Goal: Transaction & Acquisition: Purchase product/service

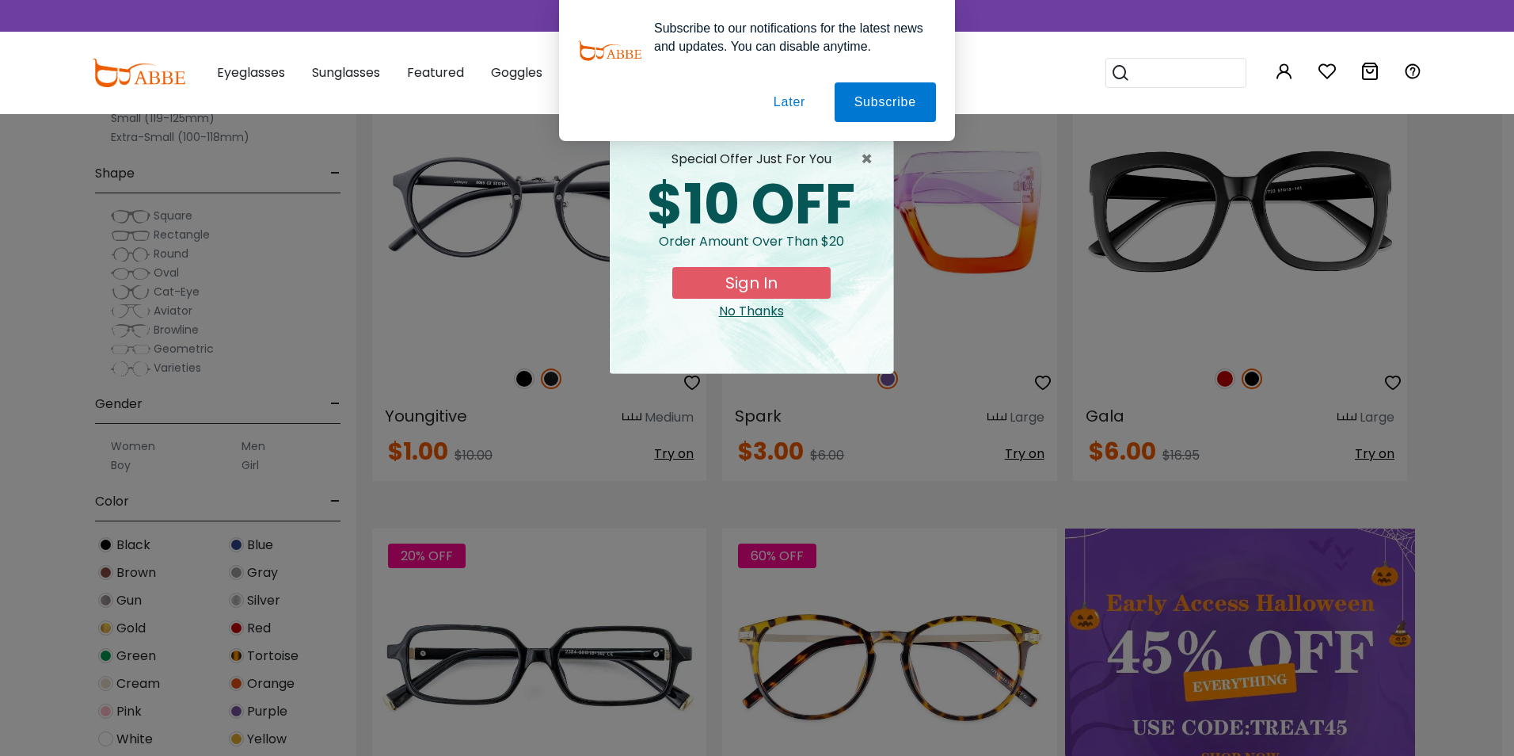
click at [786, 107] on button "Later" at bounding box center [789, 102] width 71 height 40
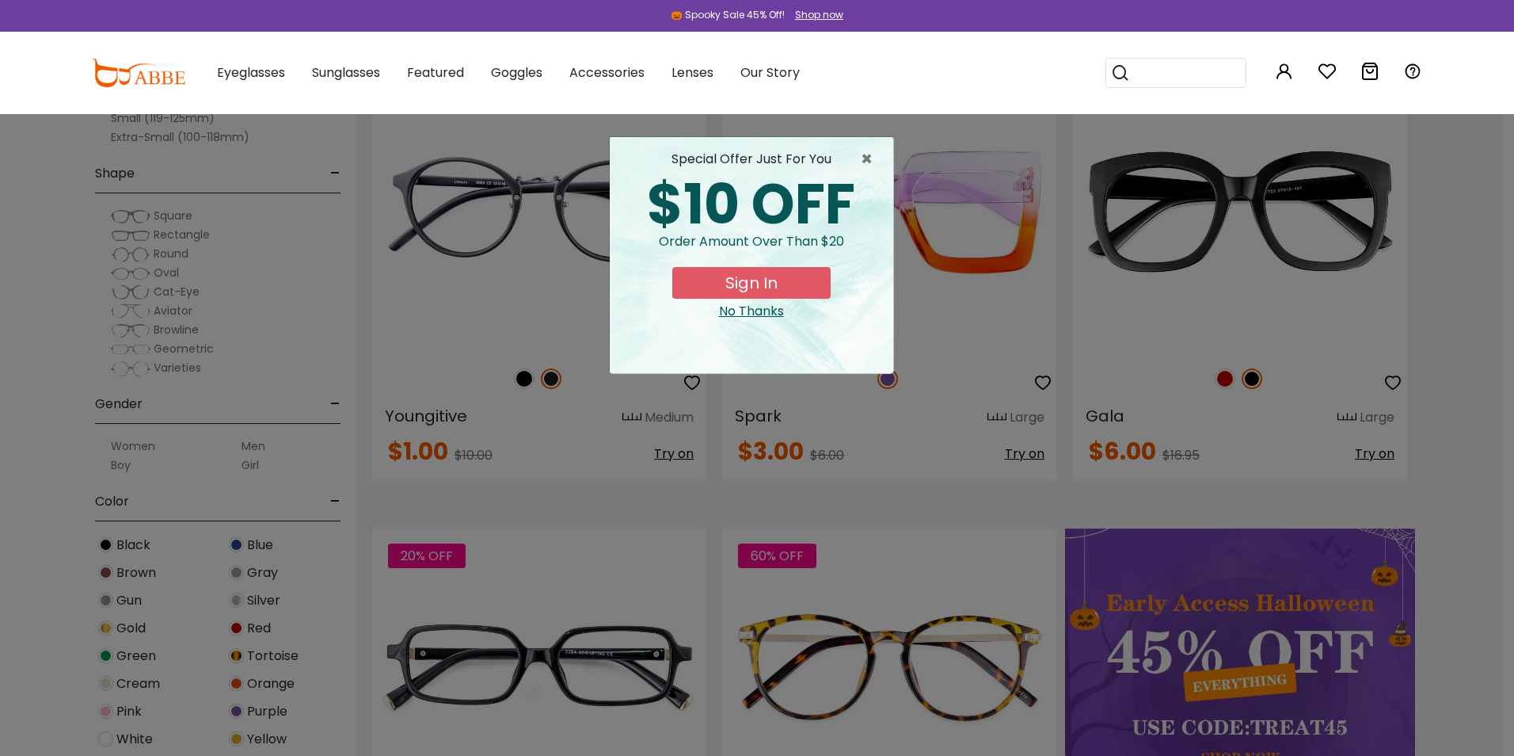
click at [747, 312] on div "No Thanks" at bounding box center [752, 311] width 258 height 19
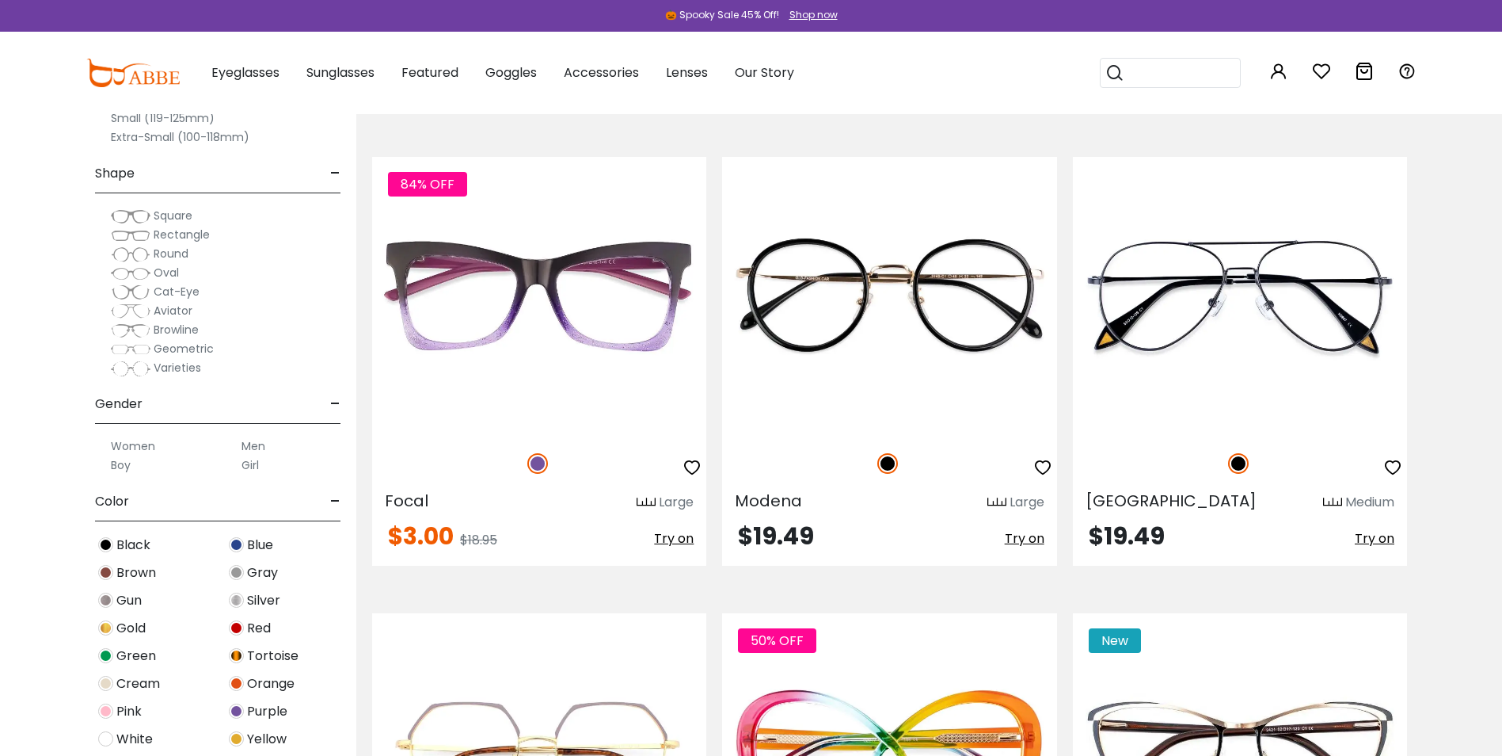
scroll to position [4356, 0]
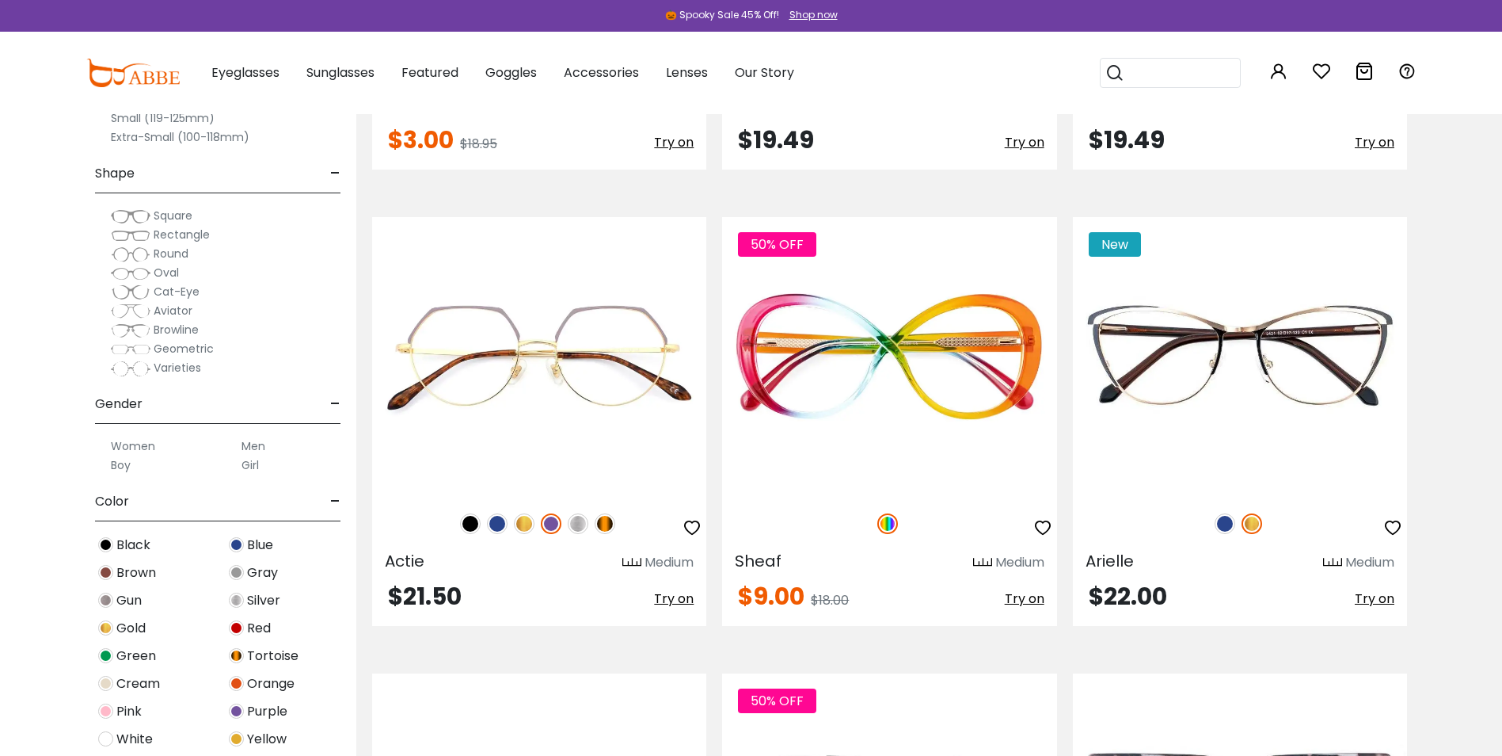
click at [159, 272] on span "Oval" at bounding box center [166, 273] width 25 height 16
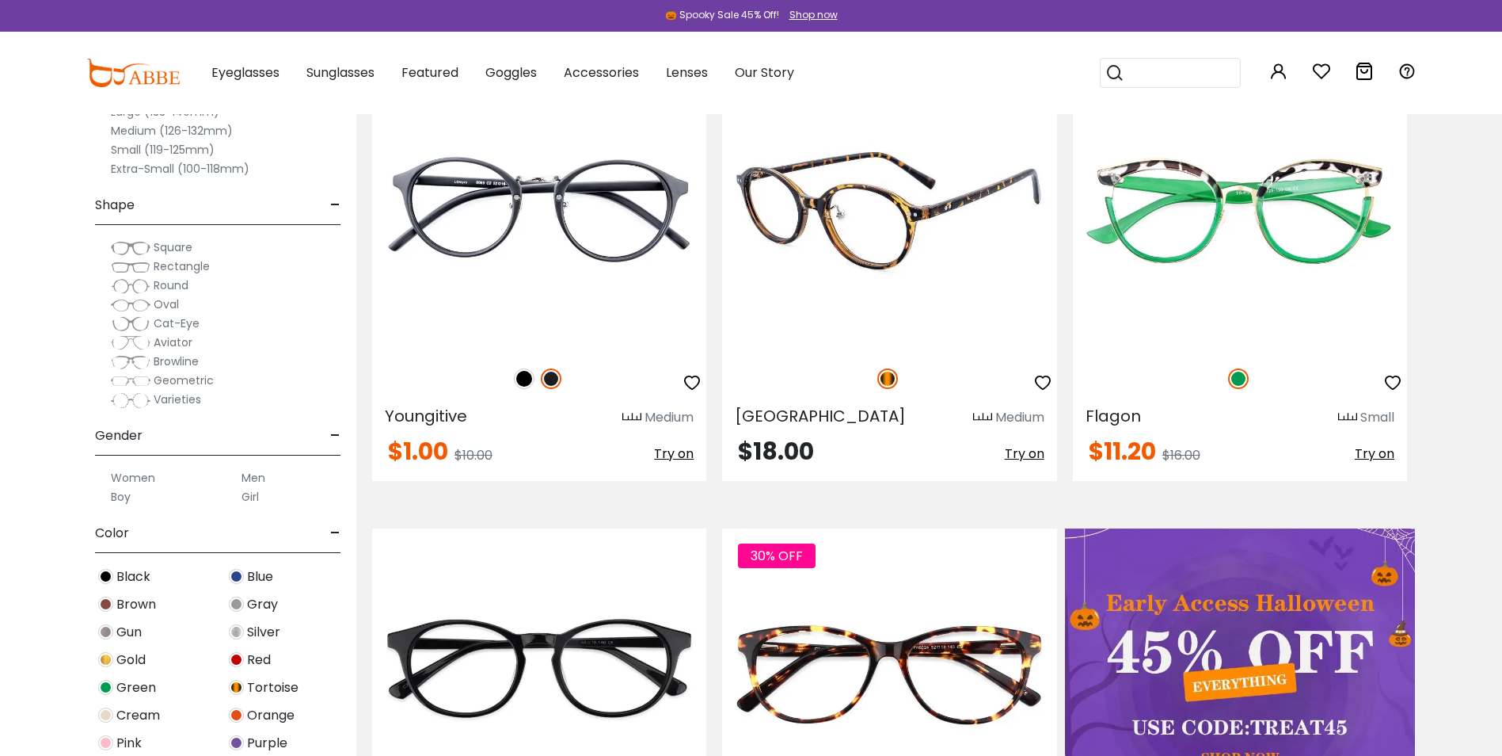
click at [897, 249] on img at bounding box center [889, 211] width 334 height 279
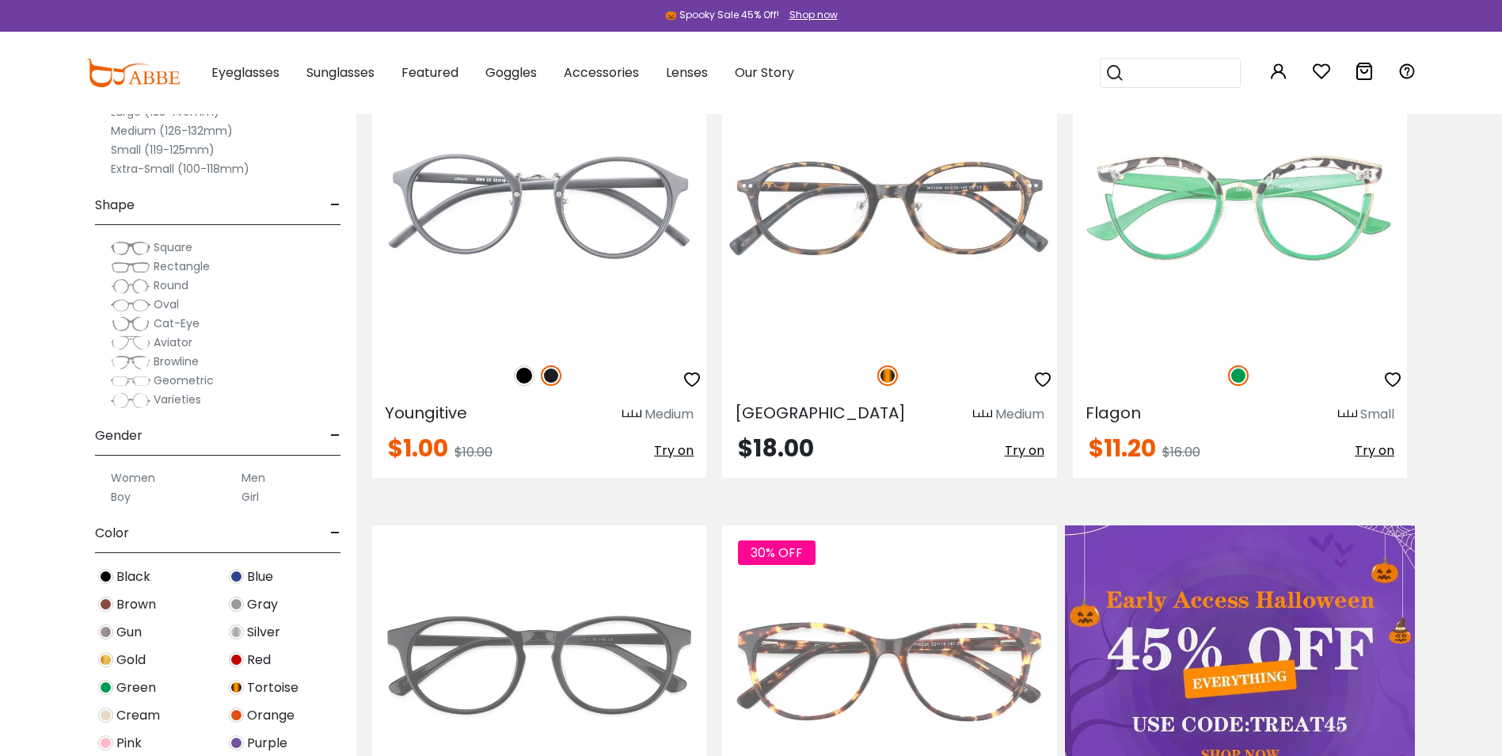
scroll to position [396, 0]
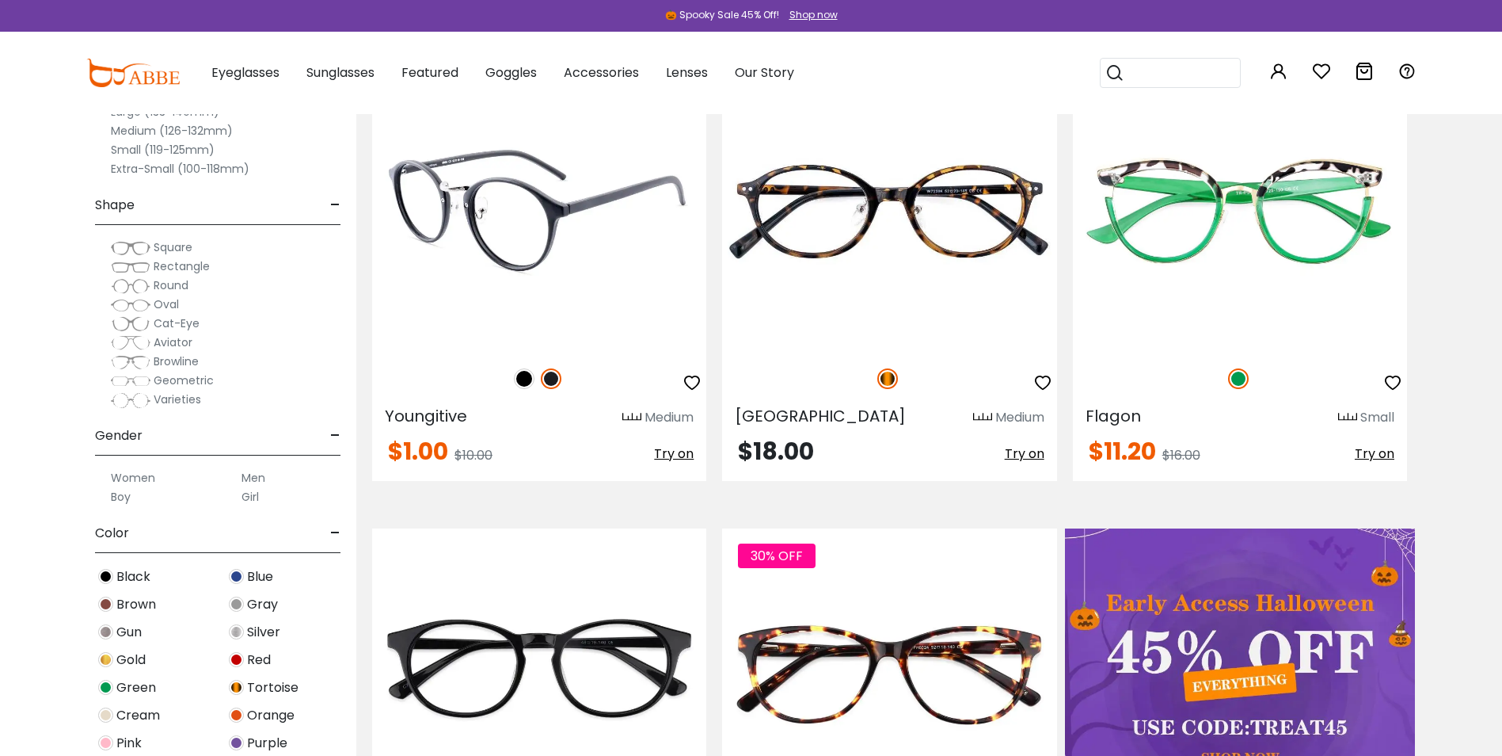
click at [466, 303] on img at bounding box center [539, 211] width 334 height 279
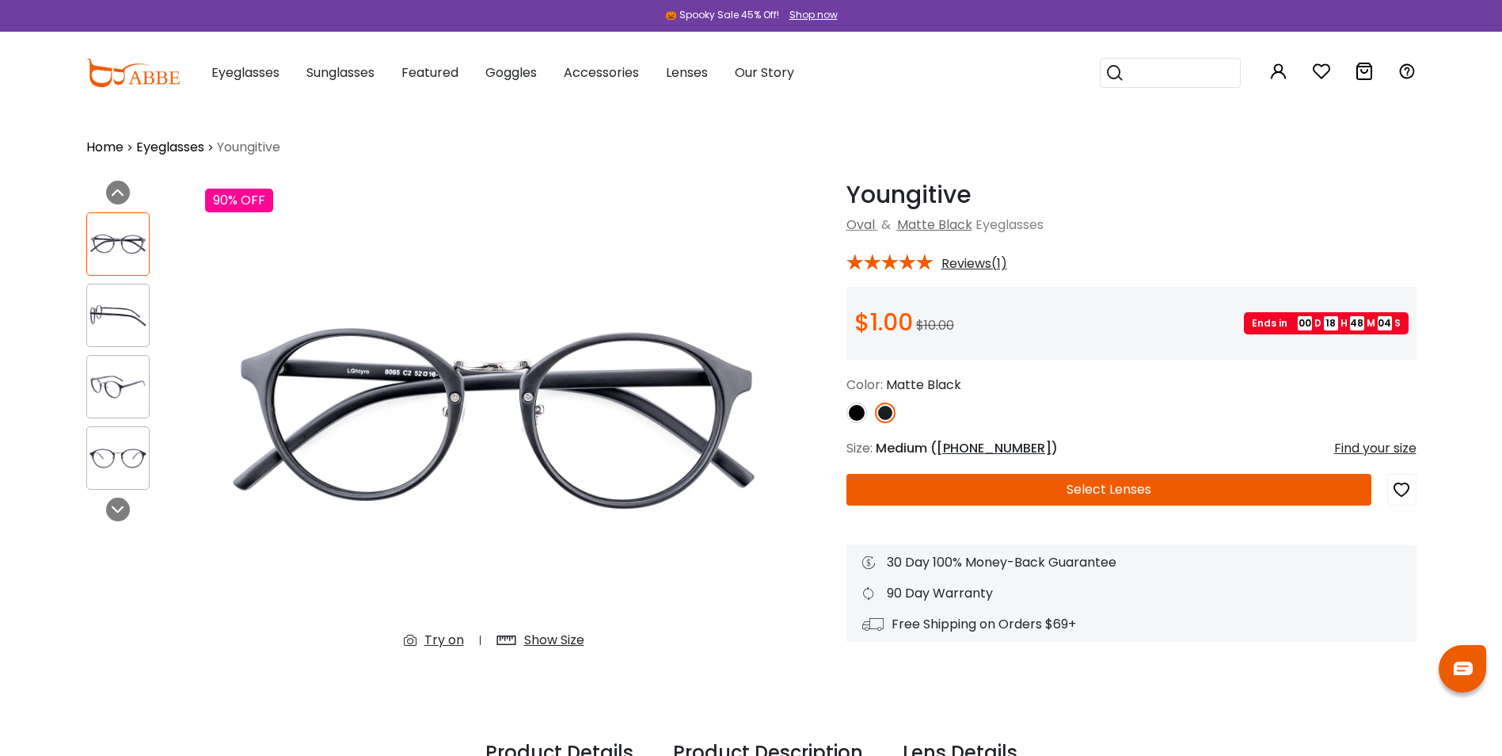
click at [855, 416] on img at bounding box center [857, 412] width 21 height 21
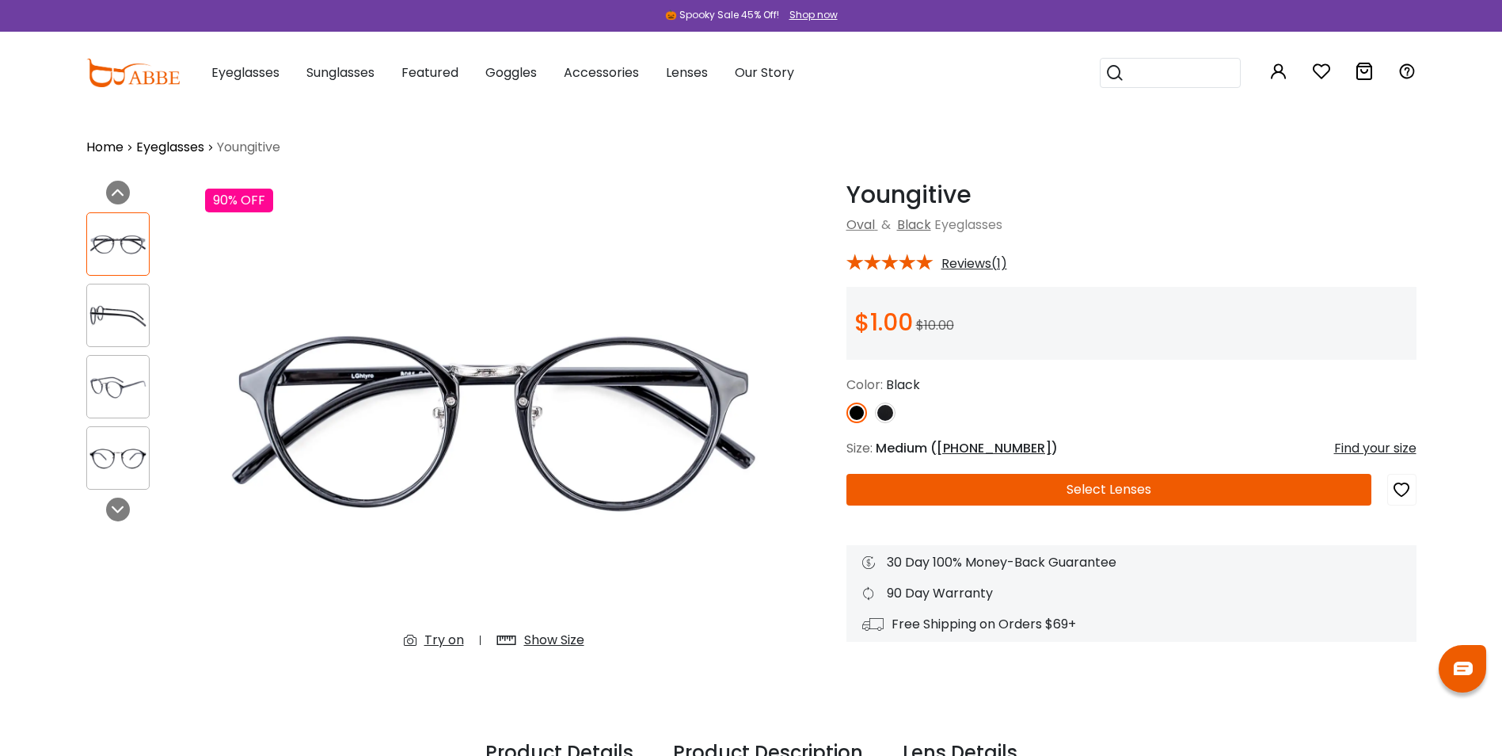
click at [883, 409] on img at bounding box center [885, 412] width 21 height 21
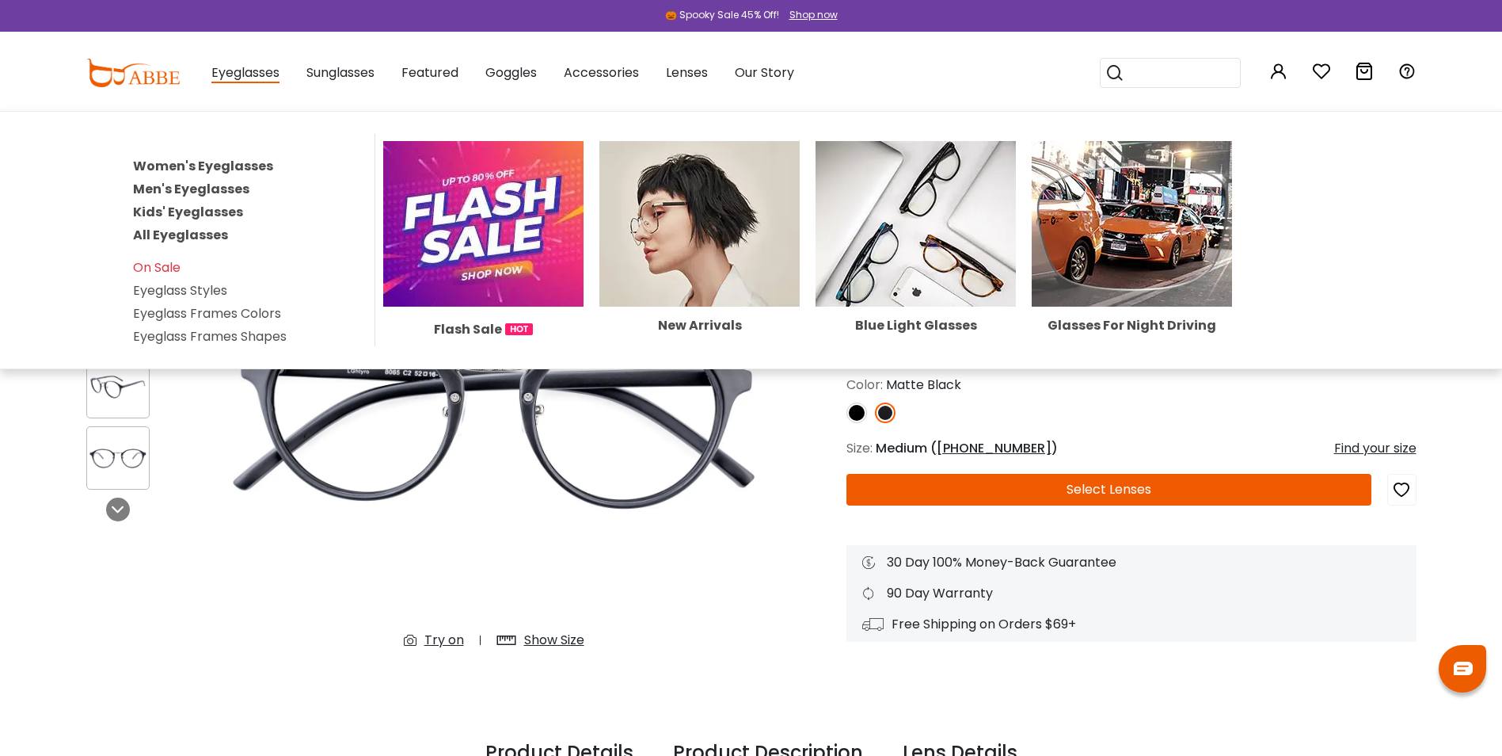
click at [233, 168] on link "Women's Eyeglasses" at bounding box center [203, 166] width 140 height 18
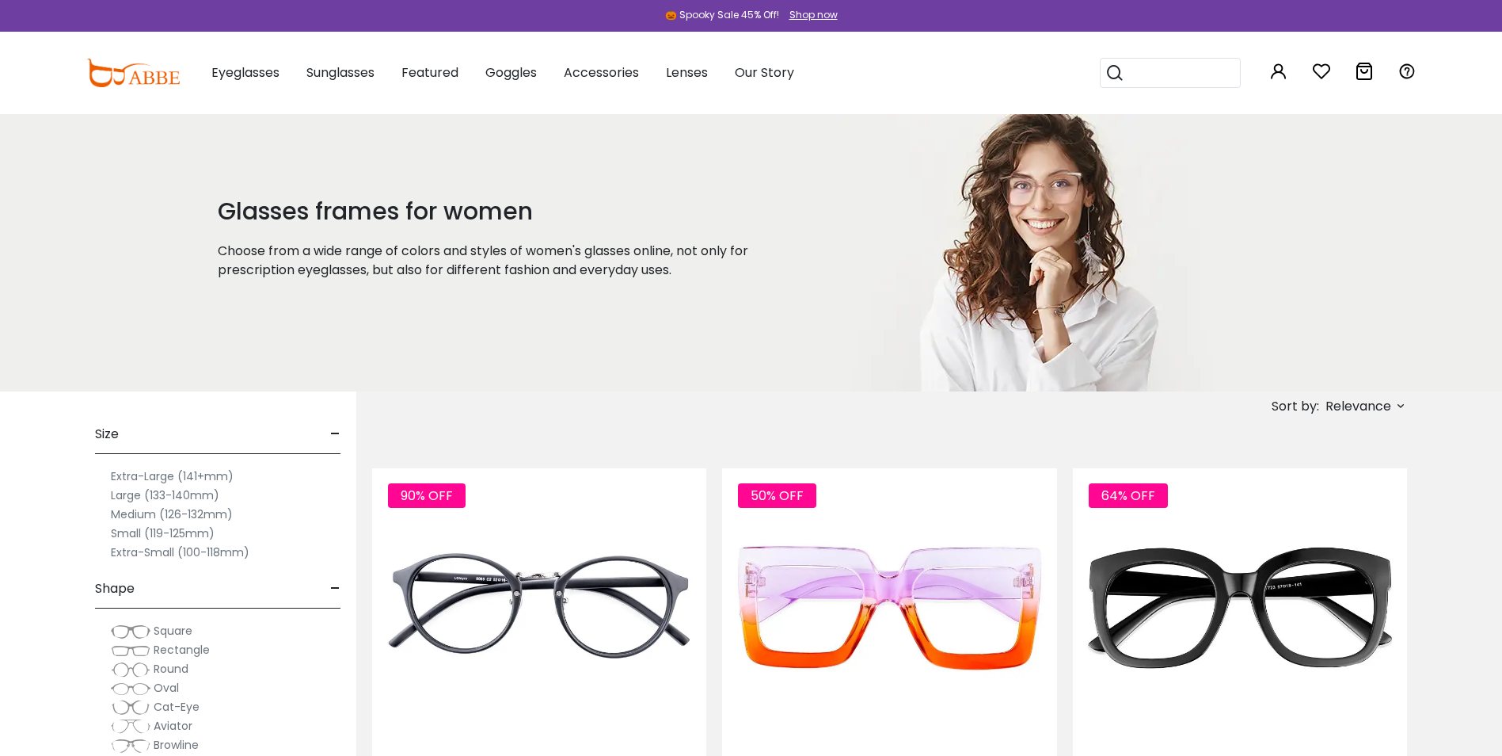
click at [185, 516] on label "Medium (126-132mm)" at bounding box center [172, 514] width 122 height 19
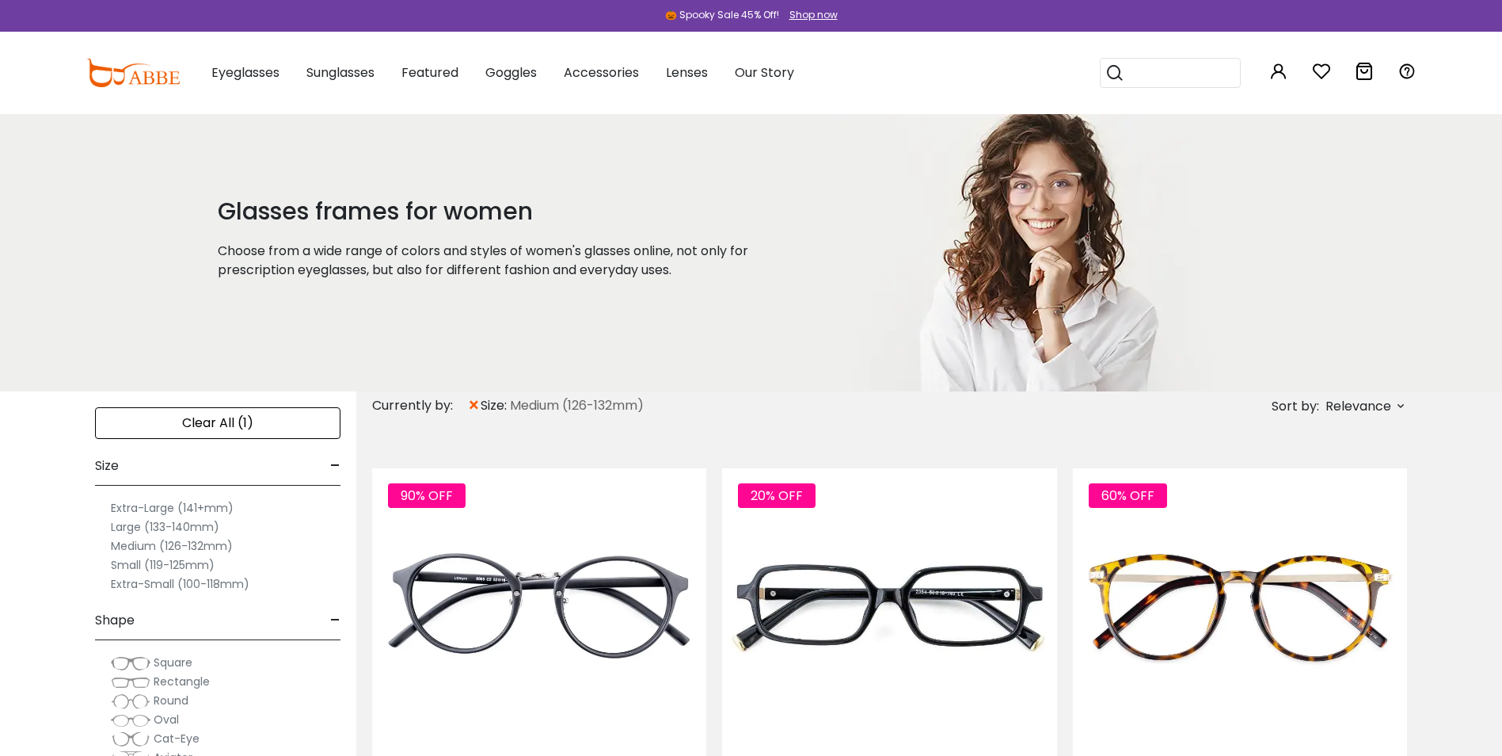
click at [181, 546] on label "Medium (126-132mm)" at bounding box center [172, 545] width 122 height 19
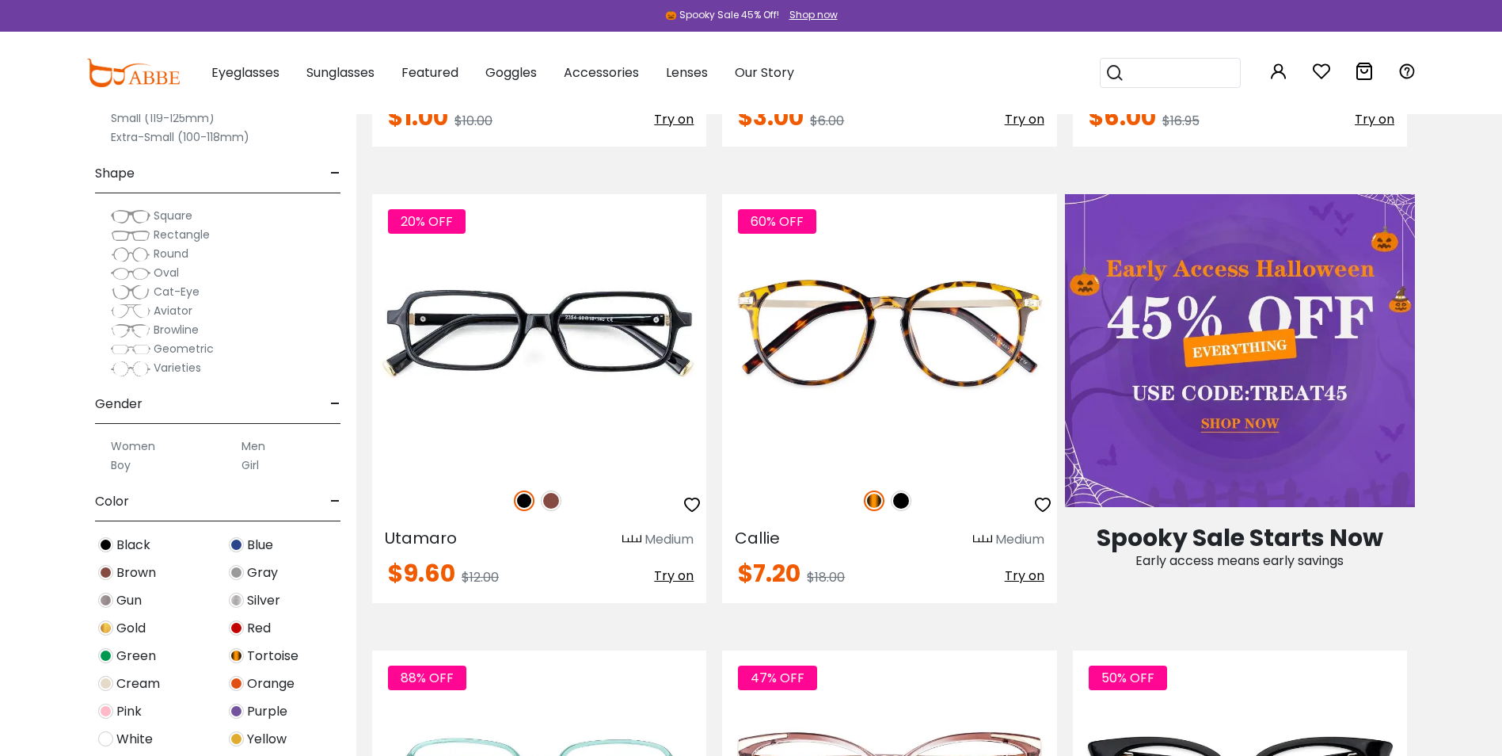
scroll to position [792, 0]
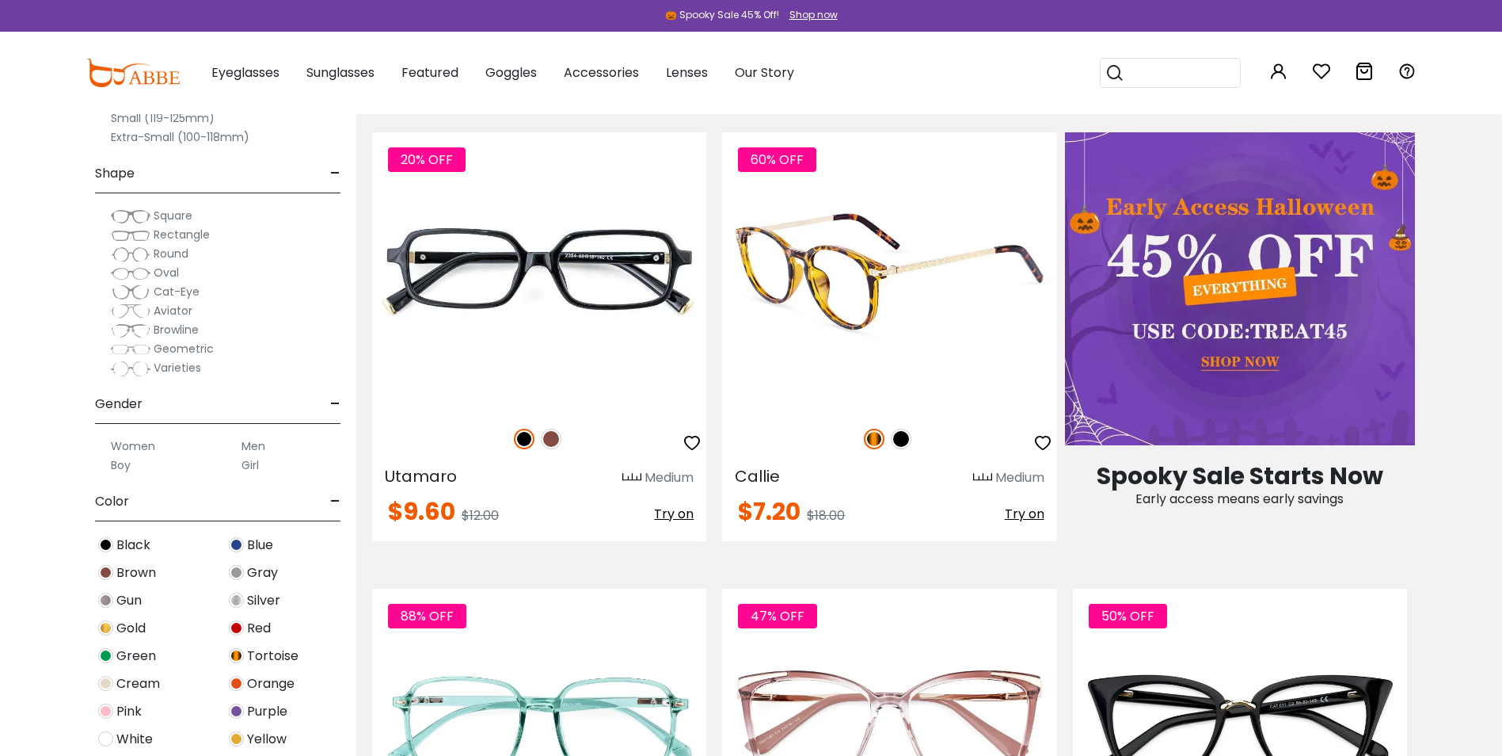
click at [850, 360] on img at bounding box center [889, 271] width 334 height 279
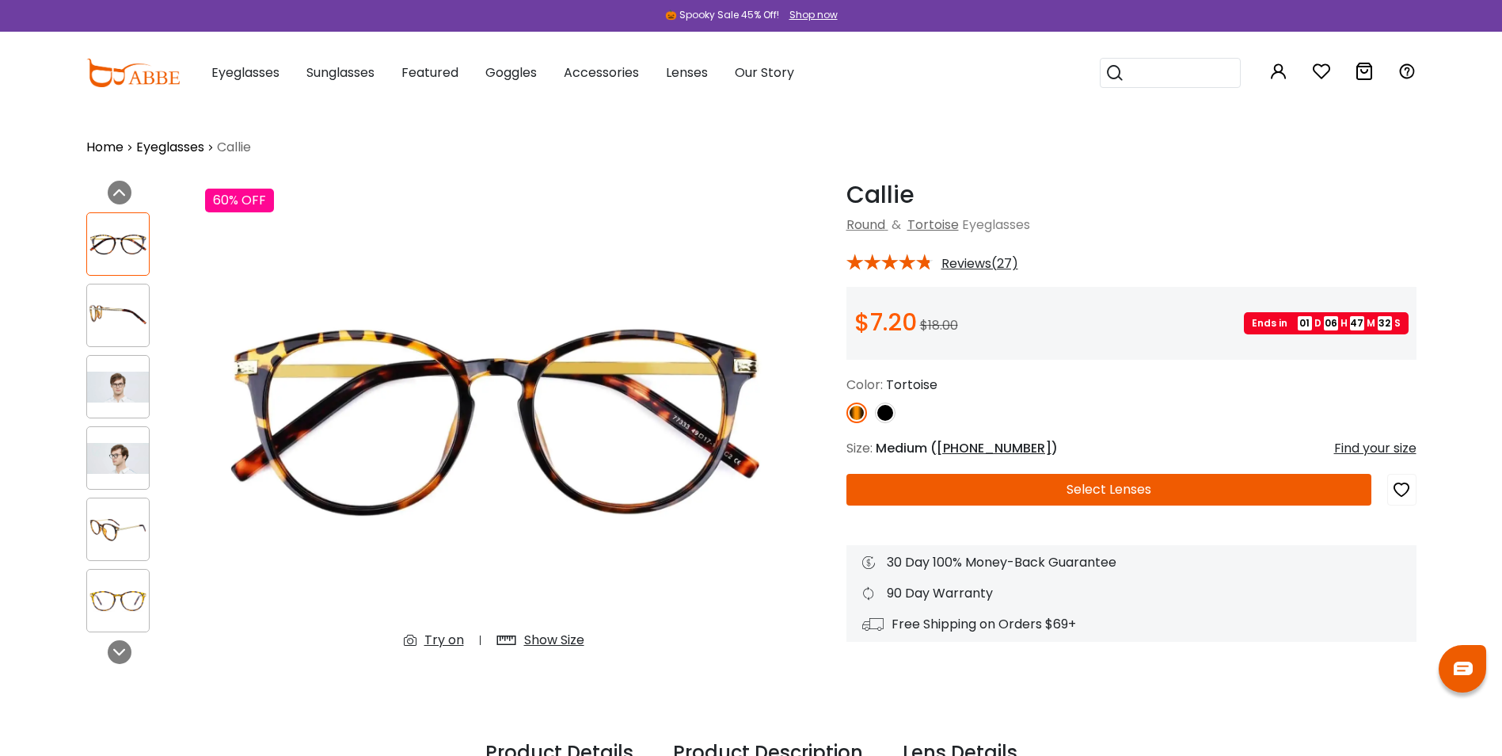
click at [886, 413] on img at bounding box center [885, 412] width 21 height 21
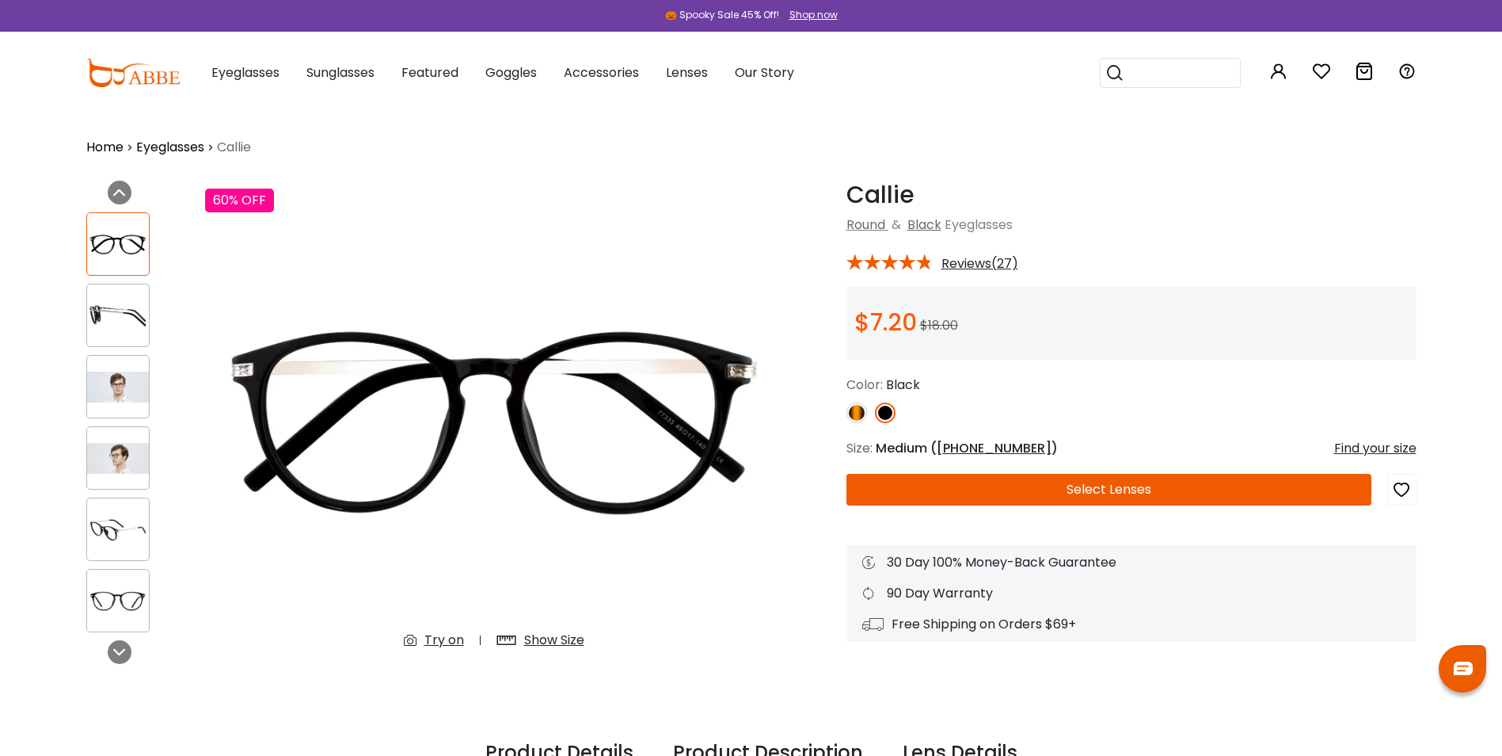
click at [853, 416] on img at bounding box center [857, 412] width 21 height 21
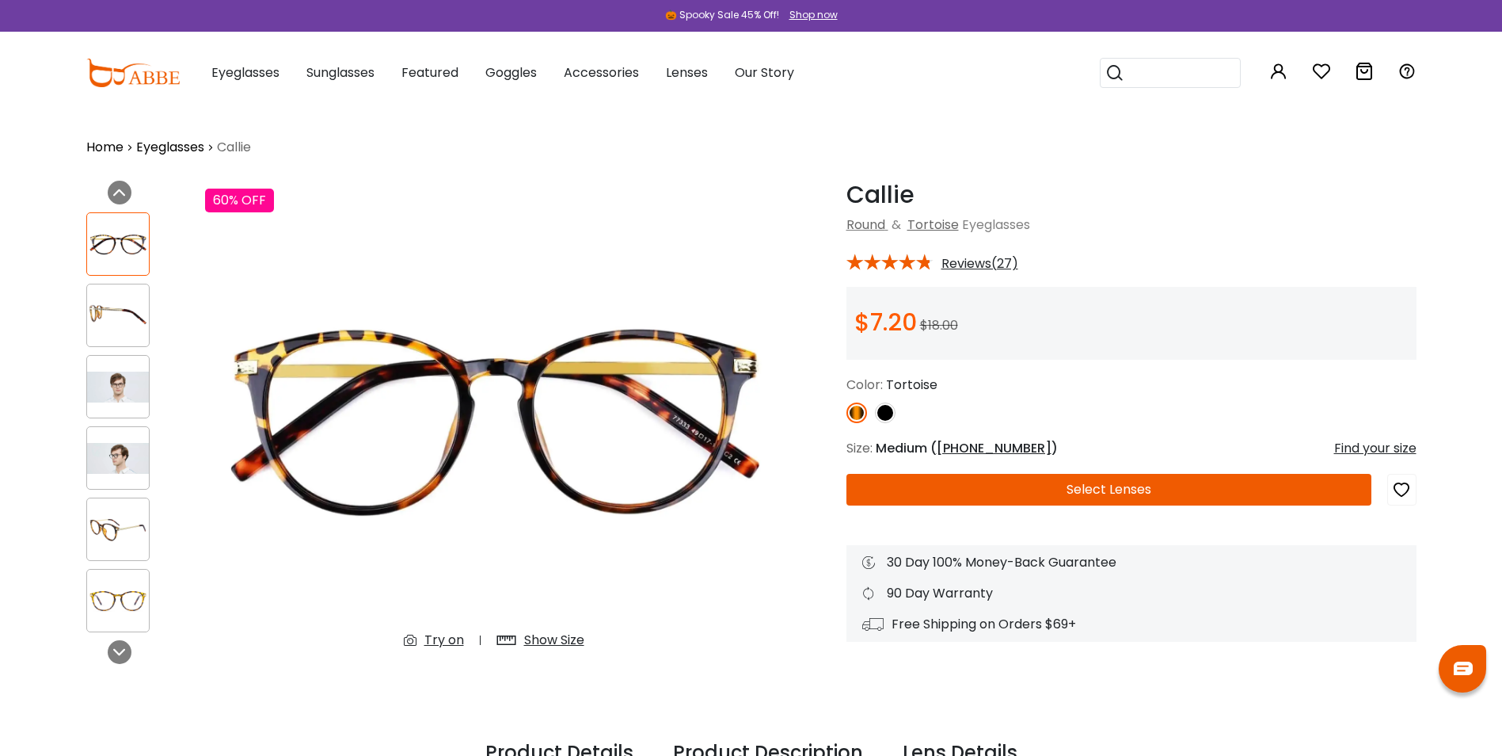
click at [1046, 486] on button "Select Lenses" at bounding box center [1109, 490] width 525 height 32
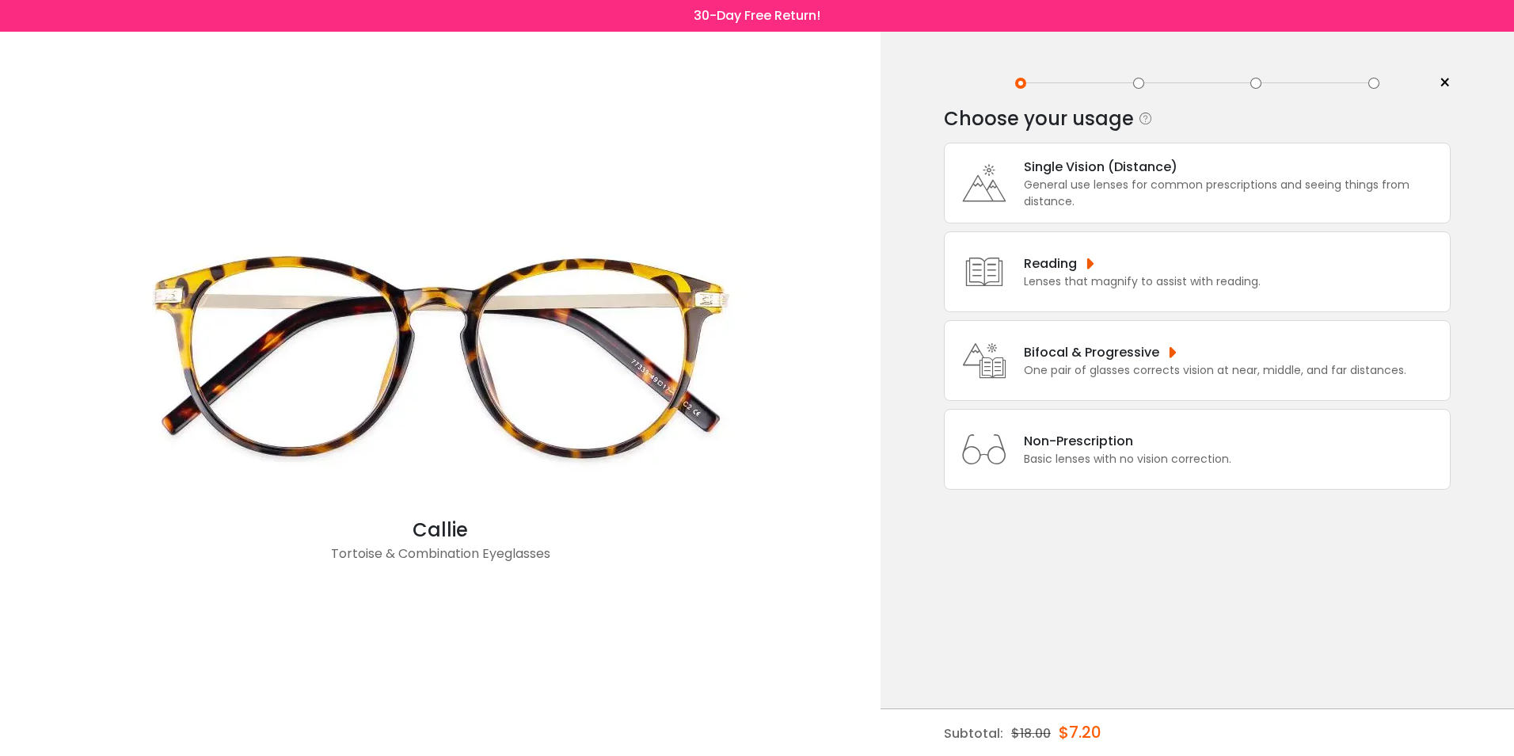
click at [1087, 265] on div "Reading" at bounding box center [1142, 263] width 237 height 20
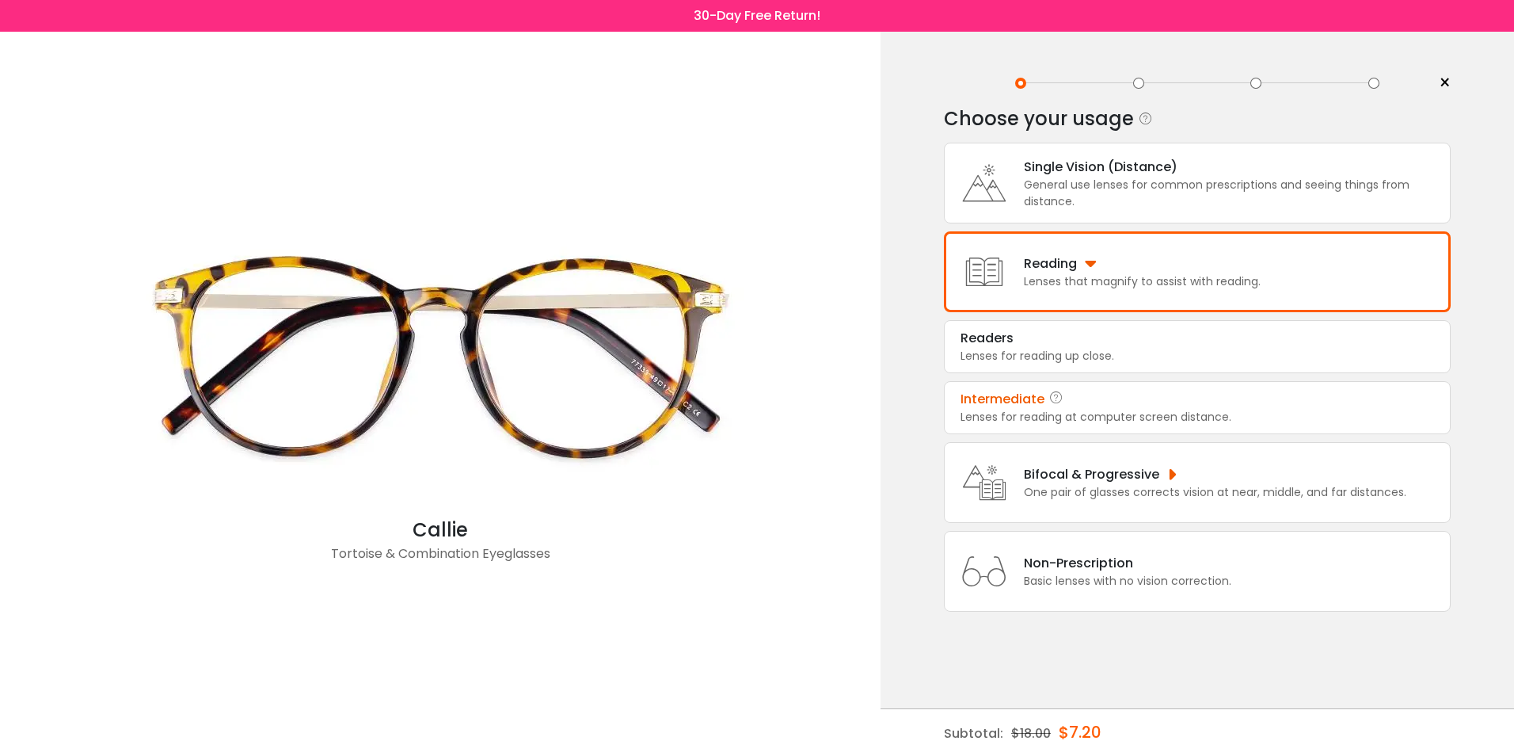
click at [995, 421] on div "Lenses for reading at computer screen distance." at bounding box center [1198, 417] width 474 height 17
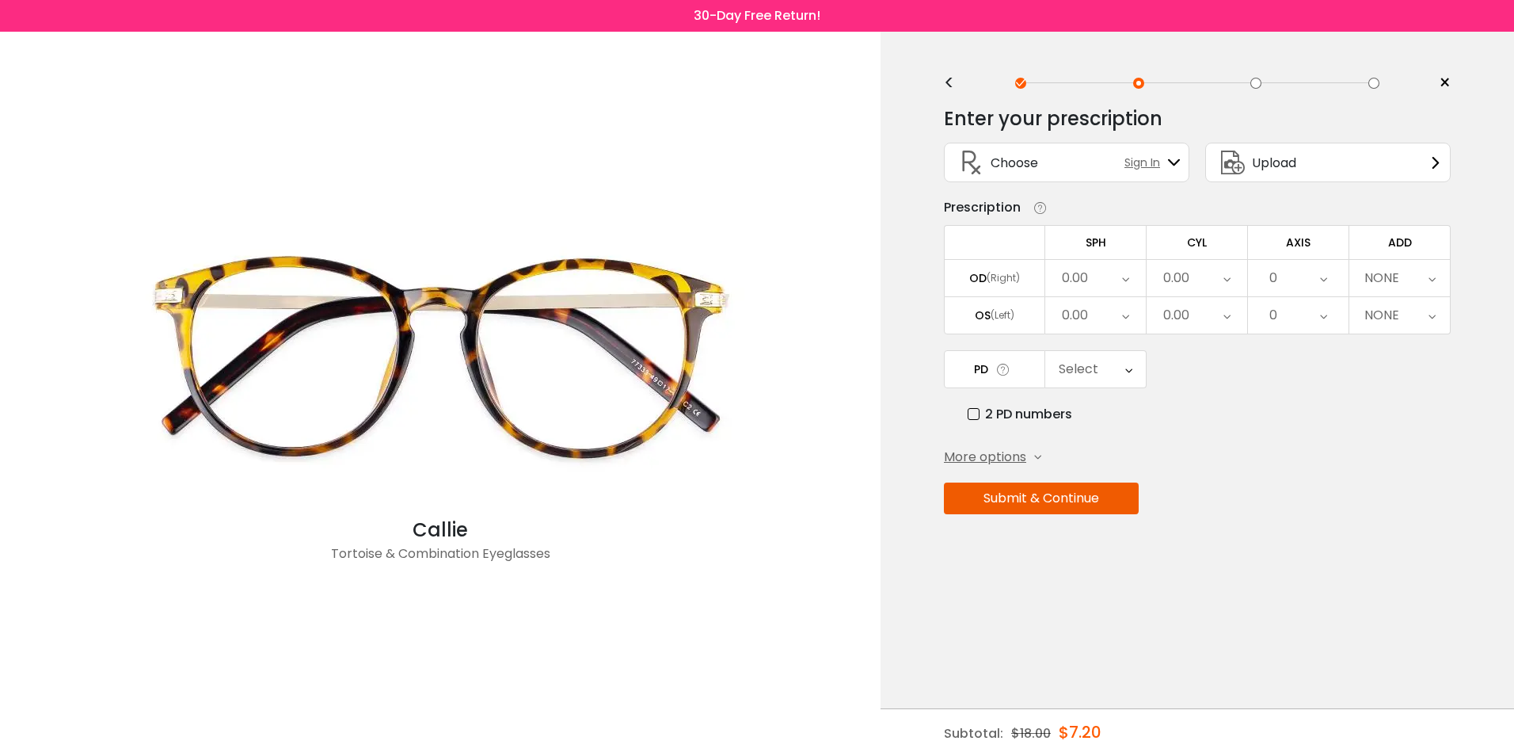
click at [1122, 282] on icon at bounding box center [1125, 278] width 7 height 36
click at [1108, 487] on li "+4.00" at bounding box center [1095, 490] width 101 height 29
click at [1186, 277] on div "0.00" at bounding box center [1177, 278] width 26 height 32
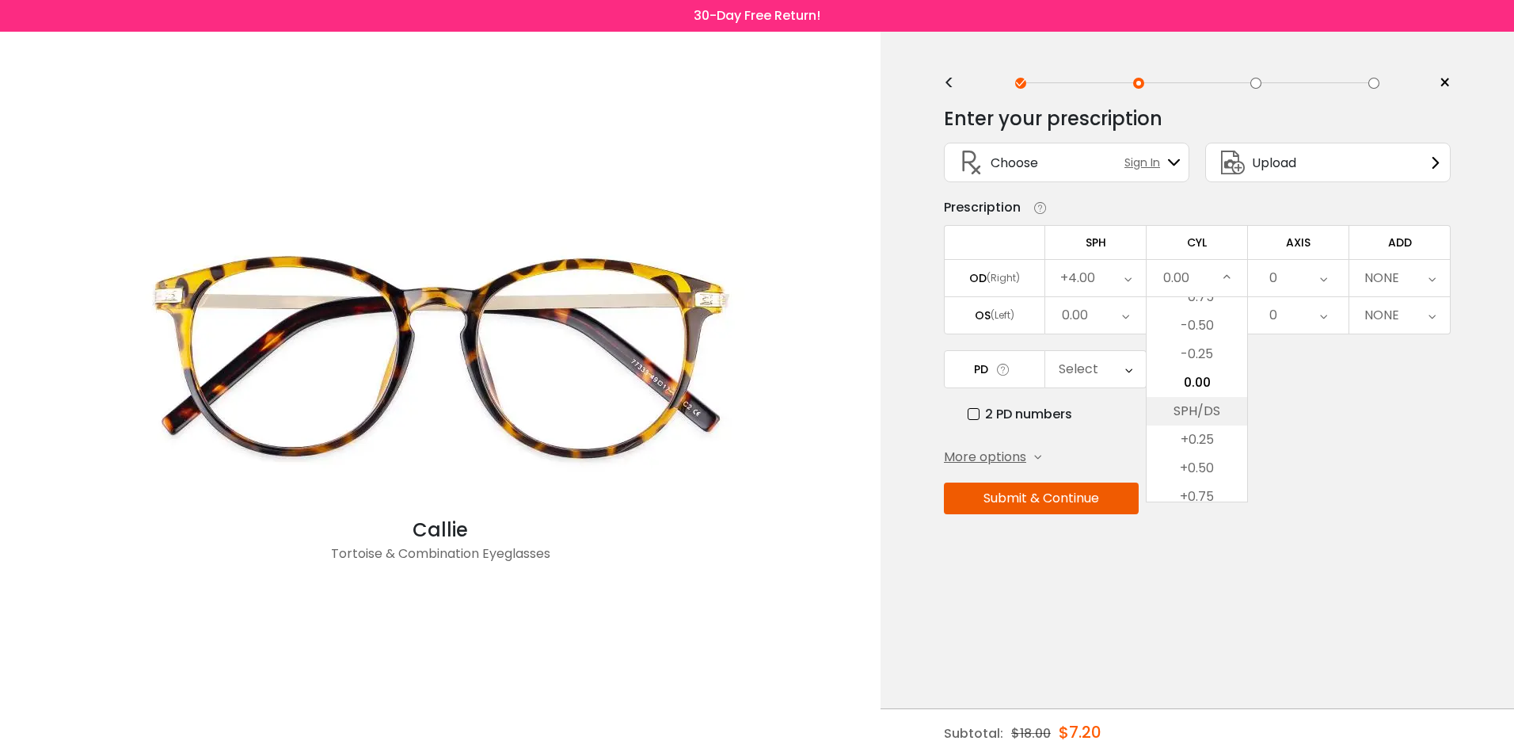
click at [1202, 409] on li "SPH/DS" at bounding box center [1197, 411] width 101 height 29
click at [1234, 276] on icon at bounding box center [1231, 278] width 7 height 36
click at [1203, 407] on li "SPH/DS" at bounding box center [1197, 411] width 101 height 29
click at [1228, 314] on icon at bounding box center [1227, 315] width 7 height 36
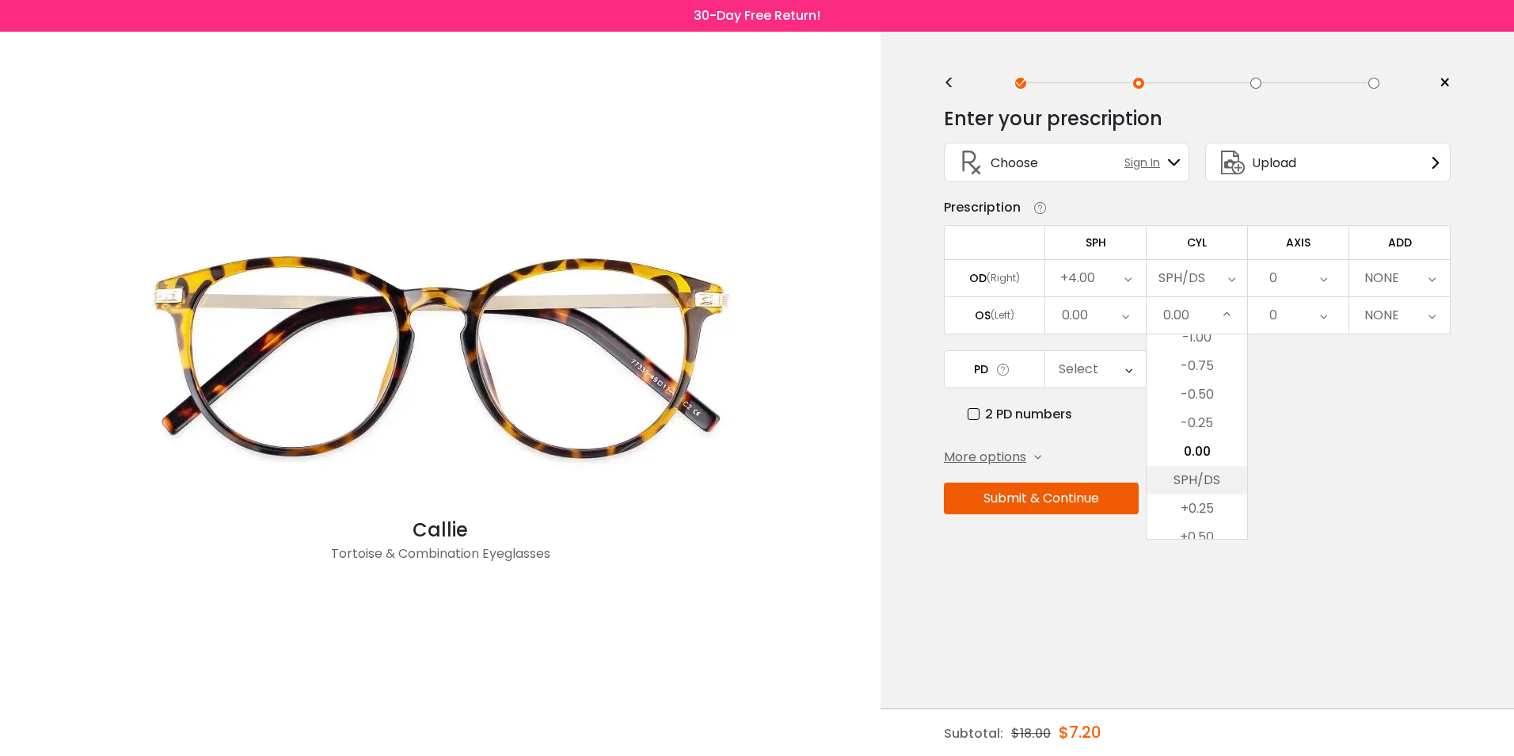
click at [1201, 479] on li "SPH/DS" at bounding box center [1197, 480] width 101 height 29
click at [1131, 316] on div "0.00" at bounding box center [1095, 315] width 101 height 36
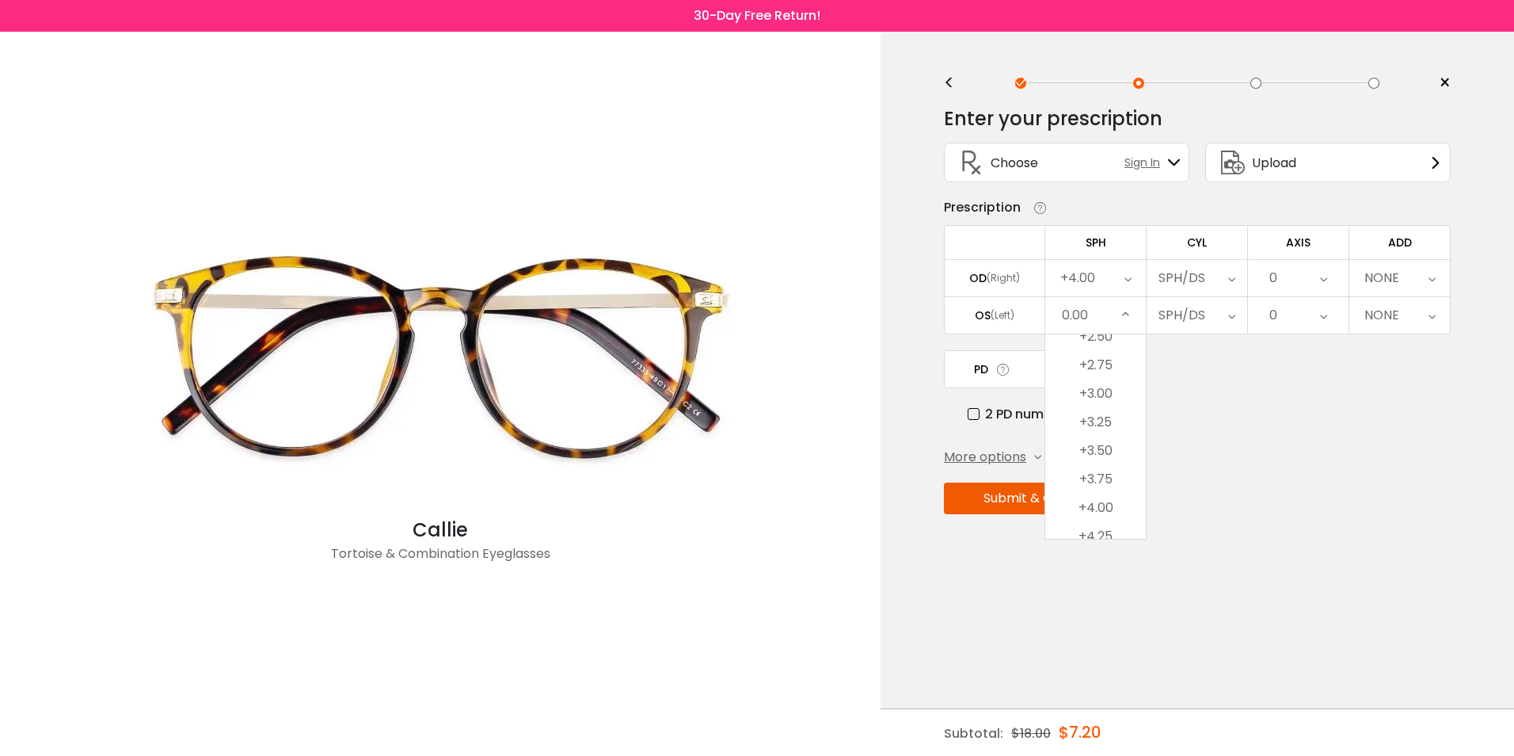
scroll to position [2561, 0]
click at [1104, 463] on li "+3.25" at bounding box center [1095, 467] width 101 height 29
click at [1007, 369] on icon at bounding box center [1004, 369] width 16 height 17
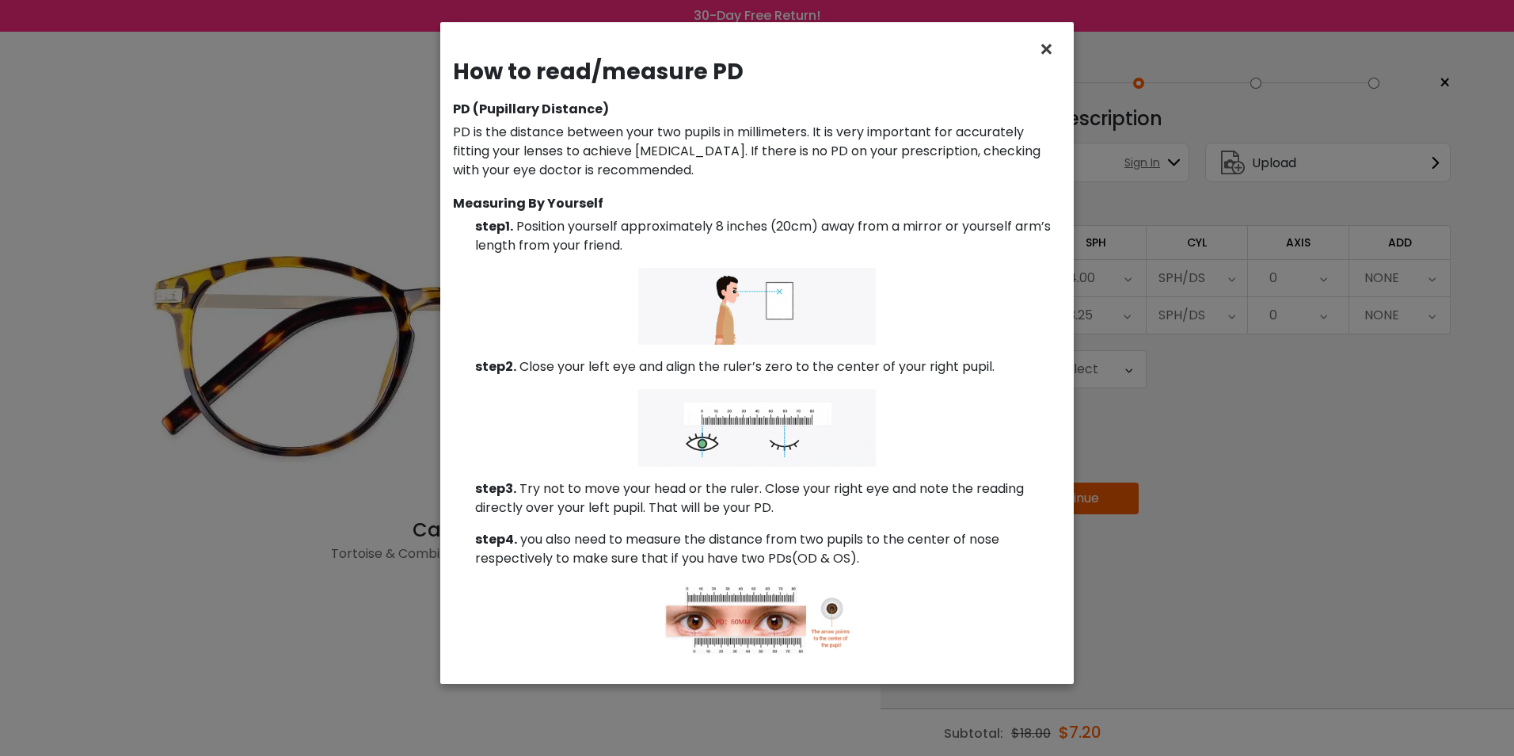
click at [1043, 48] on span "×" at bounding box center [1049, 49] width 23 height 34
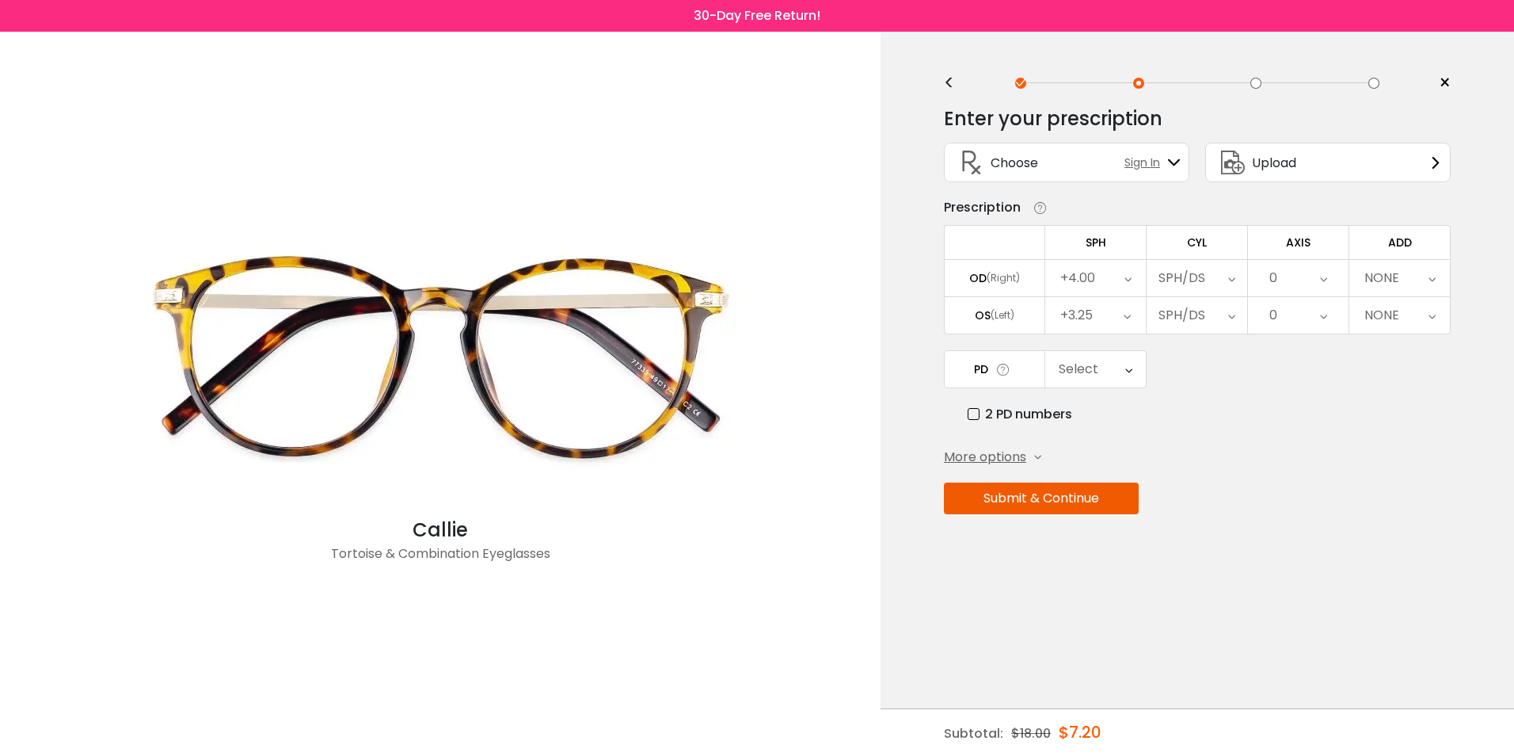
click at [1014, 369] on span at bounding box center [1001, 369] width 27 height 16
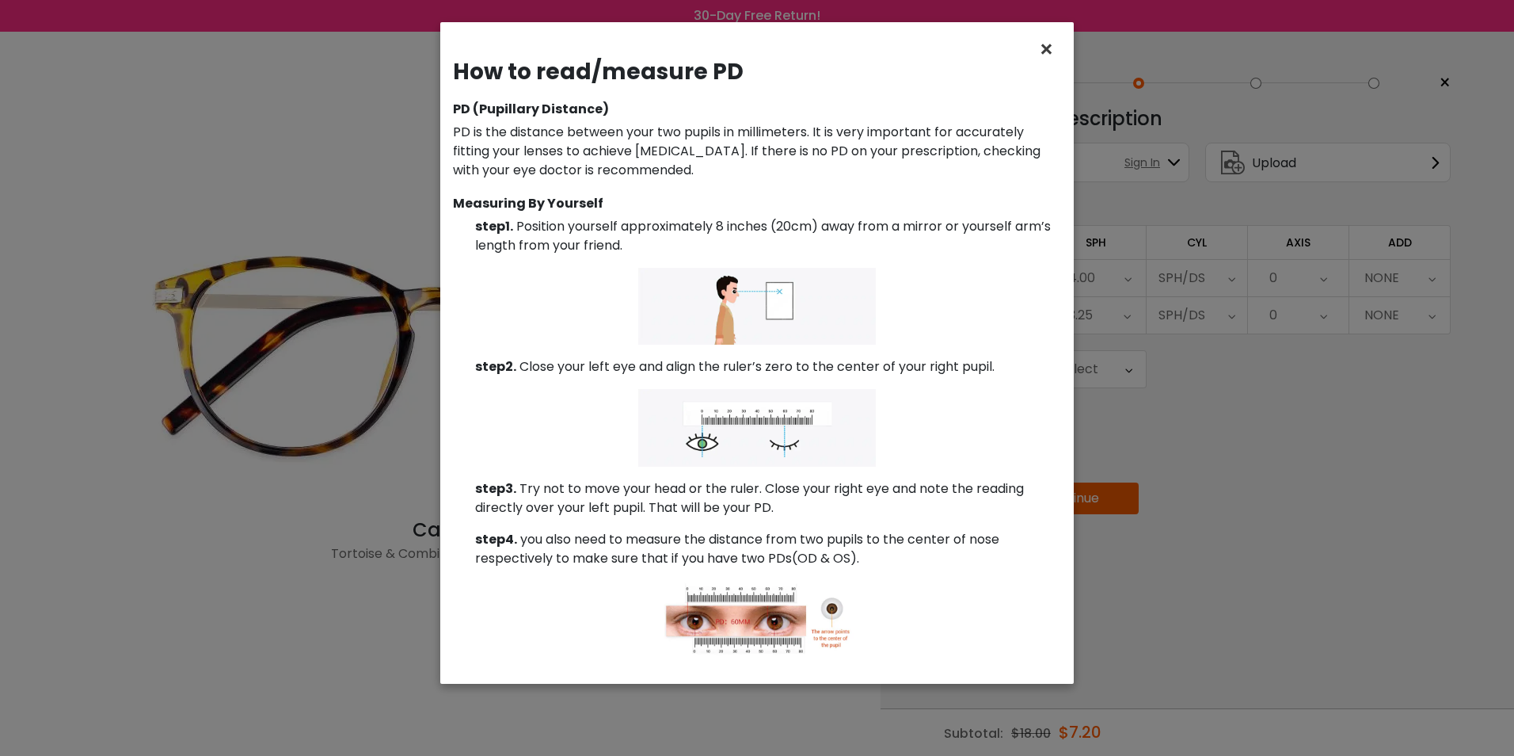
click at [1045, 45] on span "×" at bounding box center [1049, 49] width 23 height 34
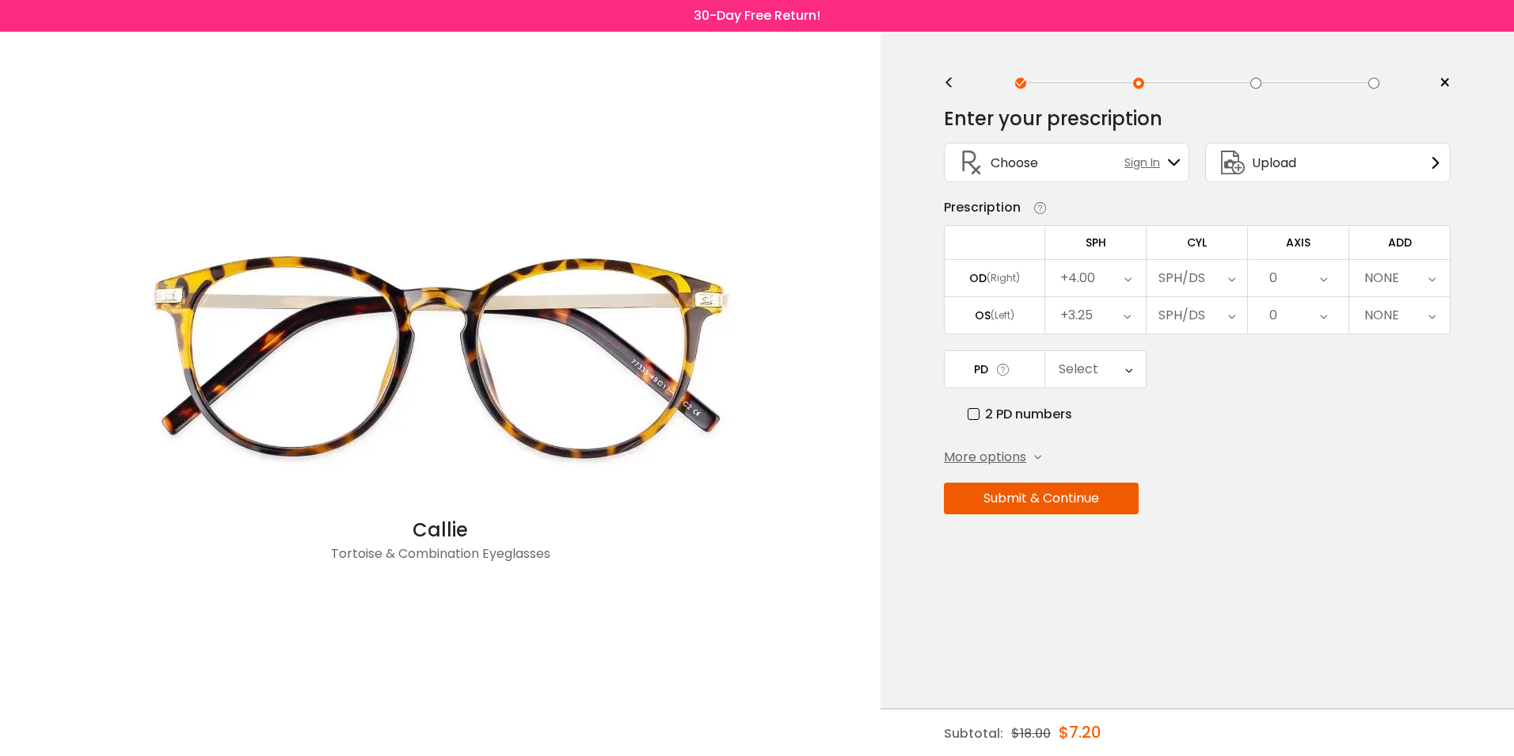
click at [1242, 332] on div "SPH/DS" at bounding box center [1197, 315] width 101 height 36
click at [1114, 410] on div "2 PD numbers" at bounding box center [1209, 414] width 483 height 20
click at [1135, 367] on div "Select" at bounding box center [1095, 369] width 101 height 36
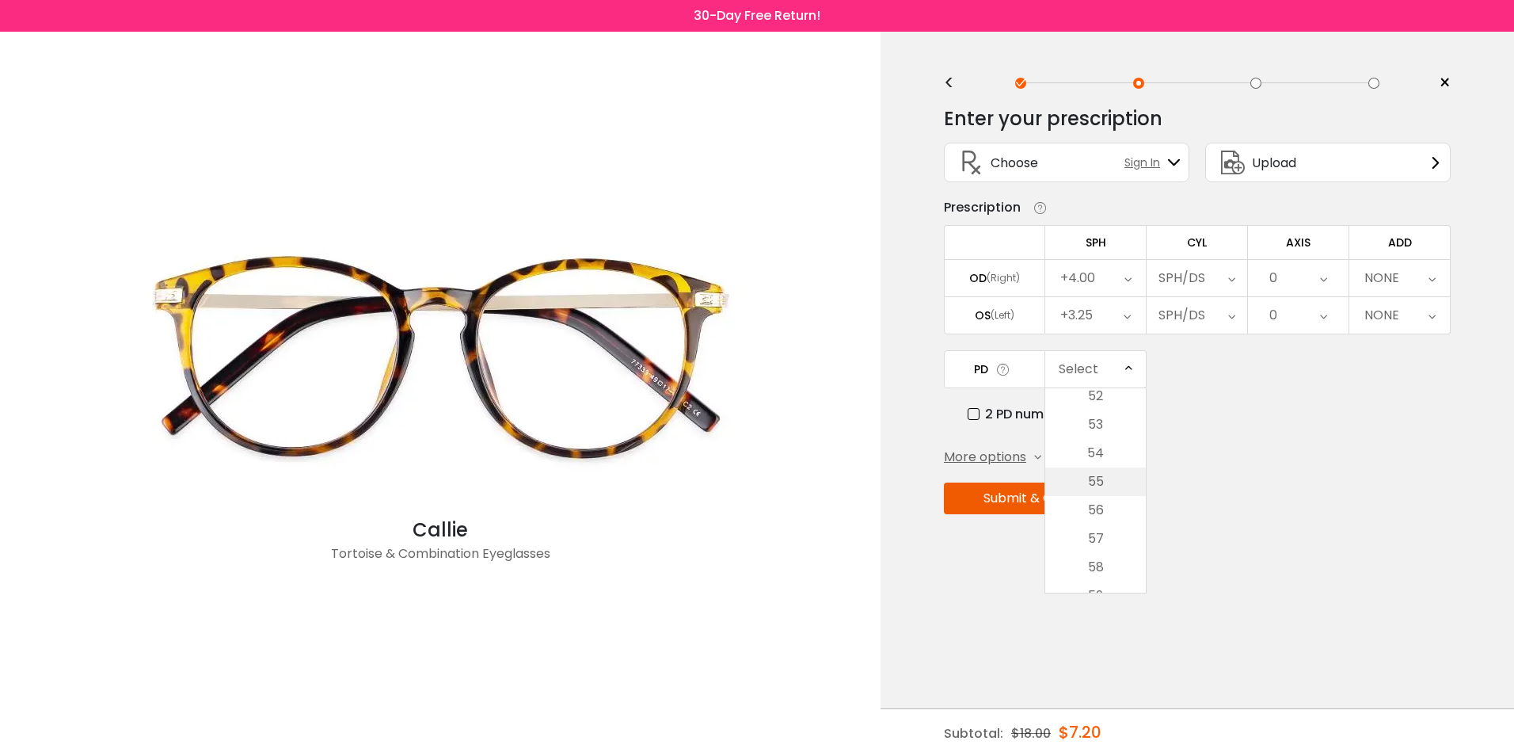
click at [1106, 484] on li "55" at bounding box center [1095, 481] width 101 height 29
click at [1036, 501] on button "Submit & Continue" at bounding box center [1041, 498] width 195 height 32
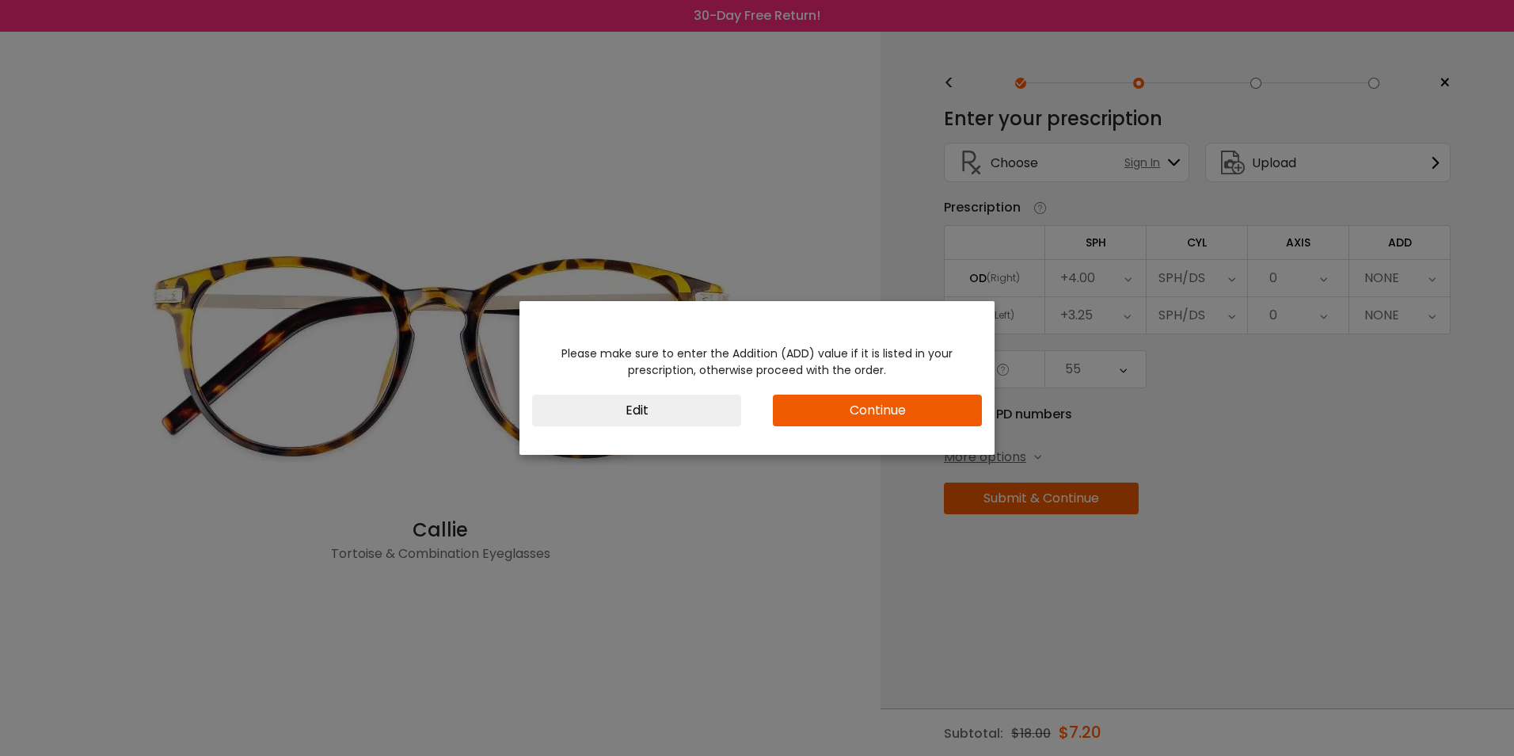
click at [826, 421] on button "Continue" at bounding box center [877, 410] width 209 height 32
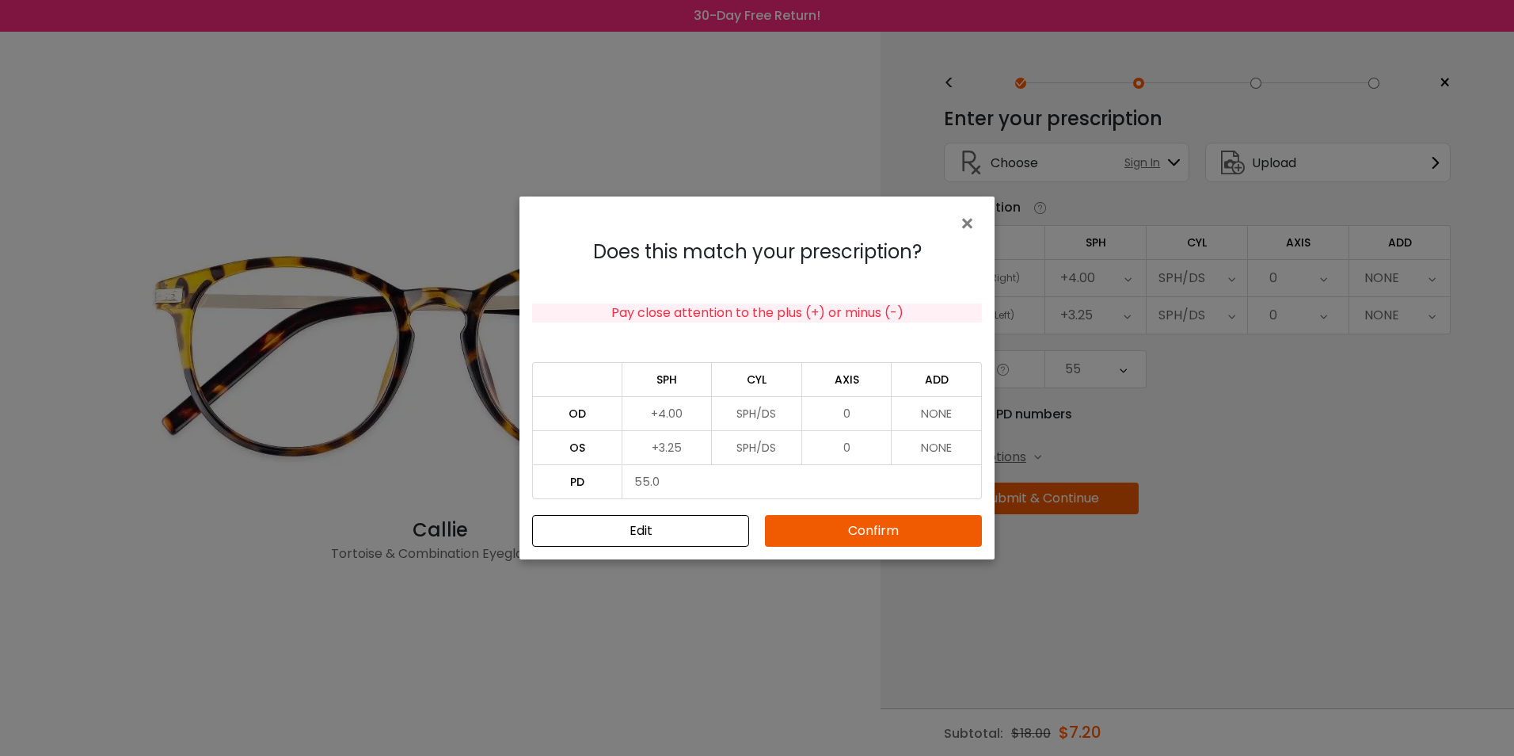
click at [910, 531] on button "Confirm" at bounding box center [873, 531] width 217 height 32
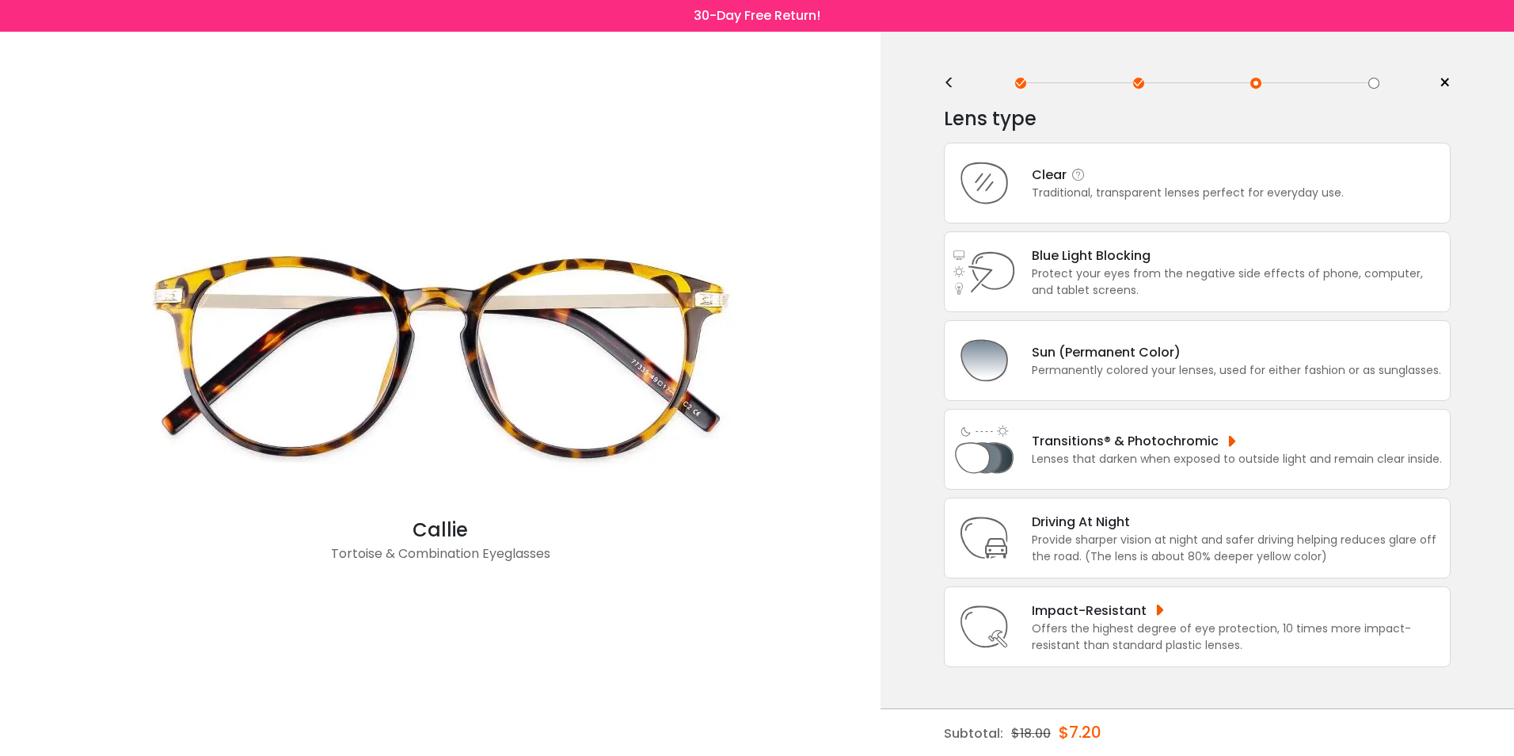
click at [1070, 198] on div "Traditional, transparent lenses perfect for everyday use." at bounding box center [1188, 193] width 312 height 17
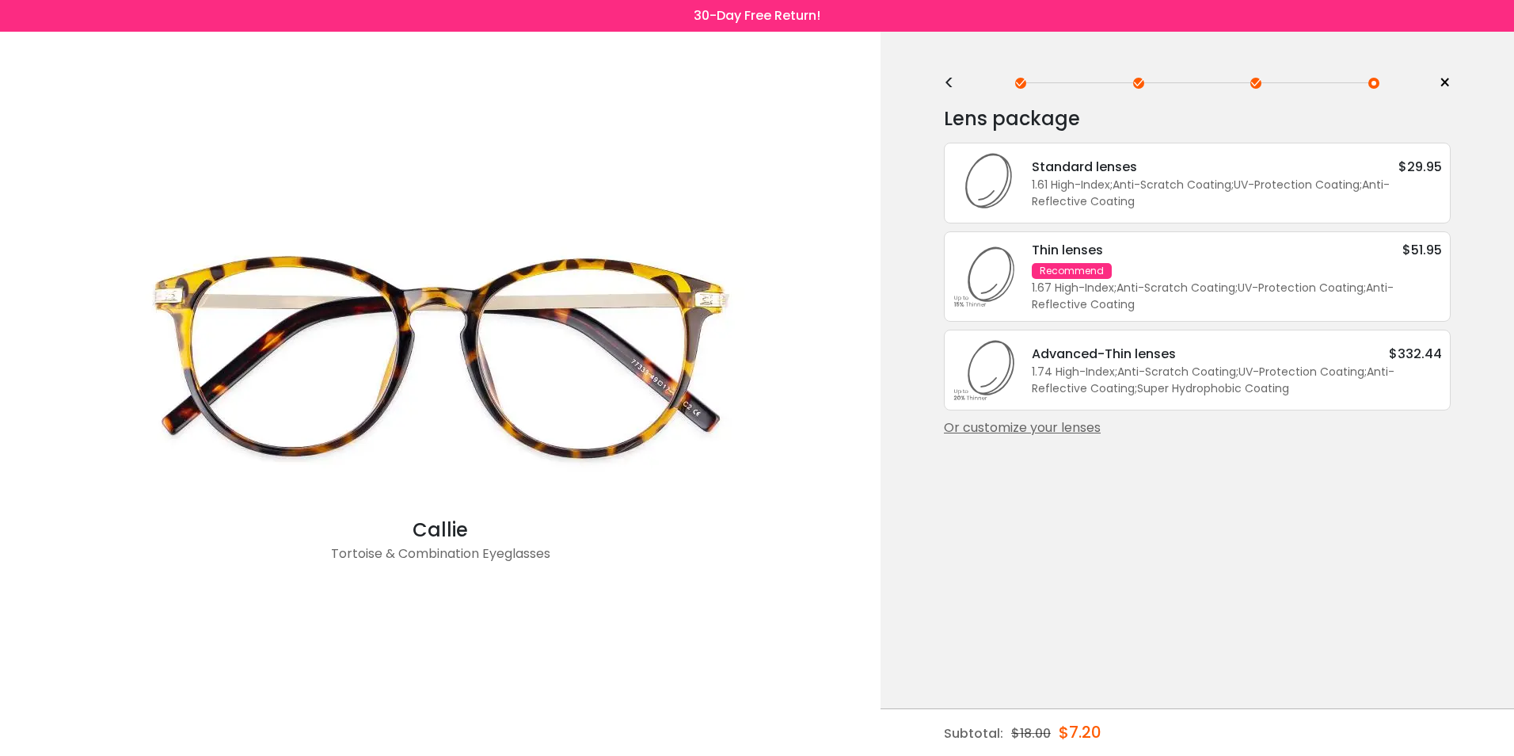
click at [1068, 191] on div "1.61 High-Index ; Anti-Scratch Coating ; UV-Protection Coating ; Anti-Reflectiv…" at bounding box center [1237, 193] width 410 height 33
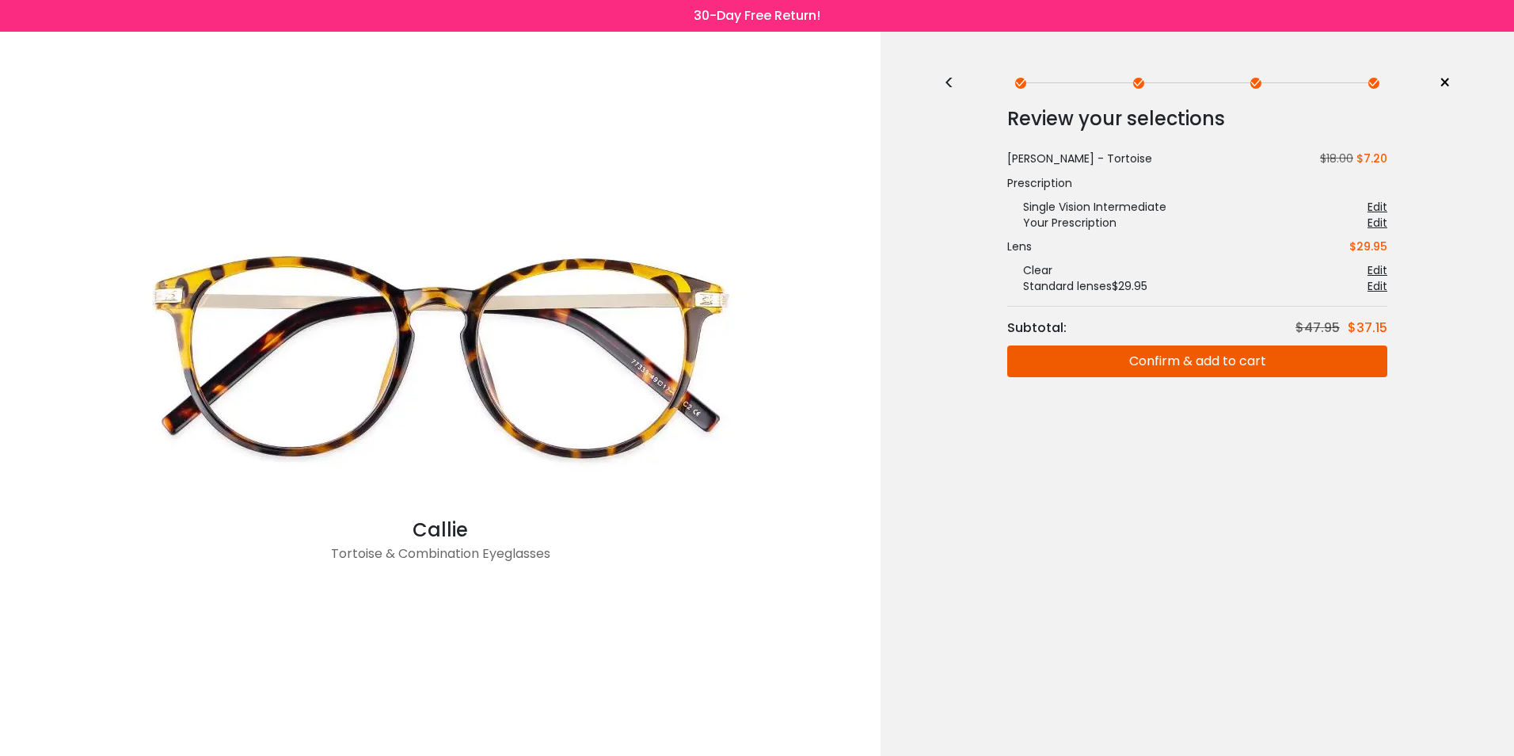
click at [1146, 360] on button "Confirm & add to cart" at bounding box center [1197, 361] width 380 height 32
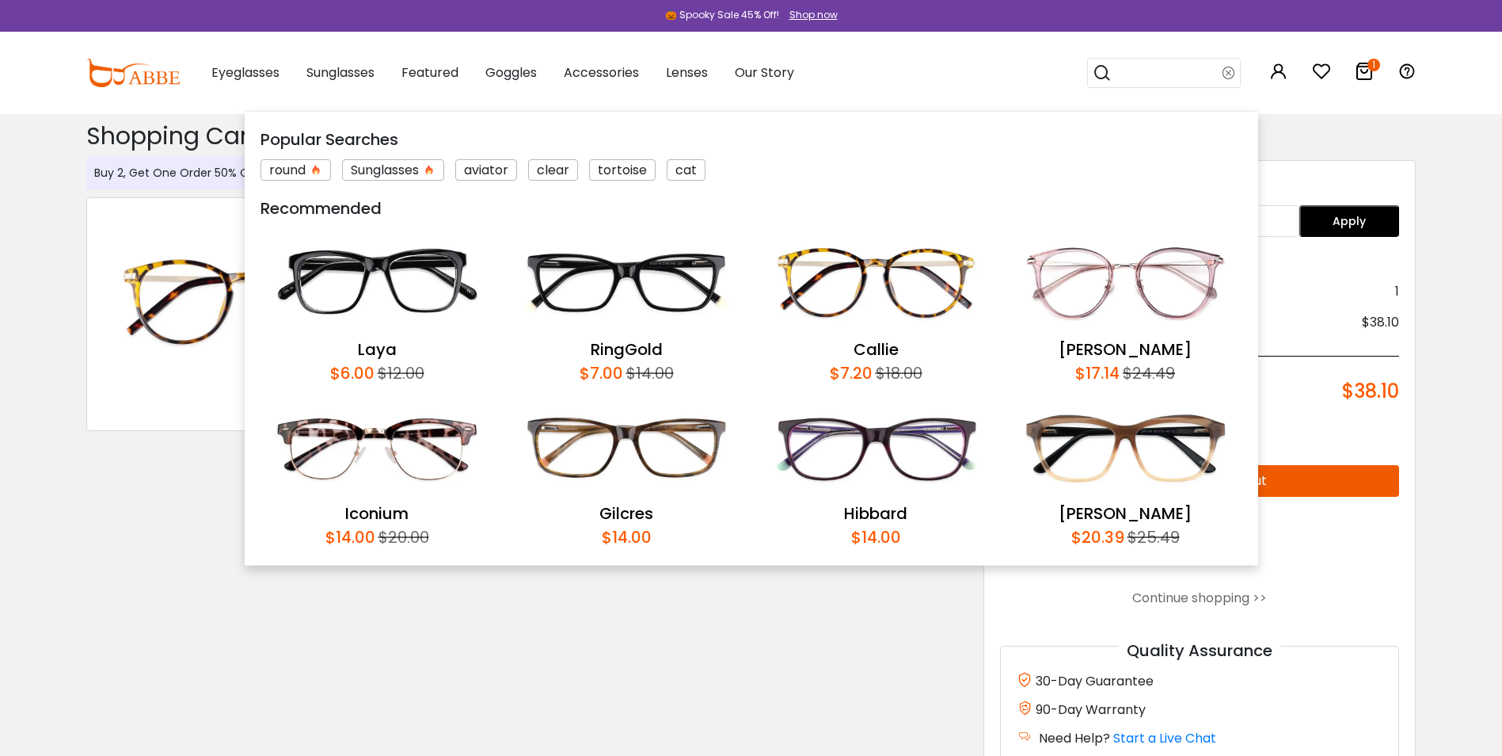
click at [1133, 74] on input "search" at bounding box center [1167, 73] width 111 height 29
type input "******"
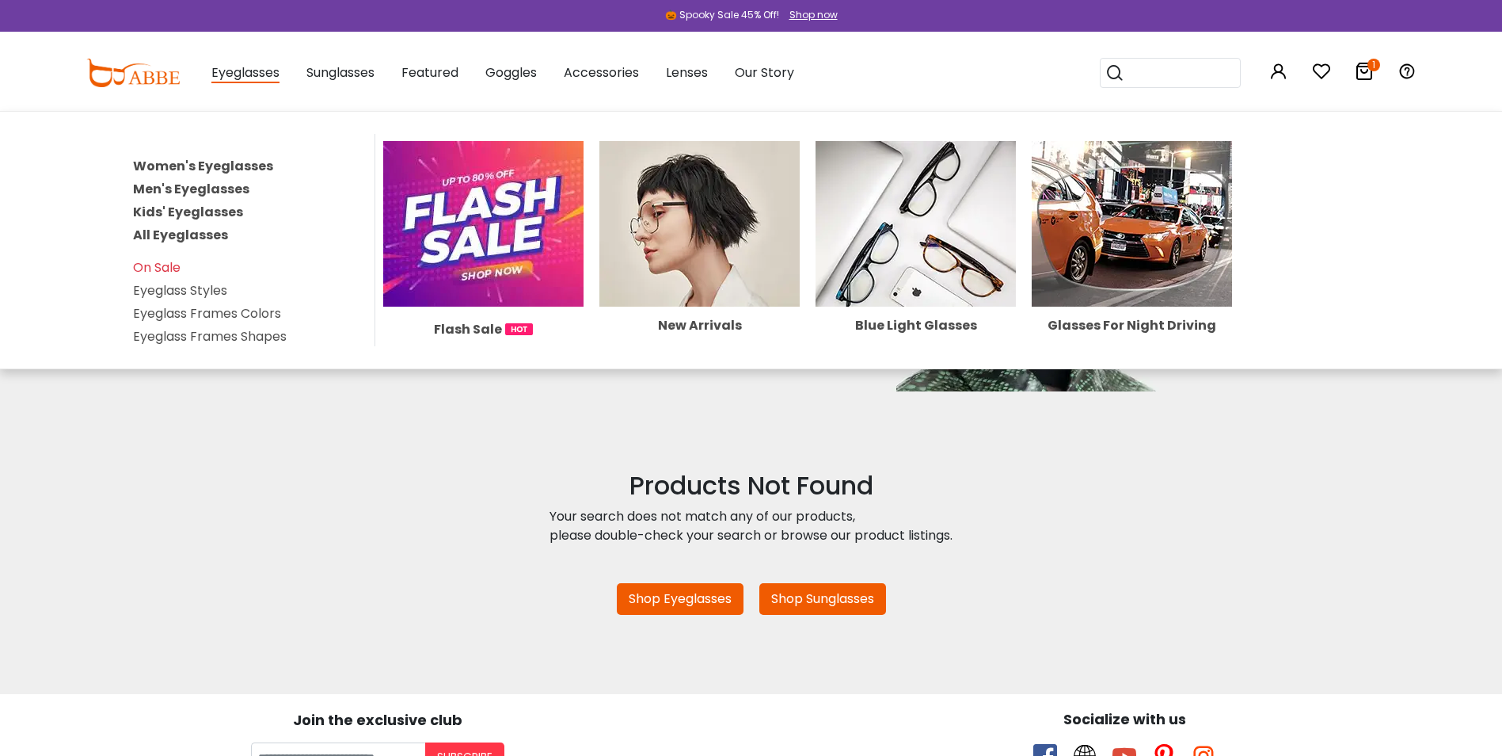
click at [449, 207] on img at bounding box center [483, 224] width 200 height 166
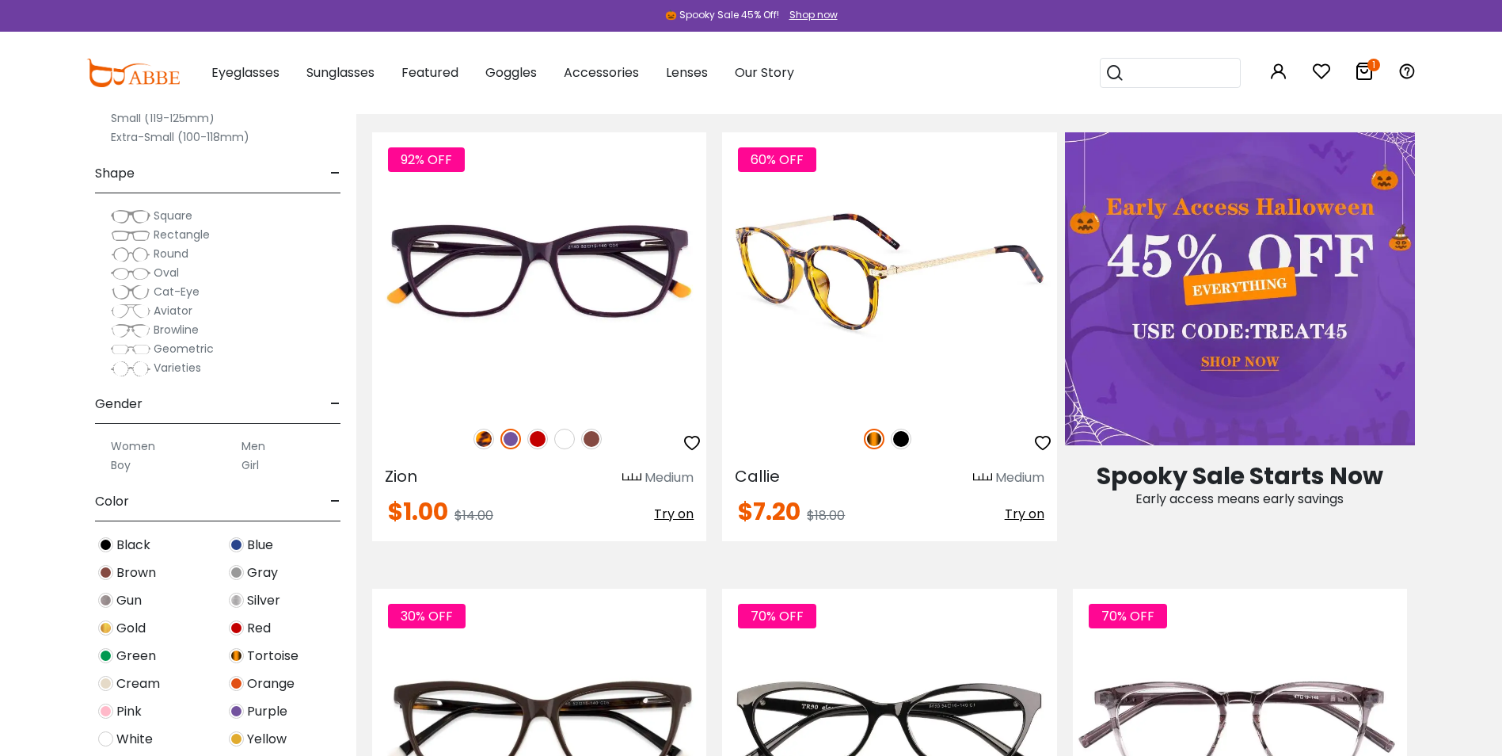
scroll to position [1188, 0]
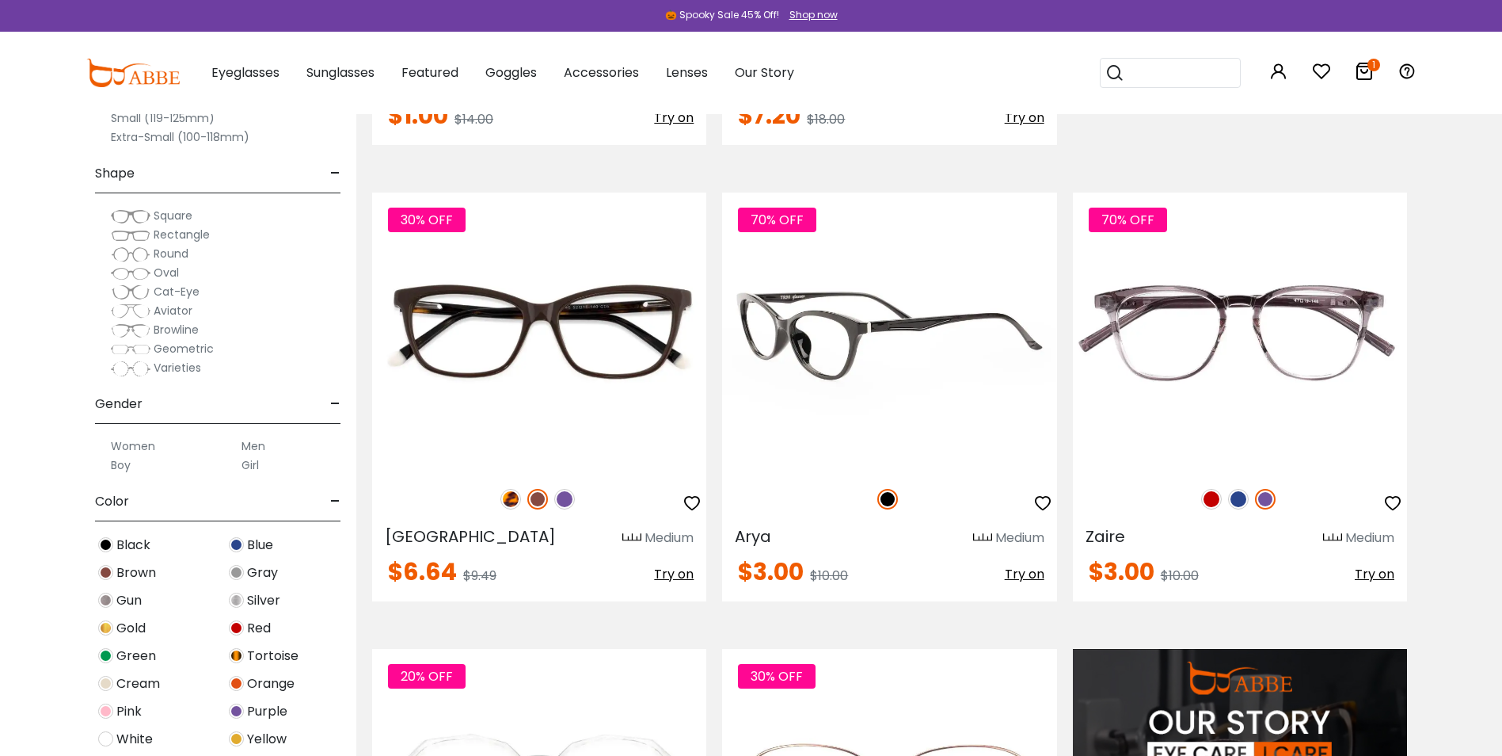
click at [840, 348] on img at bounding box center [889, 331] width 334 height 279
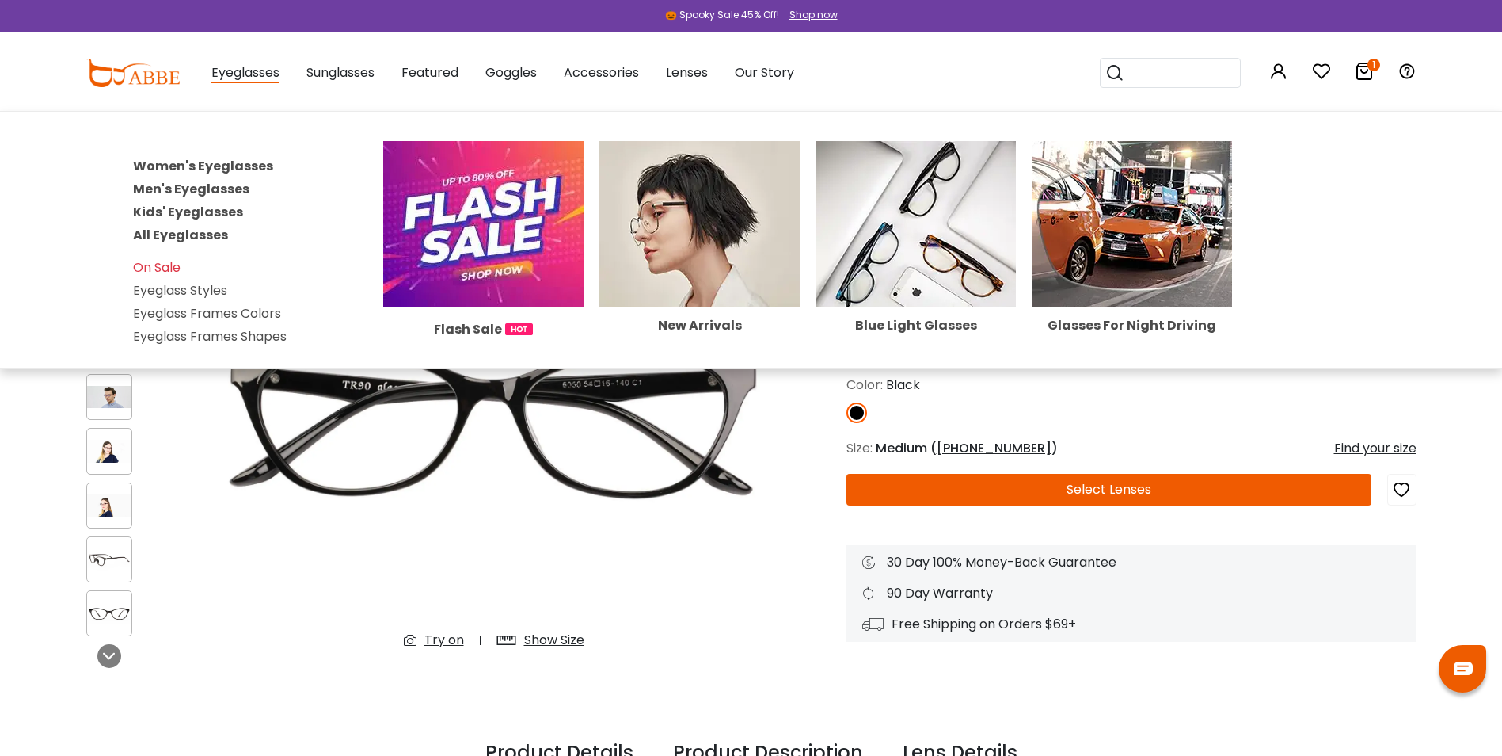
click at [215, 166] on link "Women's Eyeglasses" at bounding box center [203, 166] width 140 height 18
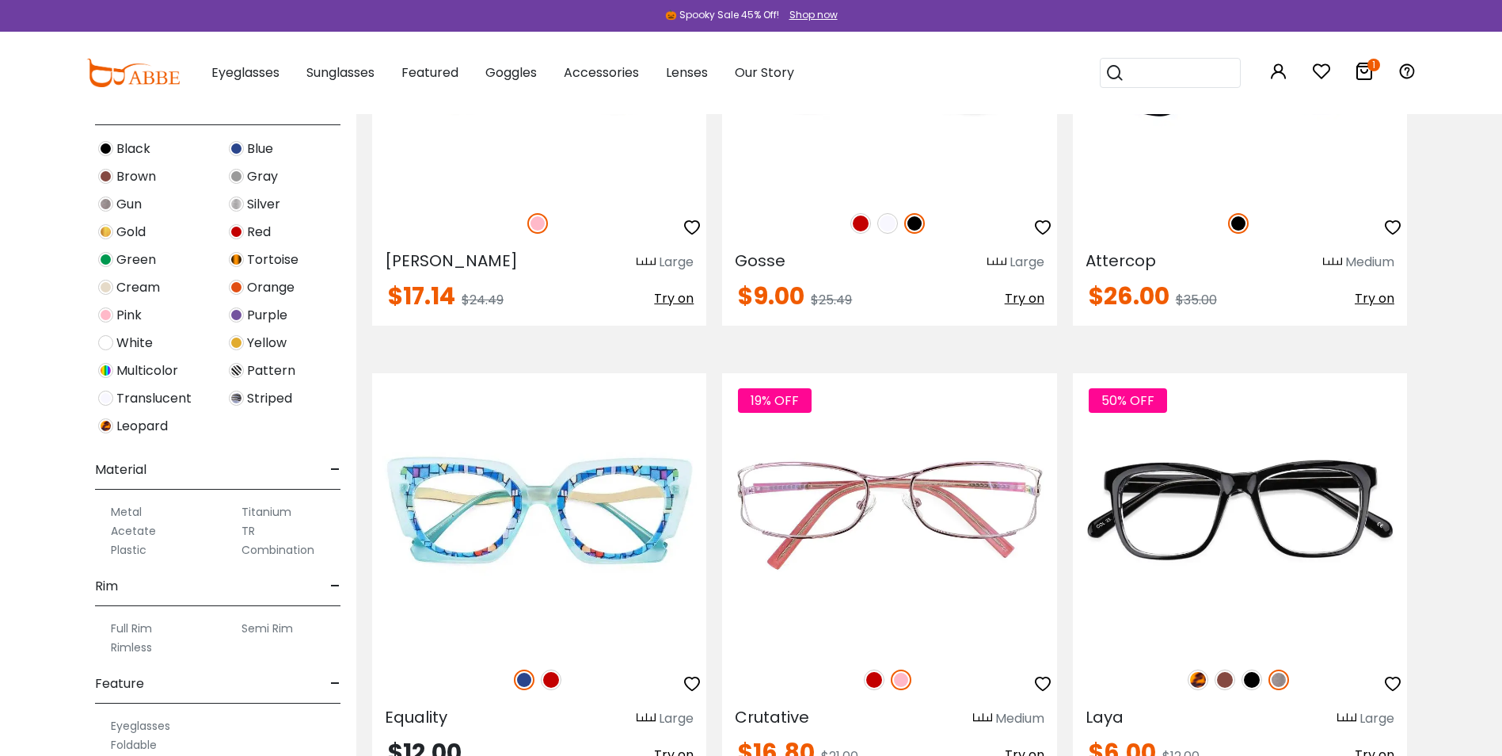
scroll to position [2772, 0]
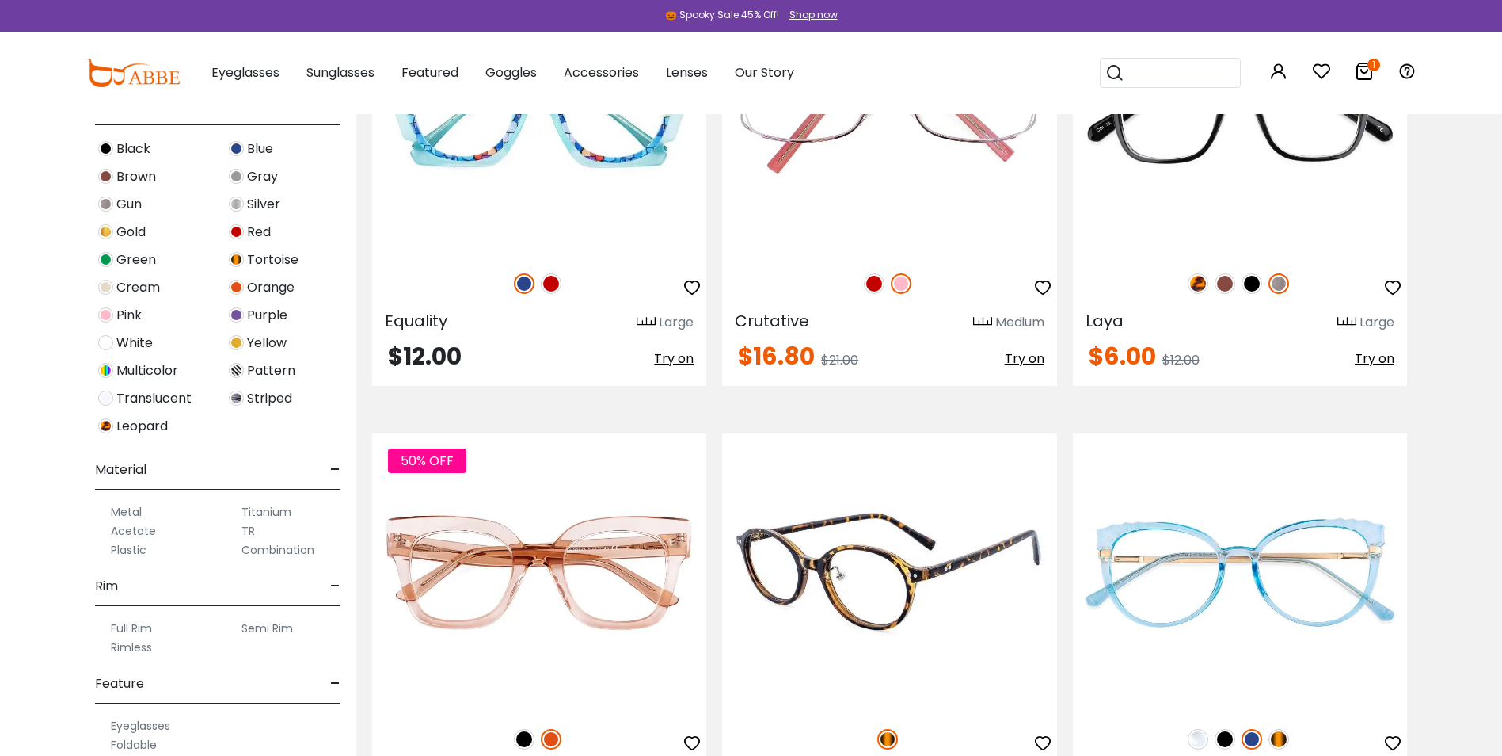
click at [950, 574] on img at bounding box center [889, 572] width 334 height 279
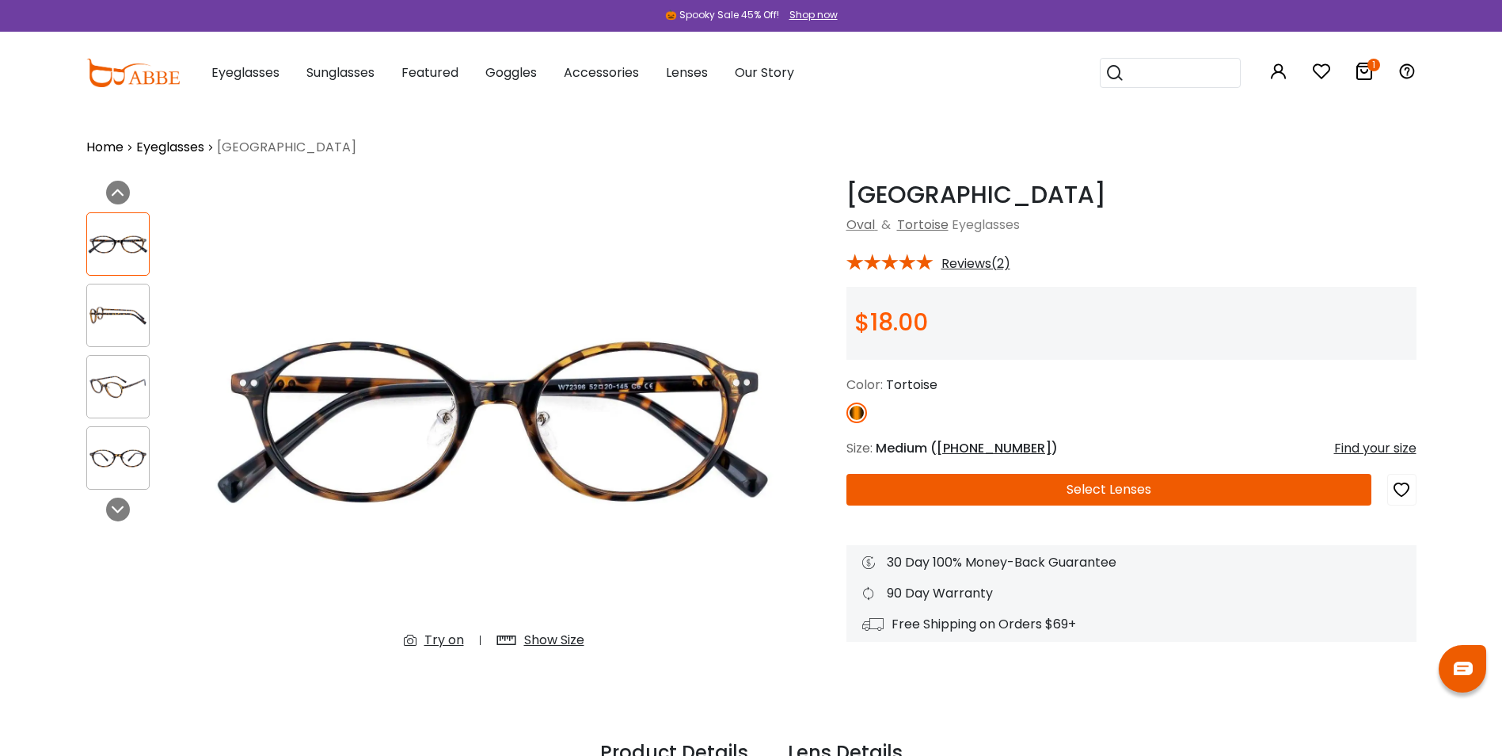
click at [1055, 489] on button "Select Lenses" at bounding box center [1109, 490] width 525 height 32
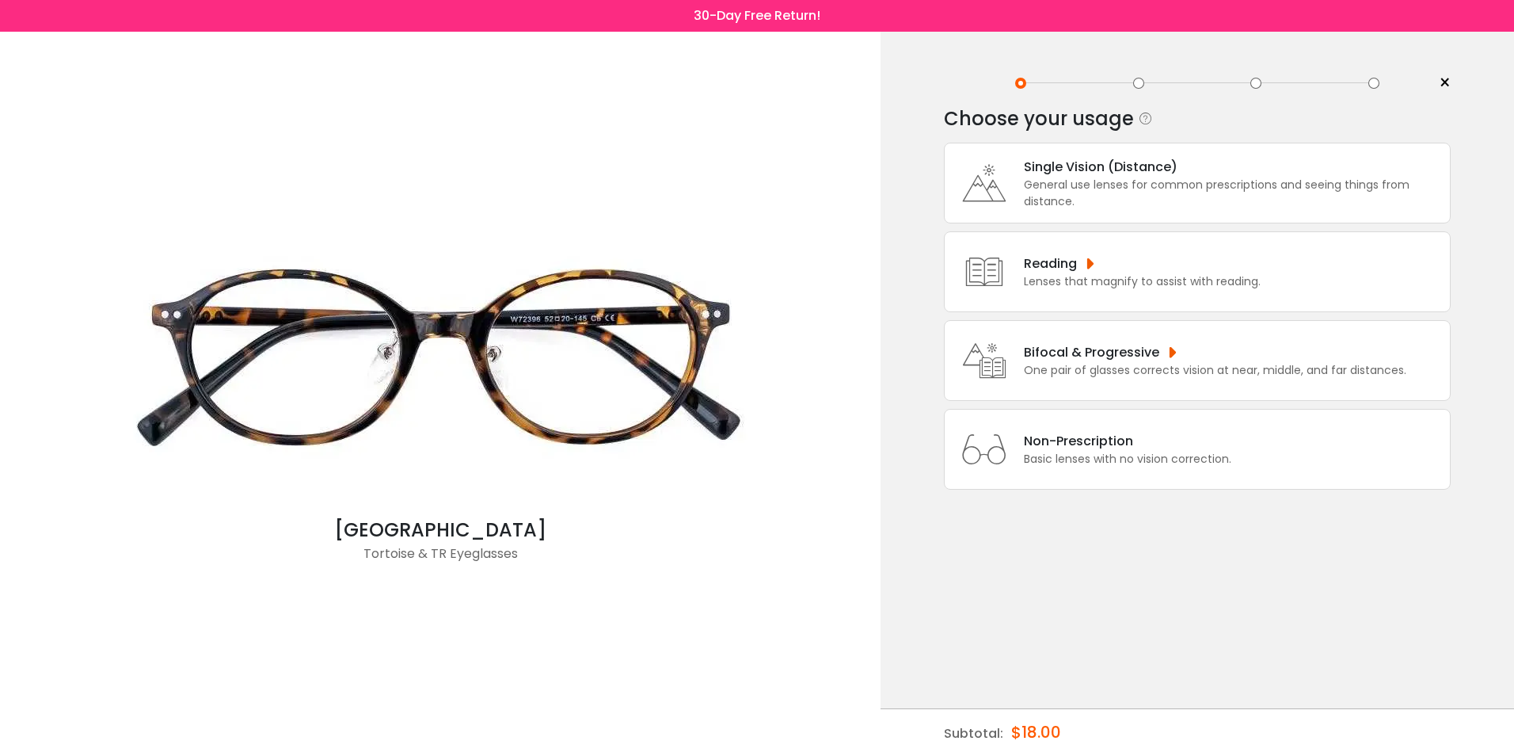
click at [1020, 257] on div "Reading Lenses that magnify to assist with reading." at bounding box center [1138, 271] width 245 height 36
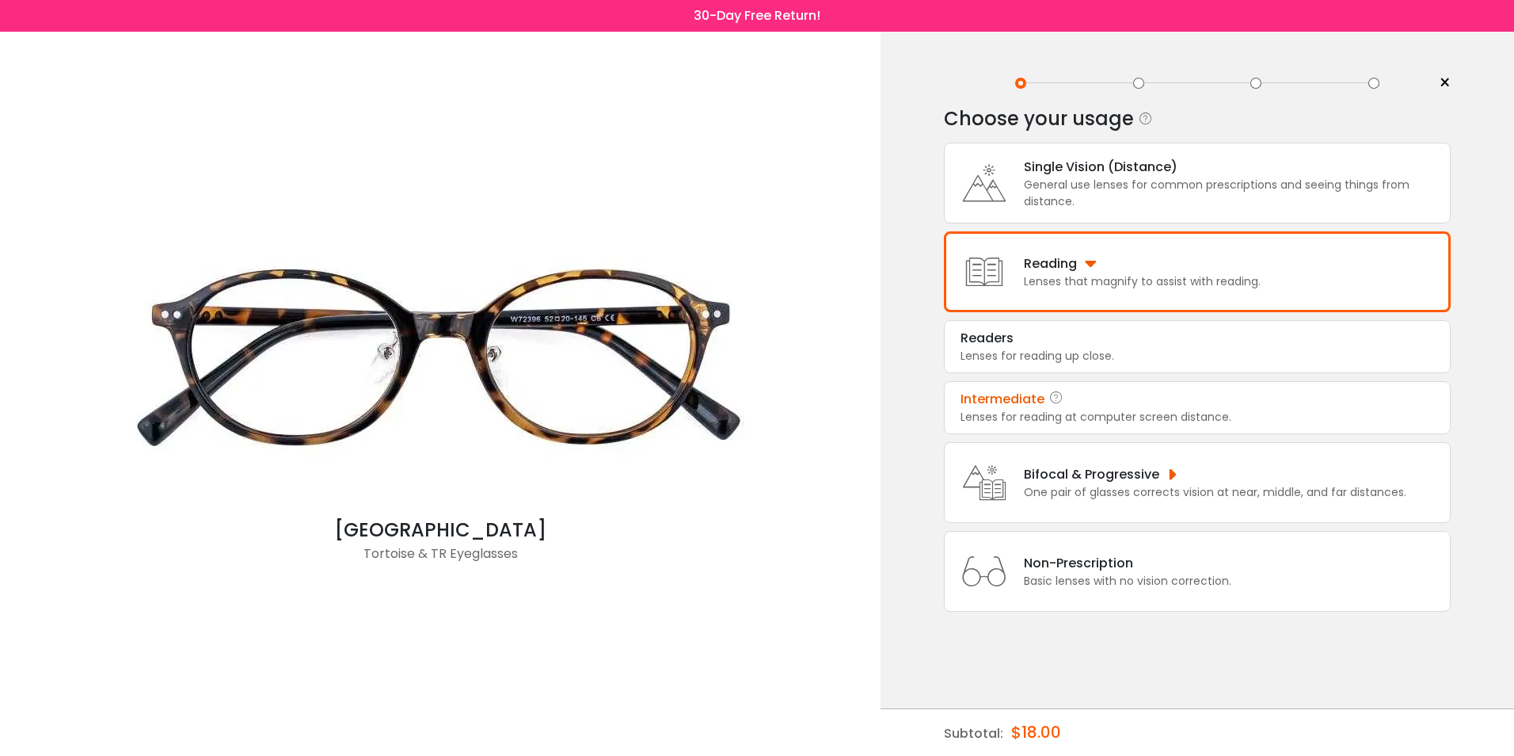
click at [1002, 393] on div "Intermediate" at bounding box center [1003, 399] width 84 height 19
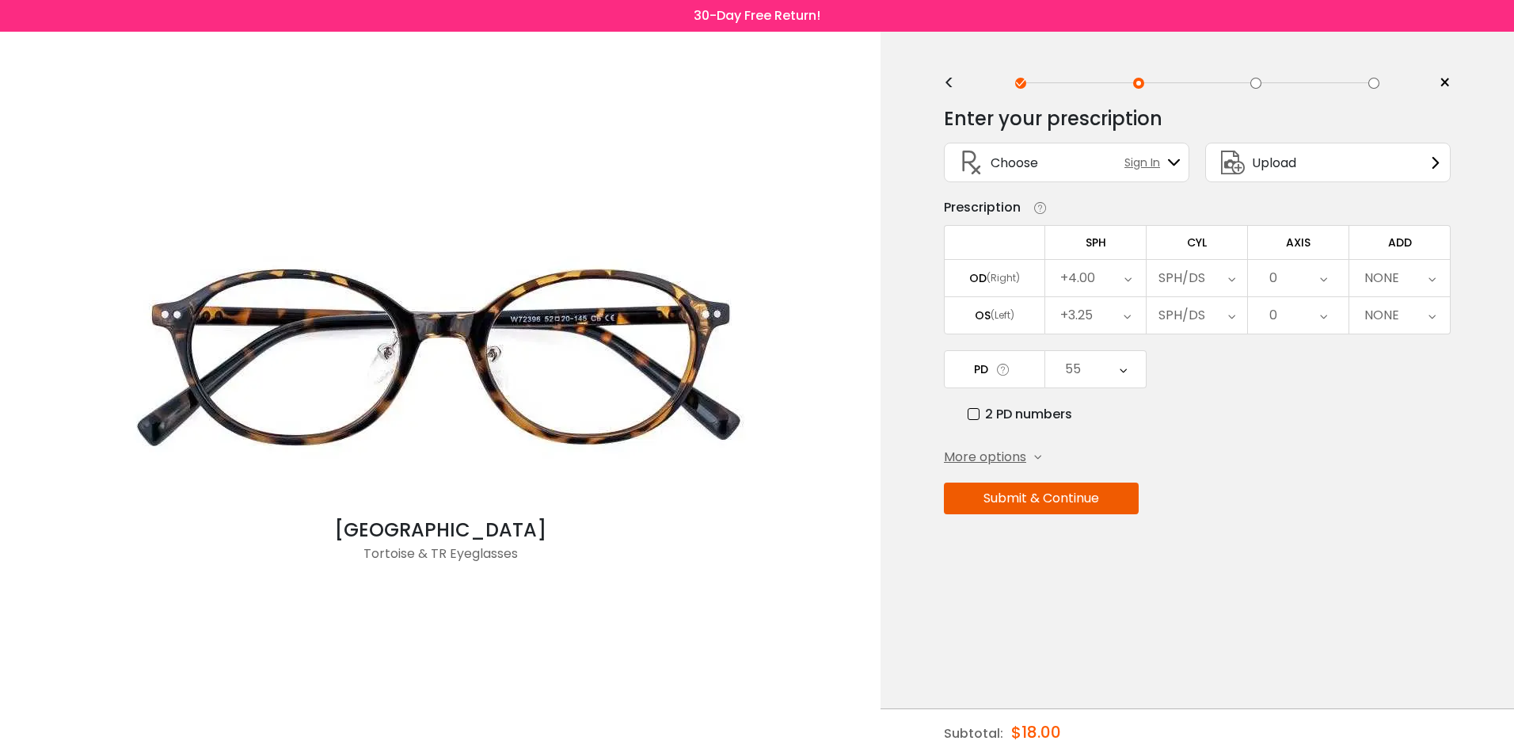
click at [1015, 501] on button "Submit & Continue" at bounding box center [1041, 498] width 195 height 32
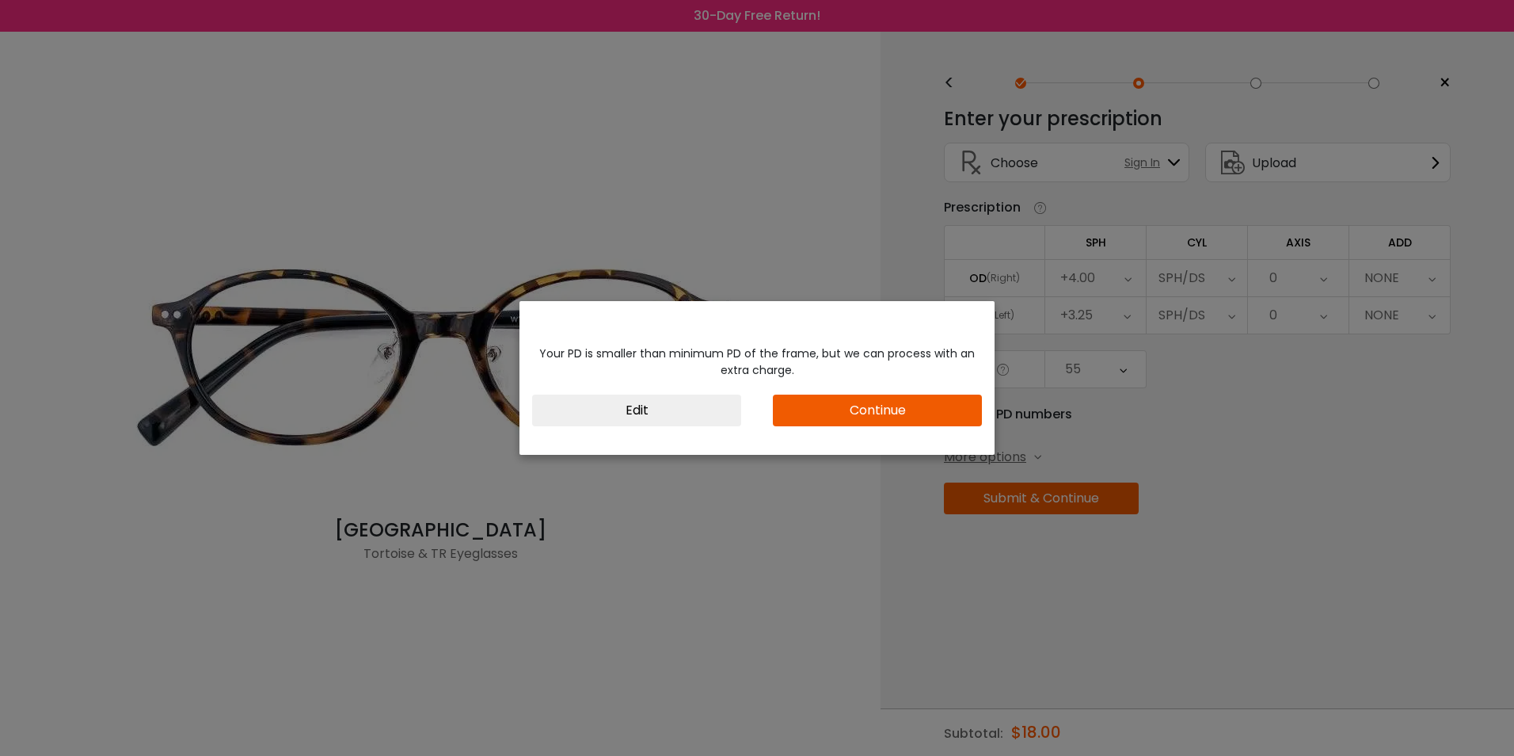
click at [1121, 437] on div "Your PD is smaller than minimum PD of the frame, but we can process with an ext…" at bounding box center [757, 378] width 1514 height 756
click at [937, 325] on div "Your PD is smaller than minimum PD of the frame, but we can process with an ext…" at bounding box center [757, 378] width 475 height 154
click at [708, 406] on button "Edit" at bounding box center [636, 410] width 209 height 32
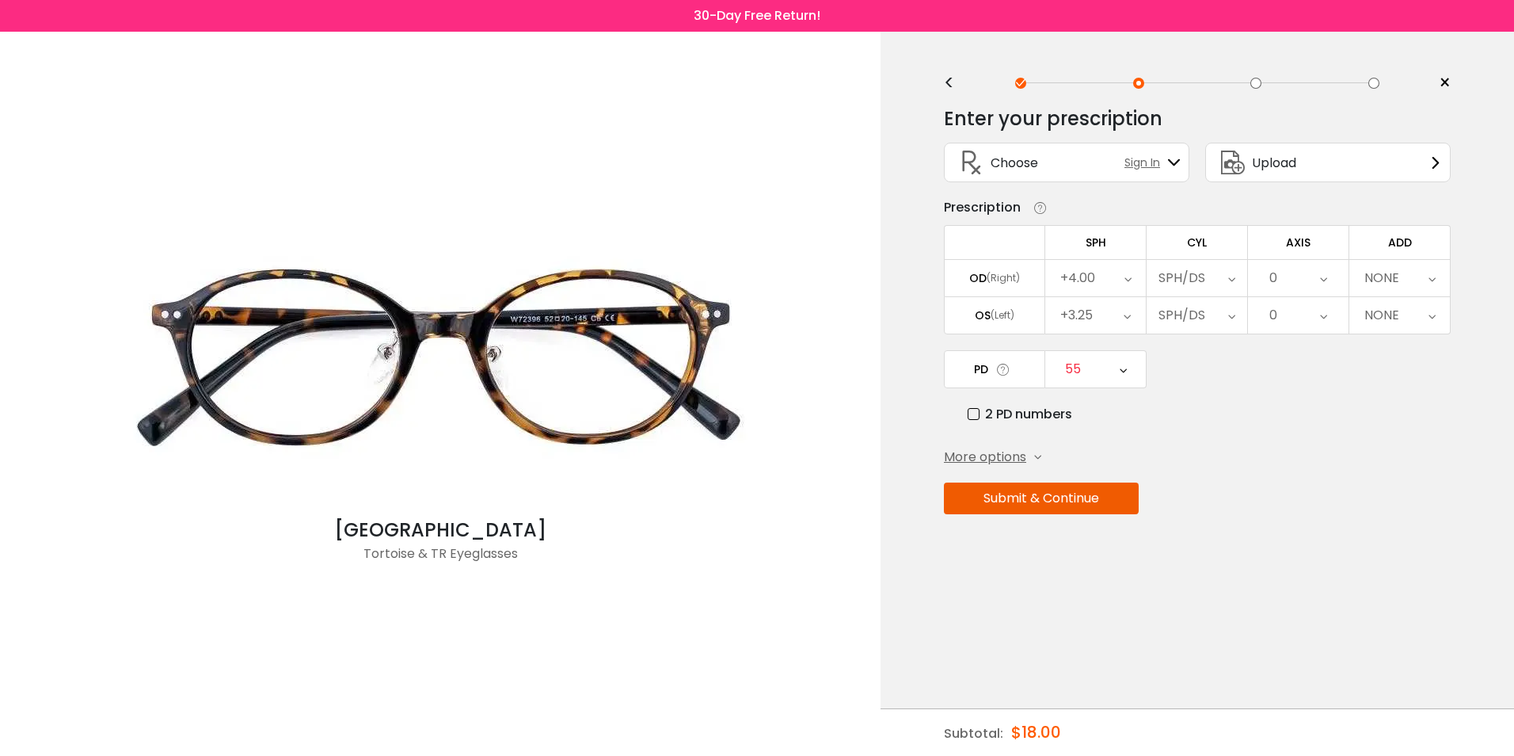
click at [1123, 368] on icon at bounding box center [1123, 369] width 7 height 36
click at [1095, 532] on li "56" at bounding box center [1095, 534] width 101 height 29
click at [1031, 503] on button "Submit & Continue" at bounding box center [1041, 498] width 195 height 32
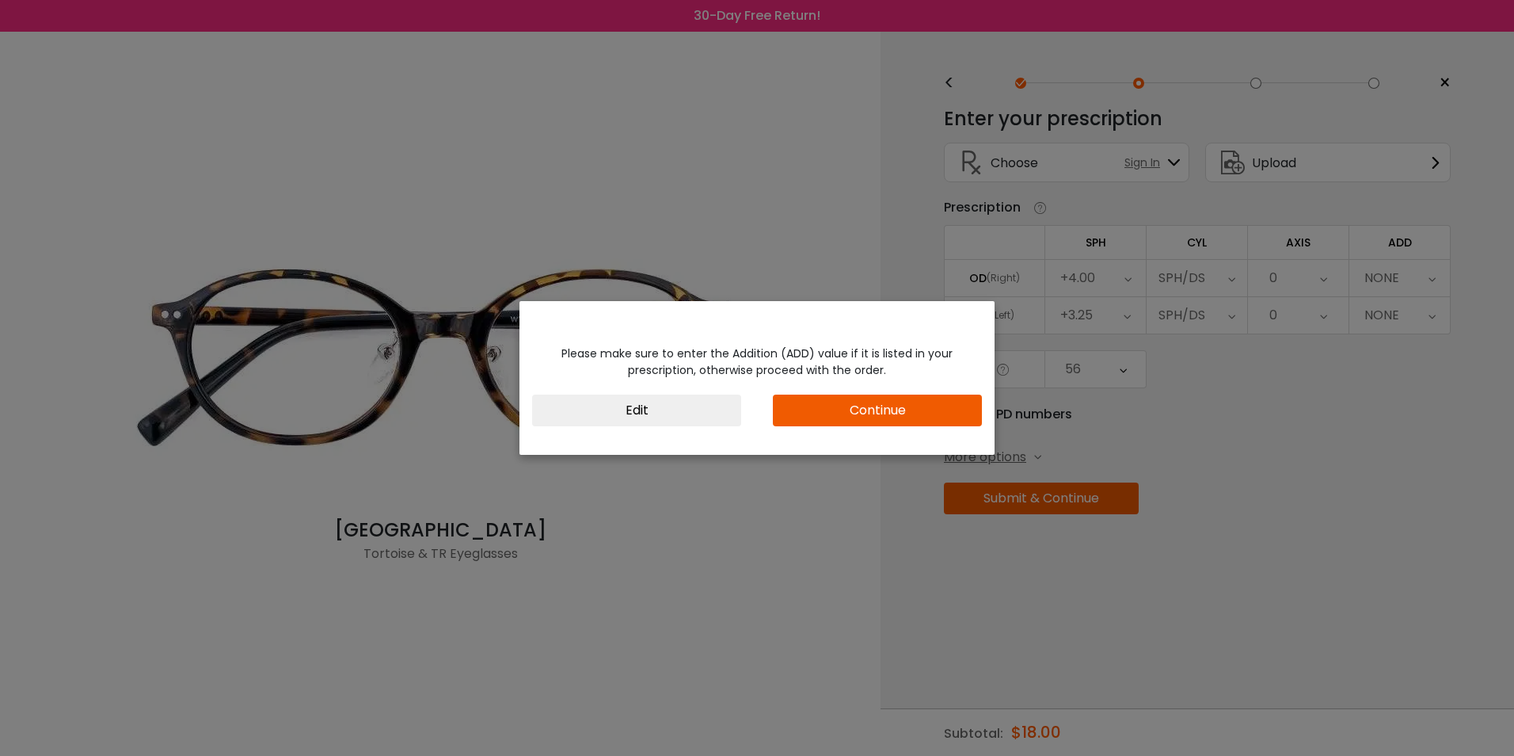
click at [835, 418] on button "Continue" at bounding box center [877, 410] width 209 height 32
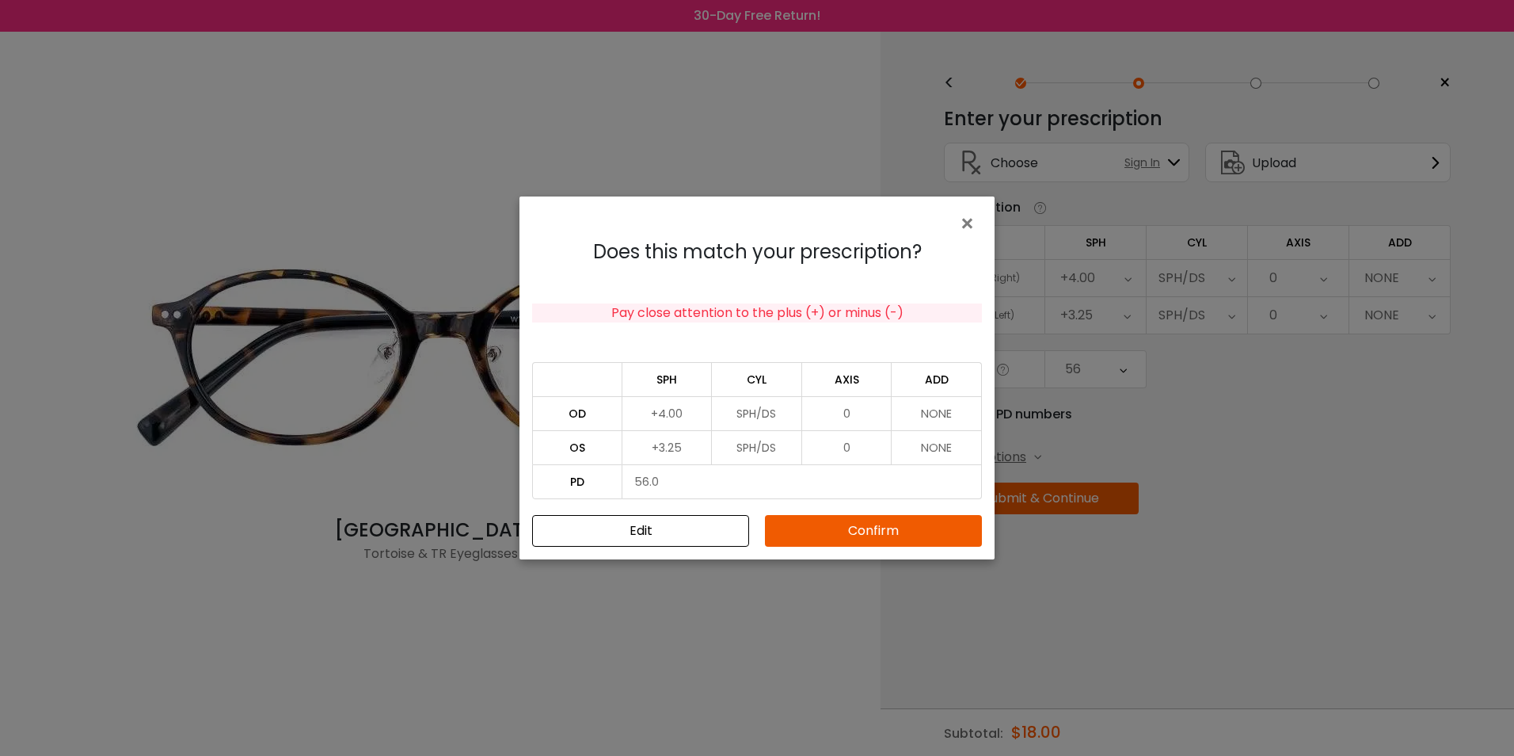
click at [850, 524] on button "Confirm" at bounding box center [873, 531] width 217 height 32
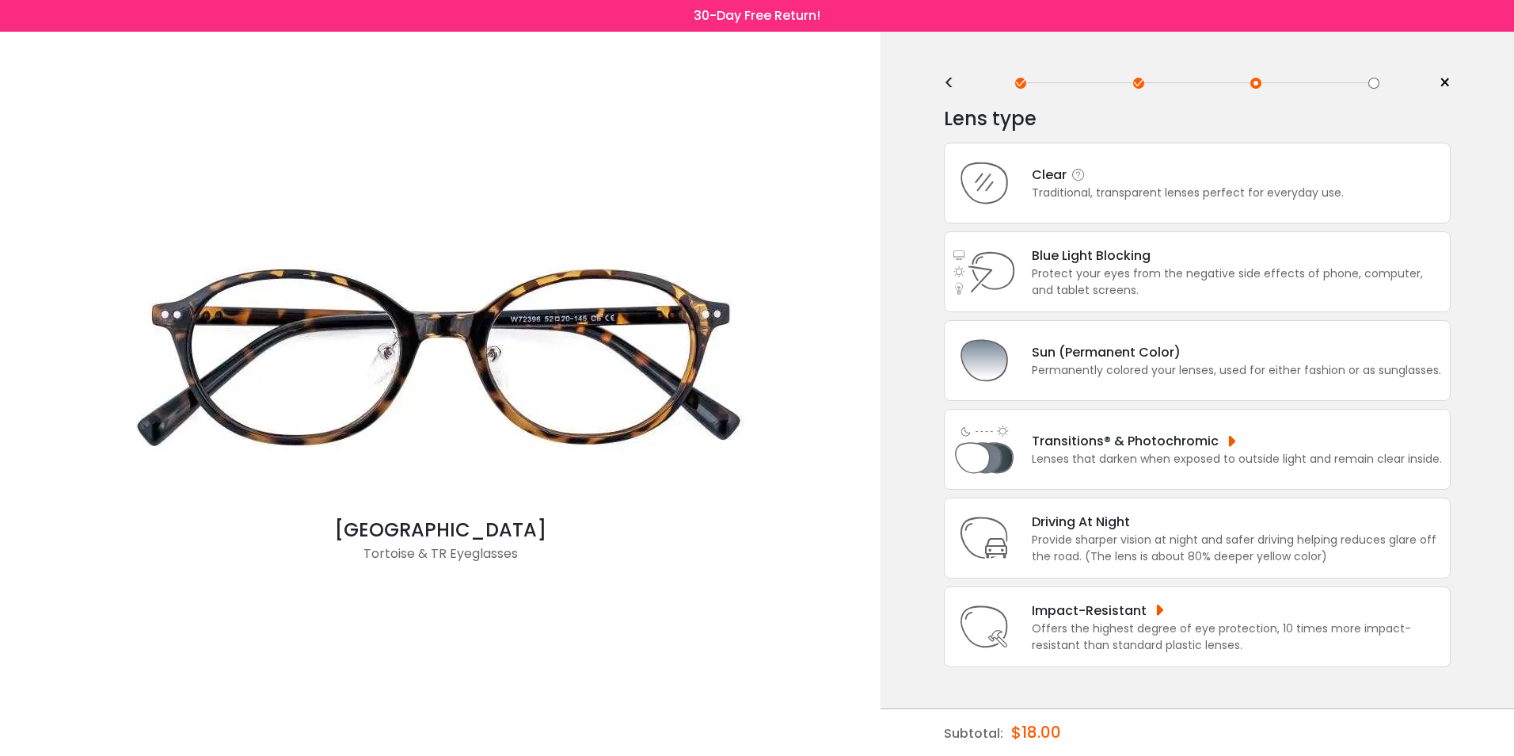
click at [1144, 203] on div "Clear Traditional, transparent lenses perfect for everyday use." at bounding box center [1197, 183] width 507 height 81
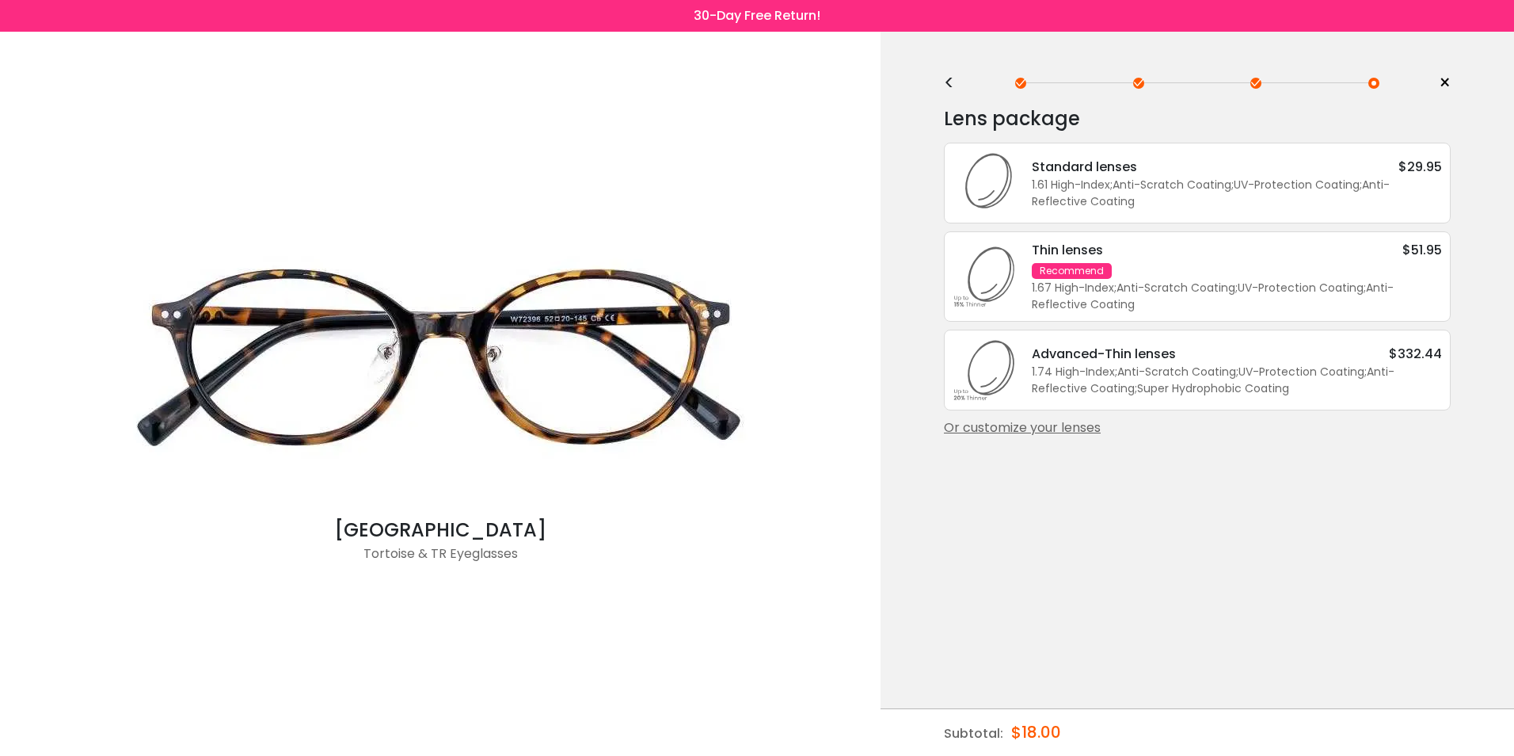
click at [1141, 187] on div "1.61 High-Index ; Anti-Scratch Coating ; UV-Protection Coating ; Anti-Reflectiv…" at bounding box center [1237, 193] width 410 height 33
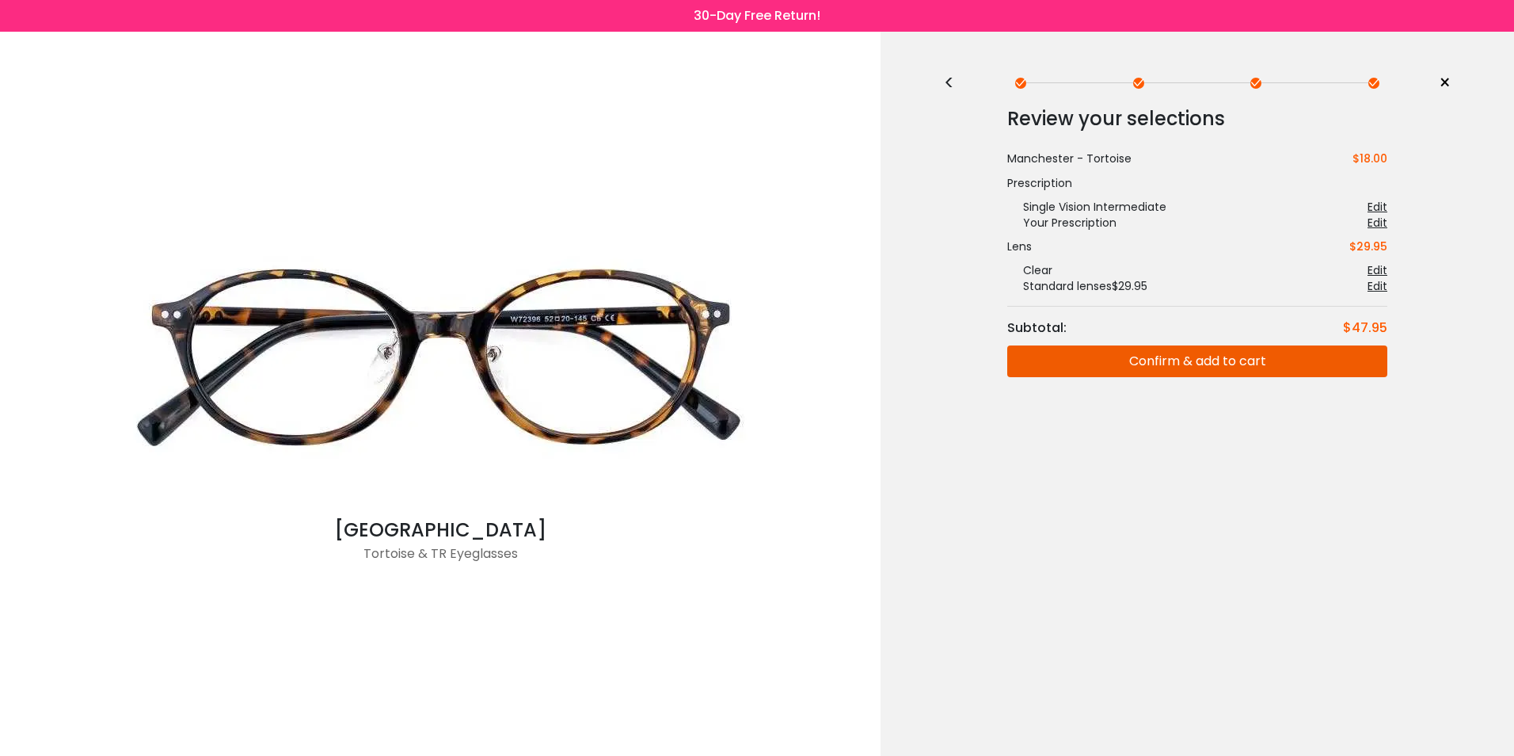
click at [1128, 362] on button "Confirm & add to cart" at bounding box center [1197, 361] width 380 height 32
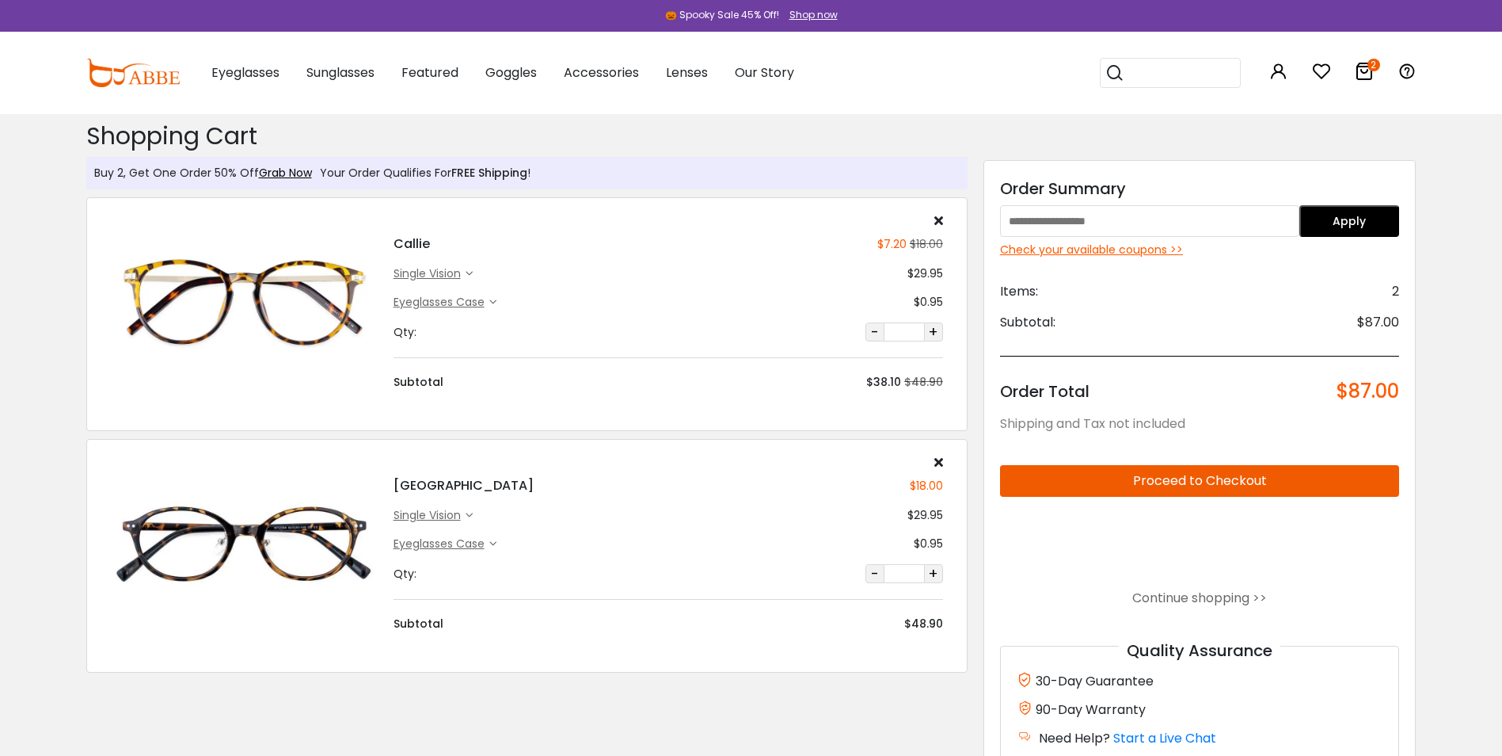
click at [1062, 219] on input "text" at bounding box center [1149, 221] width 299 height 32
click at [812, 11] on div "Shop now" at bounding box center [814, 15] width 48 height 14
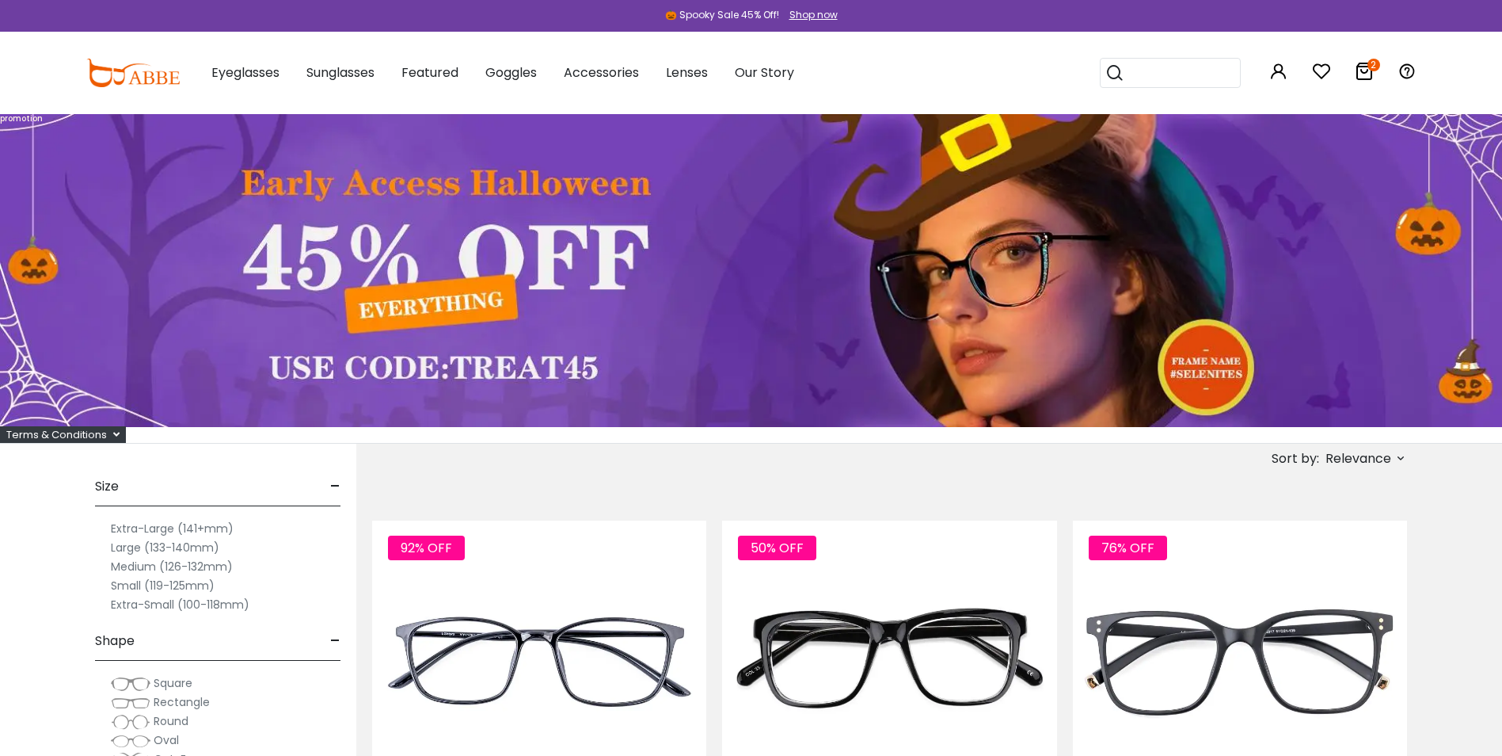
click at [1364, 73] on icon at bounding box center [1364, 71] width 19 height 19
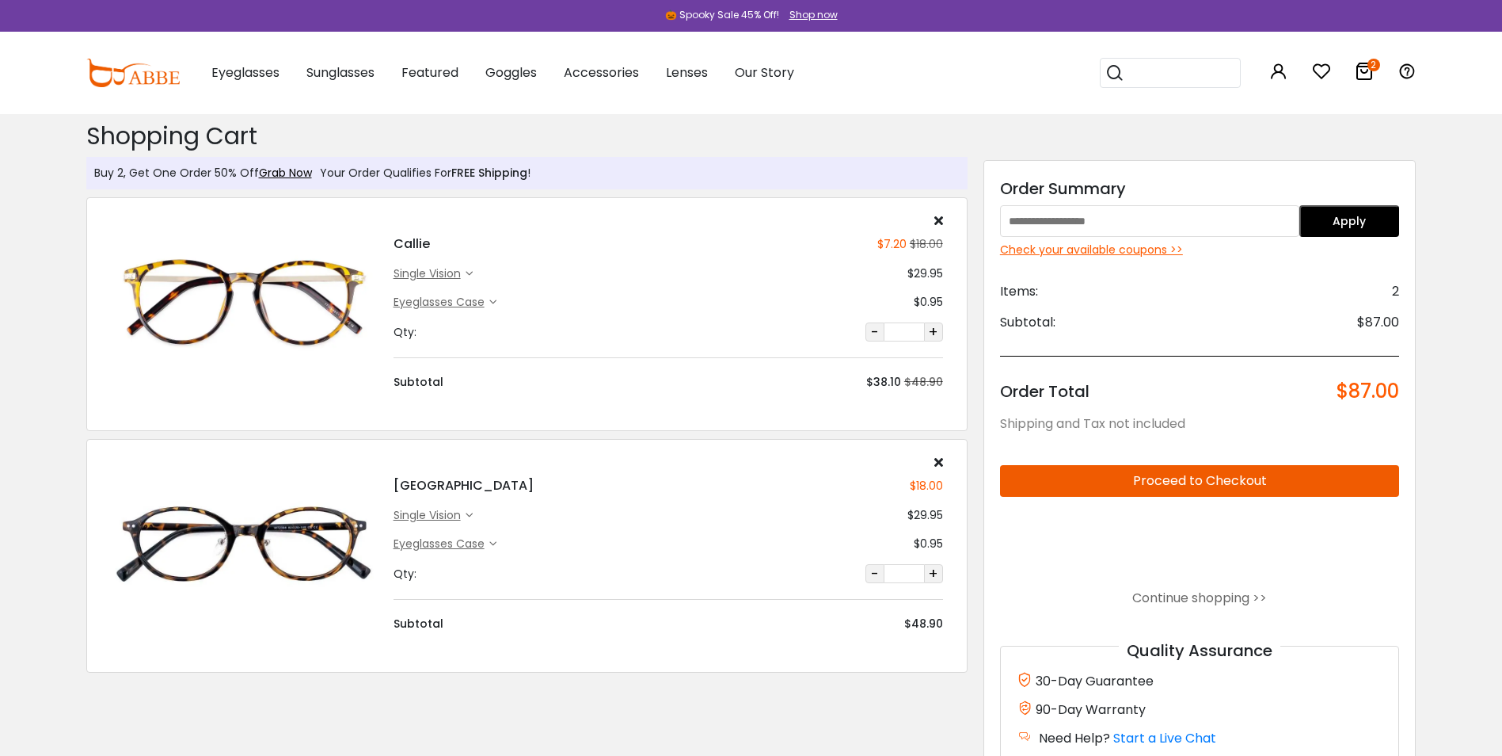
click at [1139, 220] on input "text" at bounding box center [1149, 221] width 299 height 32
type input "*******"
click at [1362, 212] on button "Apply" at bounding box center [1350, 221] width 100 height 32
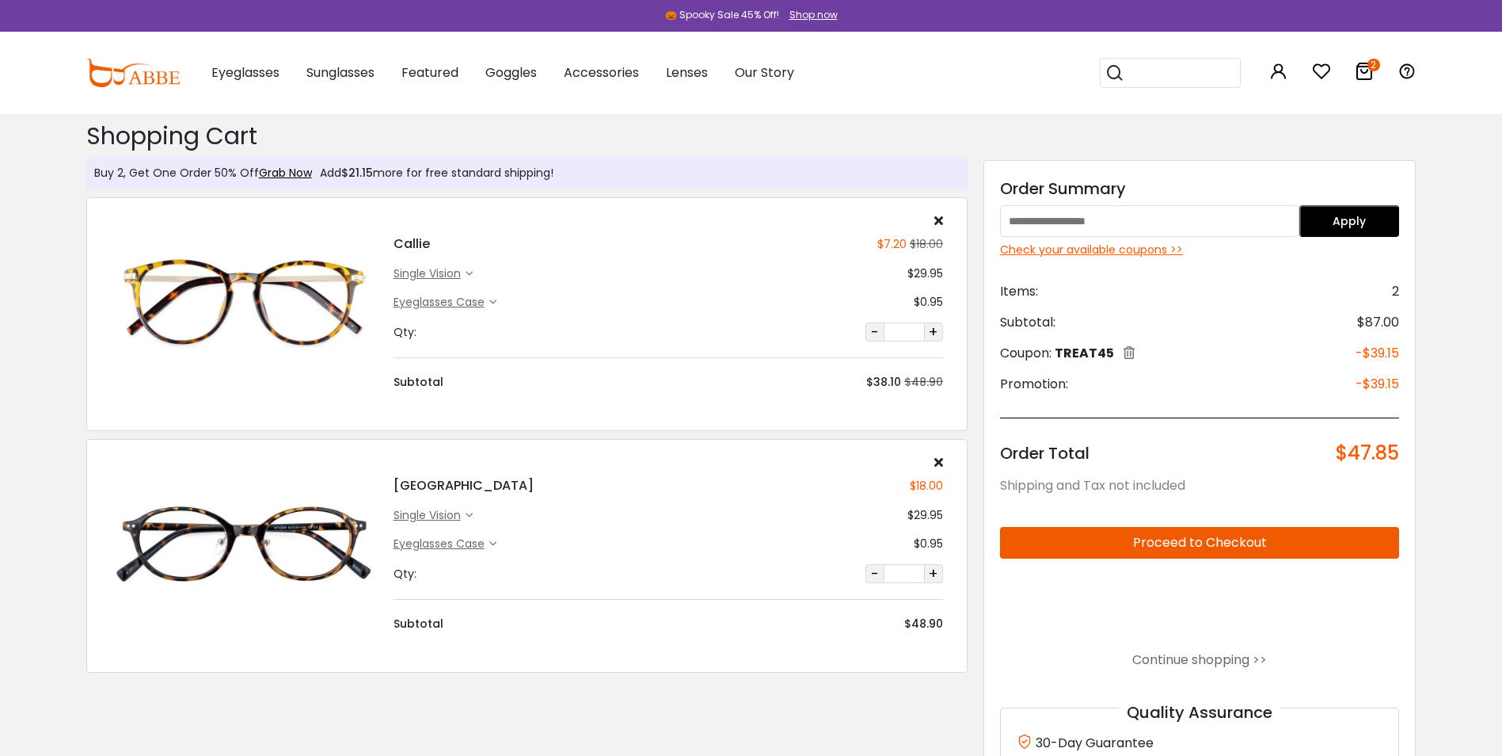
click at [872, 575] on button "-" at bounding box center [875, 573] width 19 height 19
click at [941, 463] on icon at bounding box center [939, 461] width 9 height 13
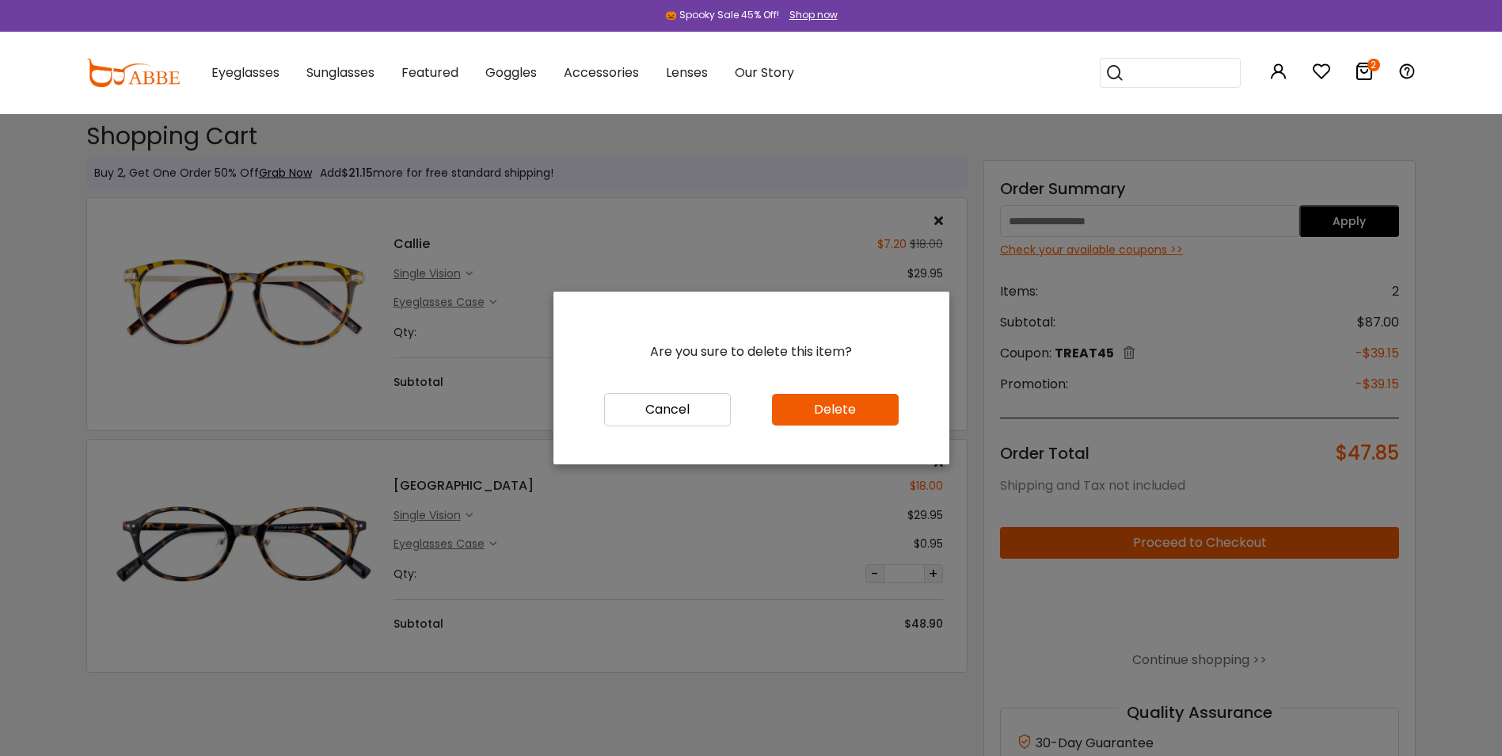
click at [857, 421] on button "Delete" at bounding box center [835, 410] width 127 height 32
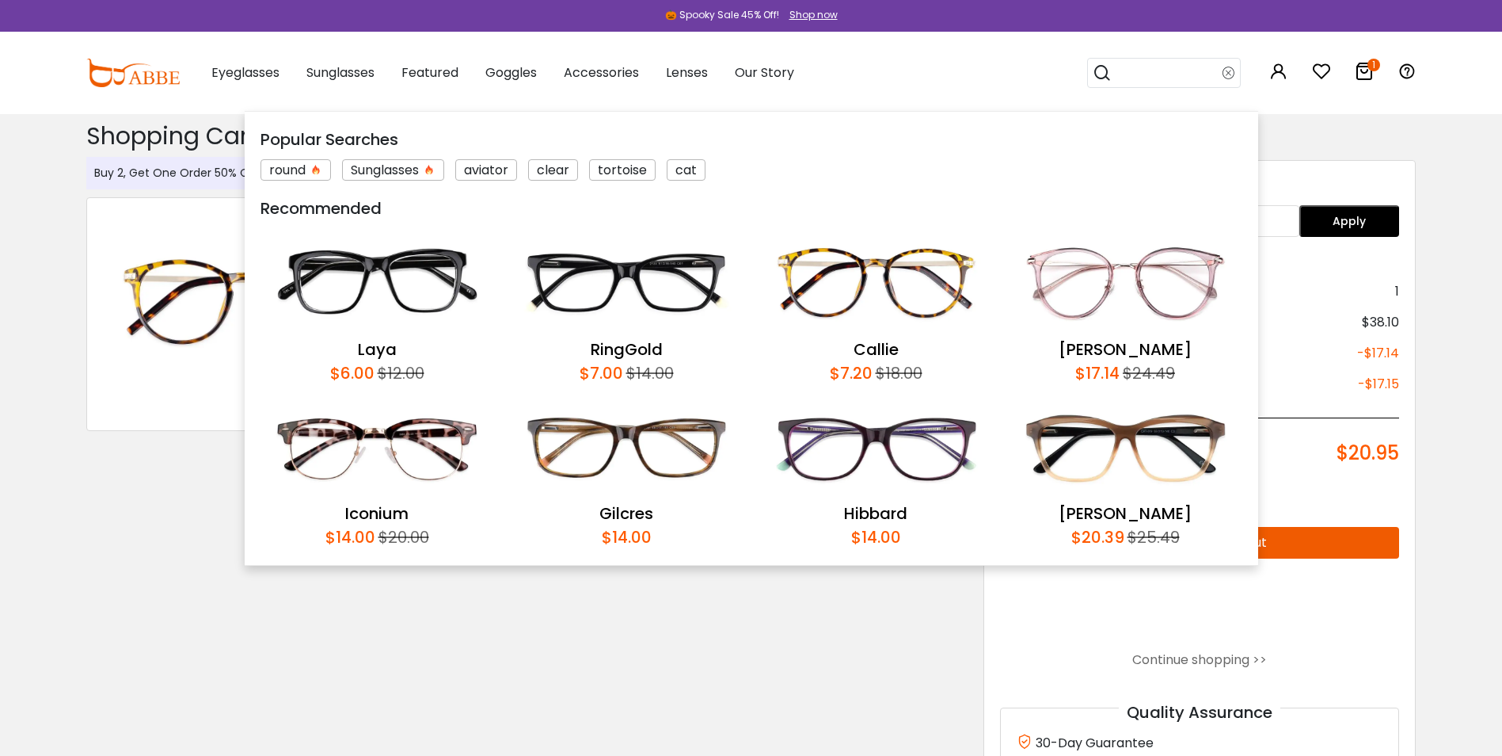
click at [1163, 71] on input "search" at bounding box center [1167, 73] width 111 height 29
type input "****"
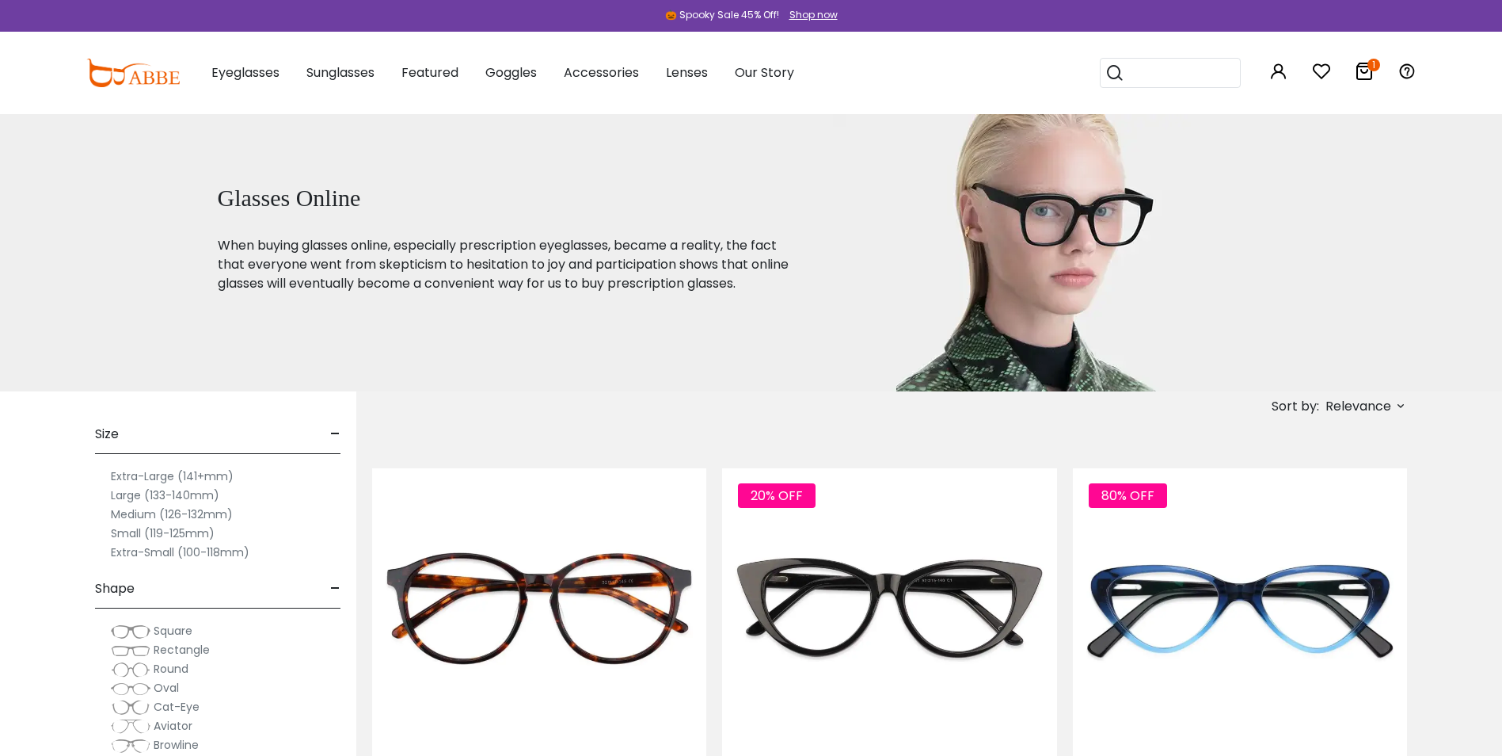
click at [1341, 406] on span "Relevance" at bounding box center [1359, 406] width 66 height 29
click at [1285, 508] on label "Prices Low To High" at bounding box center [1342, 508] width 114 height 19
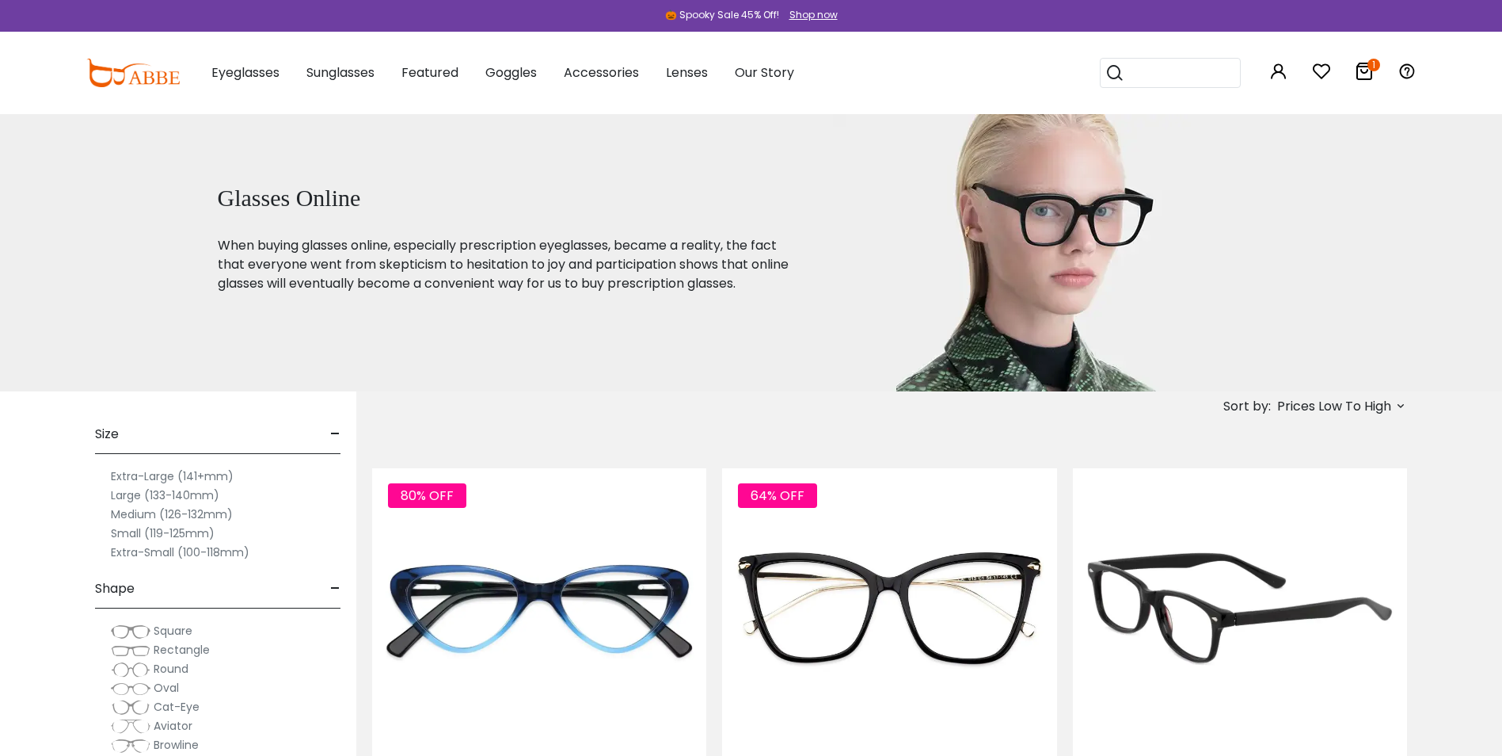
scroll to position [396, 0]
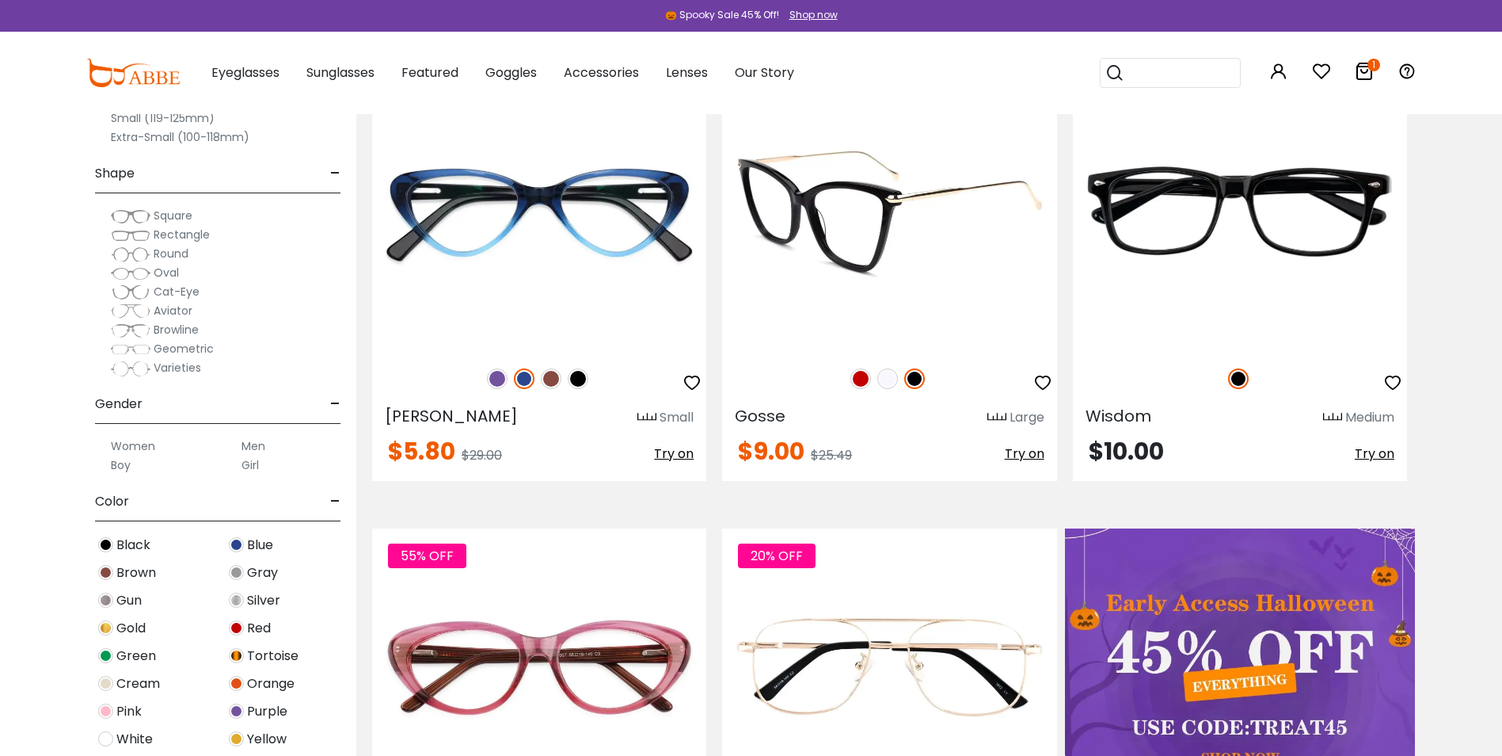
click at [826, 257] on img at bounding box center [889, 211] width 334 height 279
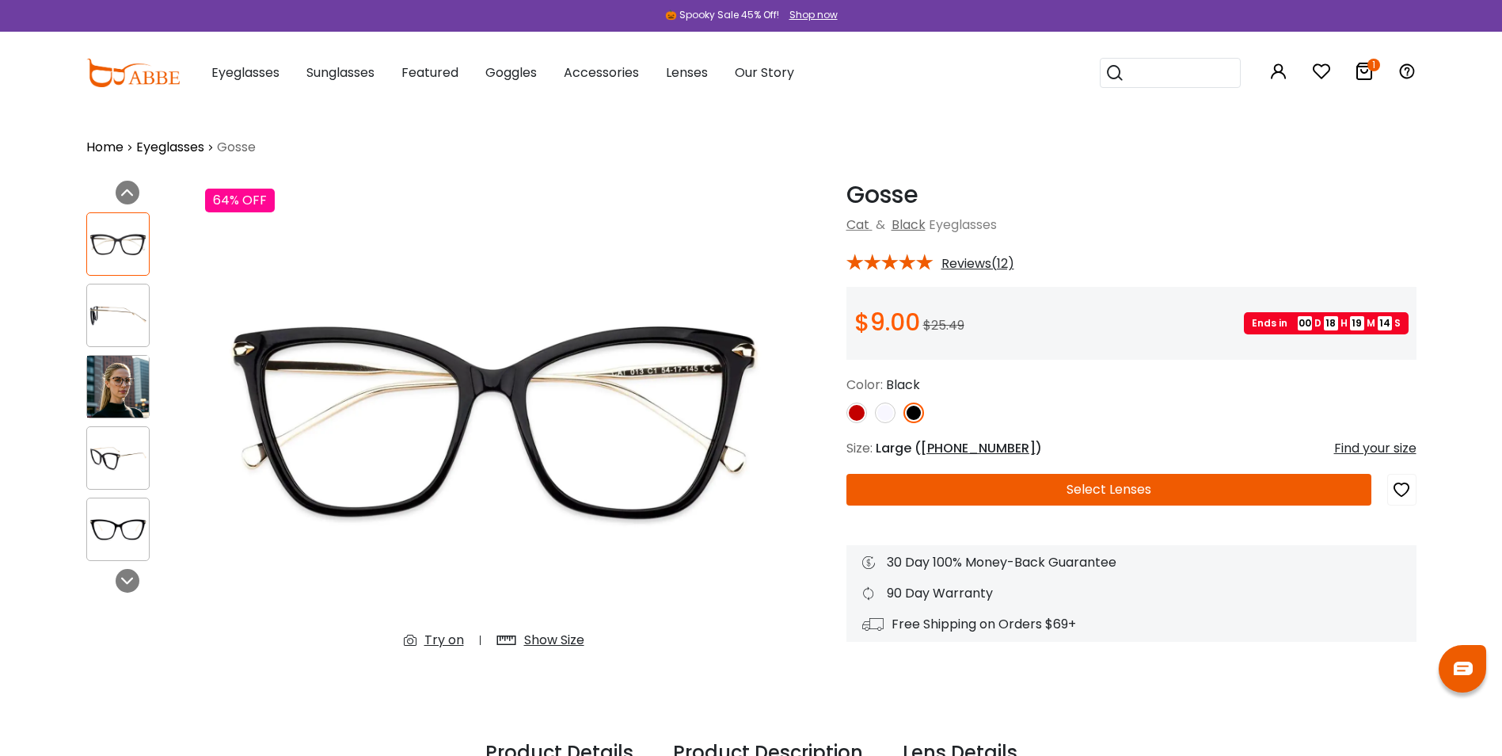
click at [879, 413] on img at bounding box center [885, 412] width 21 height 21
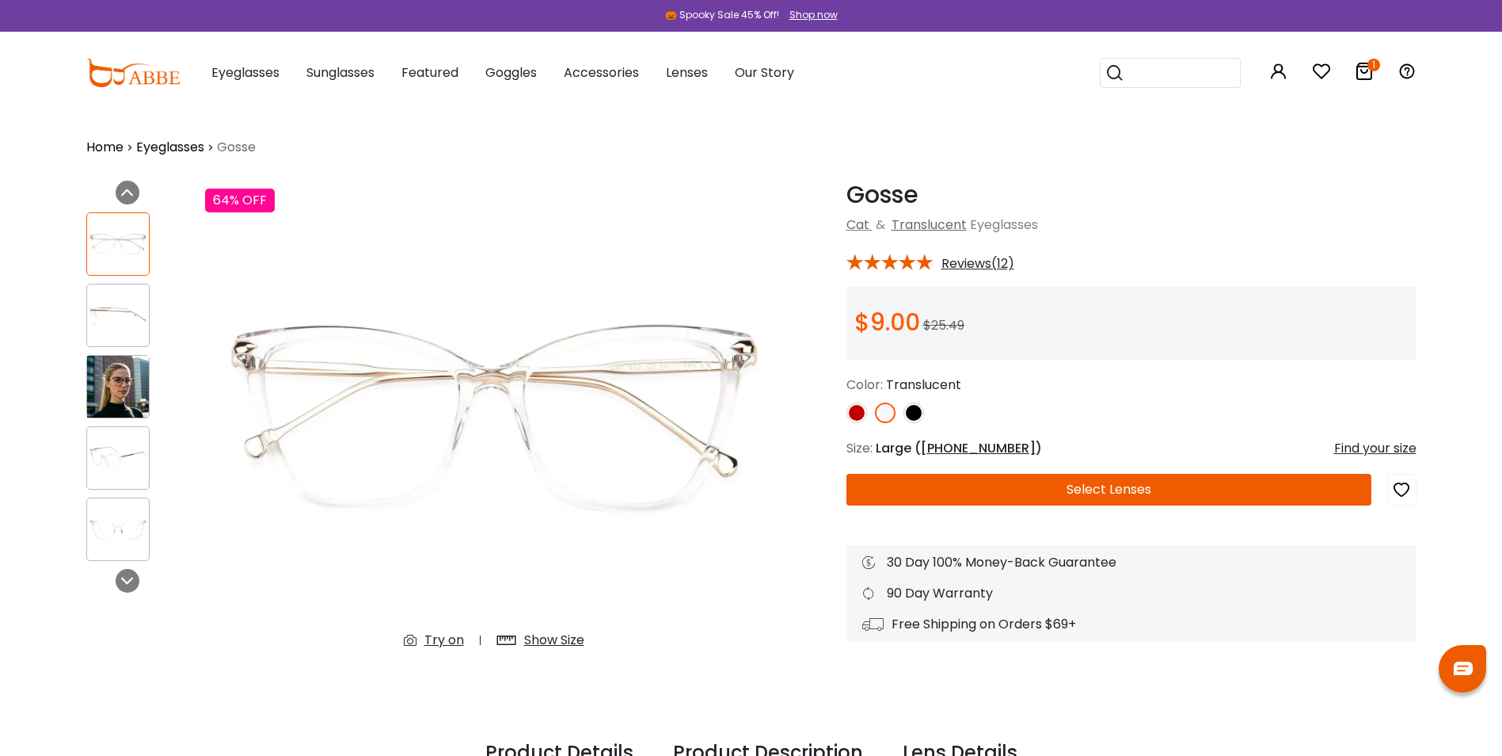
click at [854, 408] on img at bounding box center [857, 412] width 21 height 21
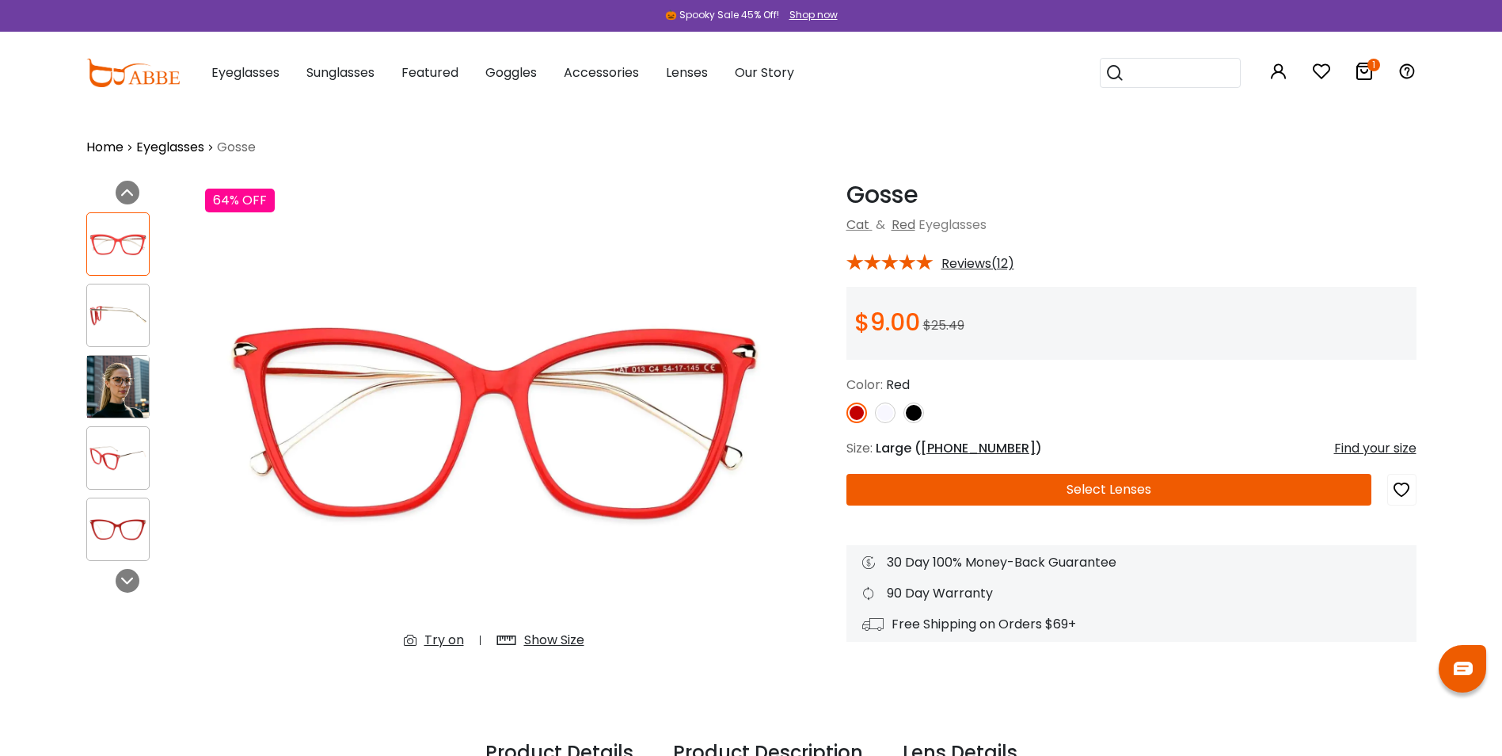
click at [914, 409] on img at bounding box center [914, 412] width 21 height 21
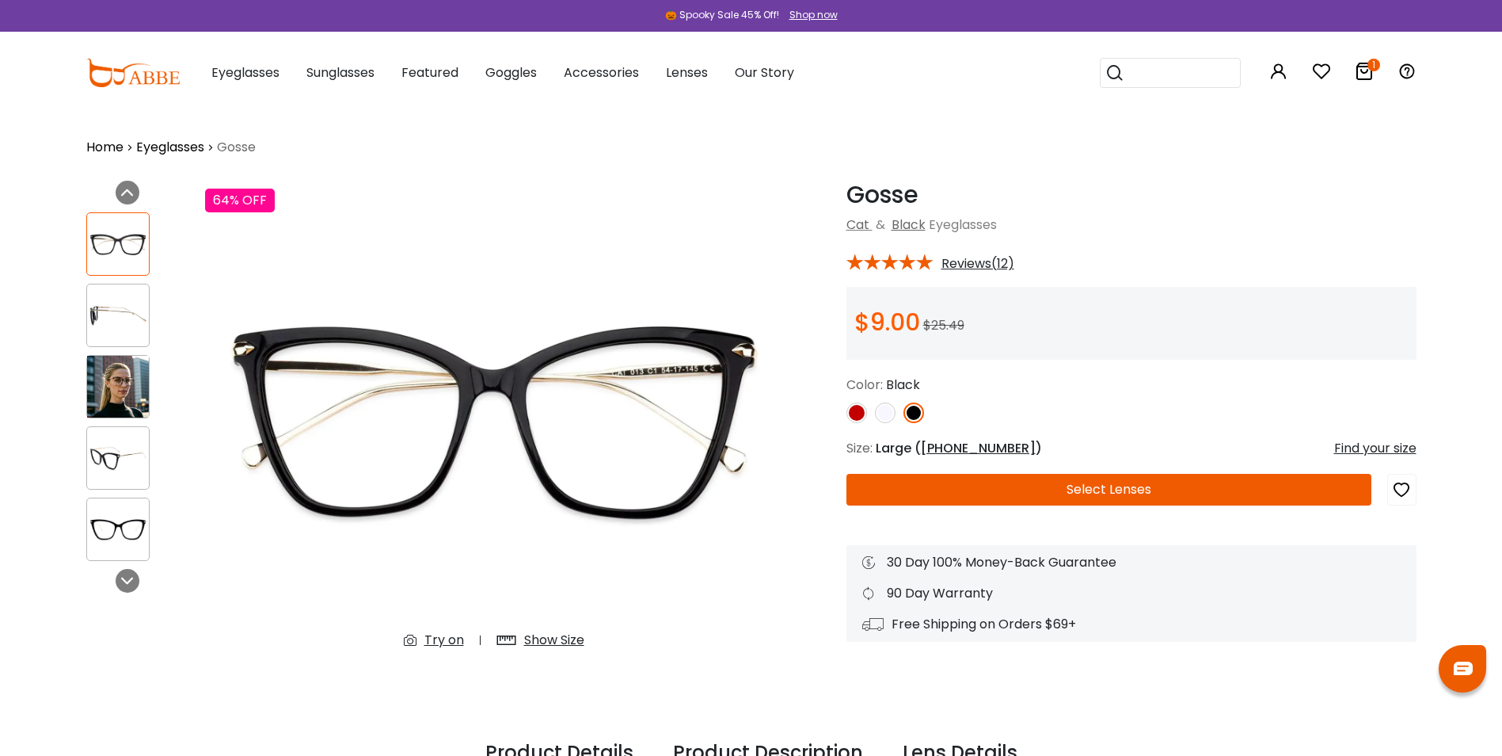
click at [1061, 485] on button "Select Lenses" at bounding box center [1109, 490] width 525 height 32
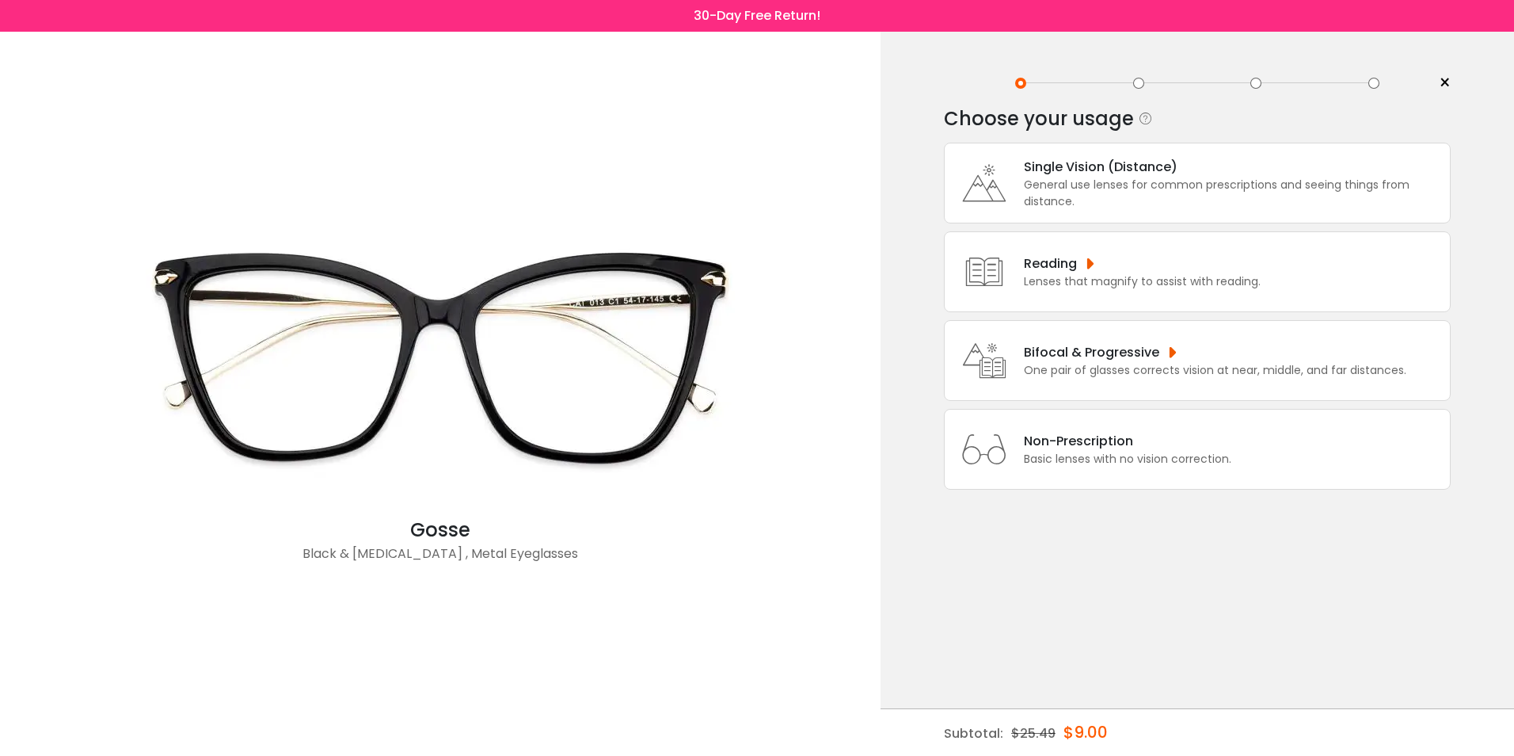
click at [1037, 267] on div "Reading" at bounding box center [1142, 263] width 237 height 20
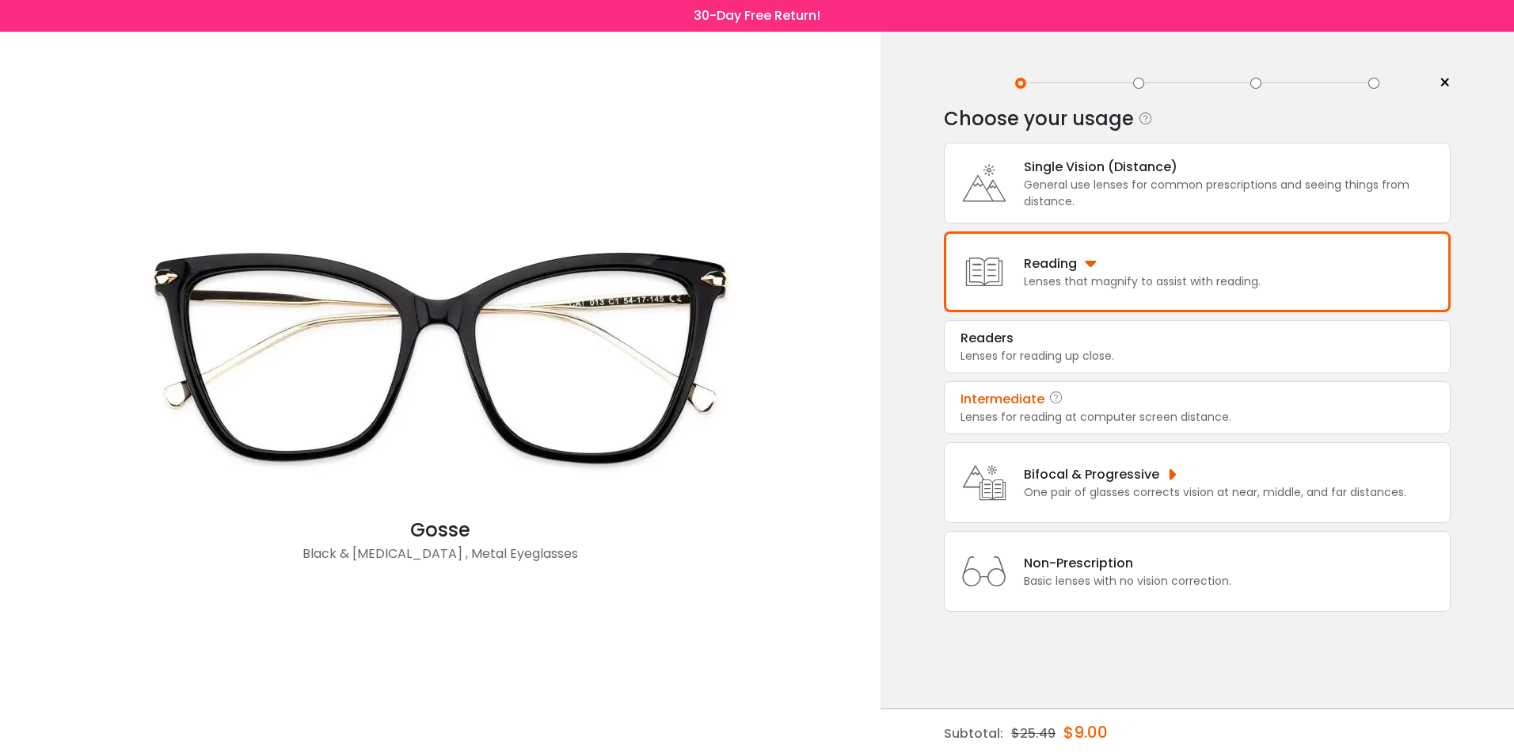
click at [1001, 401] on div "Intermediate" at bounding box center [1003, 399] width 84 height 19
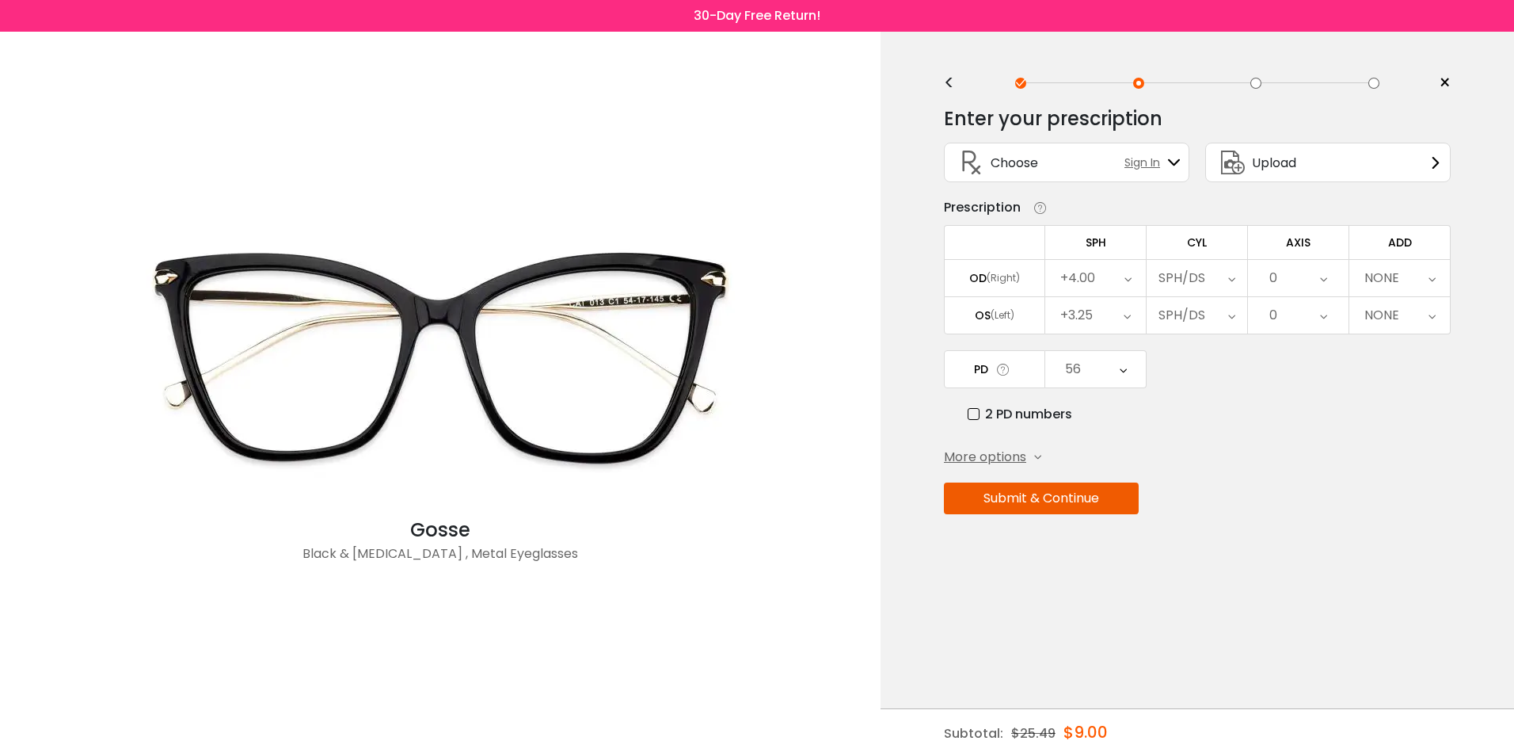
click at [1127, 370] on div "56" at bounding box center [1095, 369] width 101 height 36
click at [1099, 478] on li "55" at bounding box center [1095, 477] width 101 height 29
click at [1029, 501] on button "Submit & Continue" at bounding box center [1041, 498] width 195 height 32
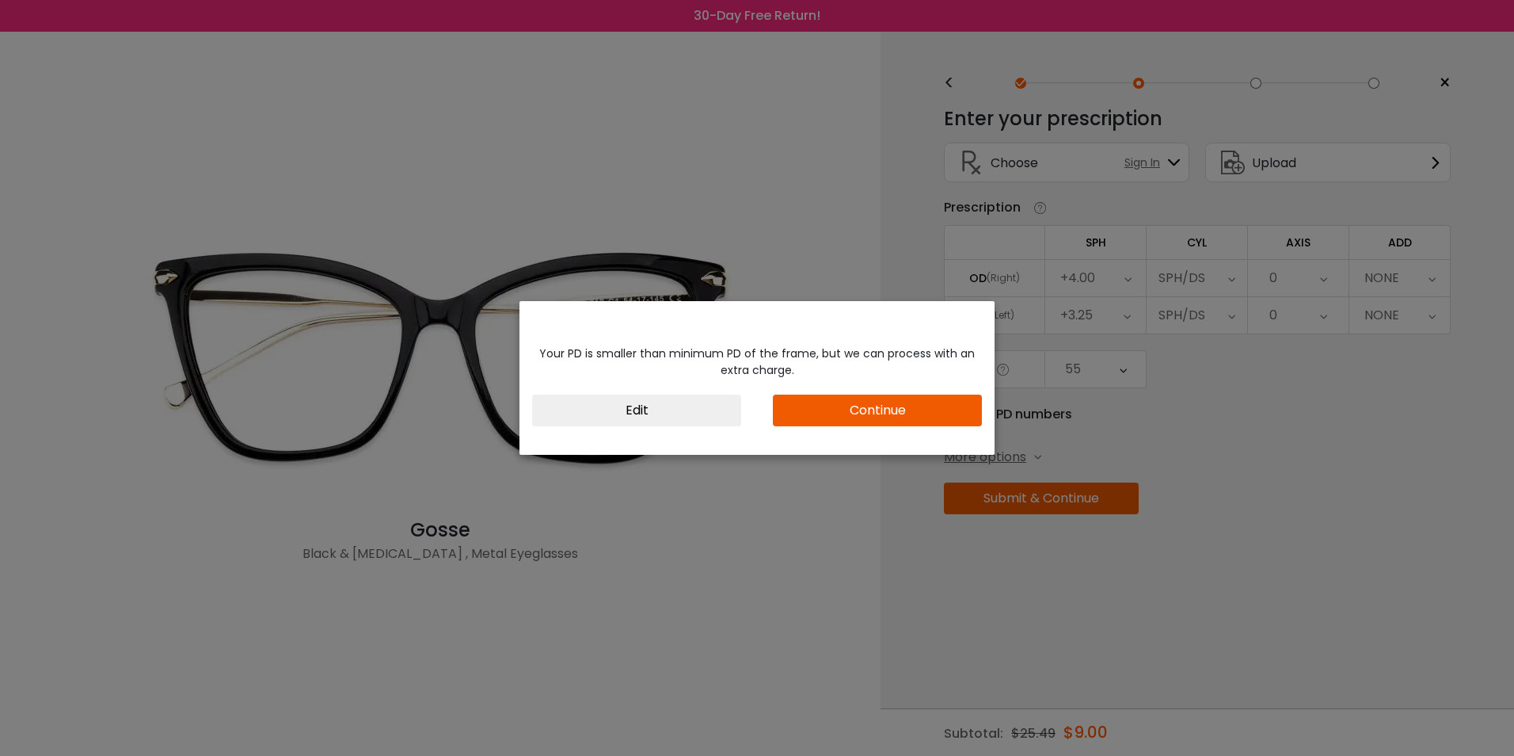
click at [854, 398] on button "Continue" at bounding box center [877, 410] width 209 height 32
click at [852, 406] on button "Continue" at bounding box center [877, 410] width 209 height 32
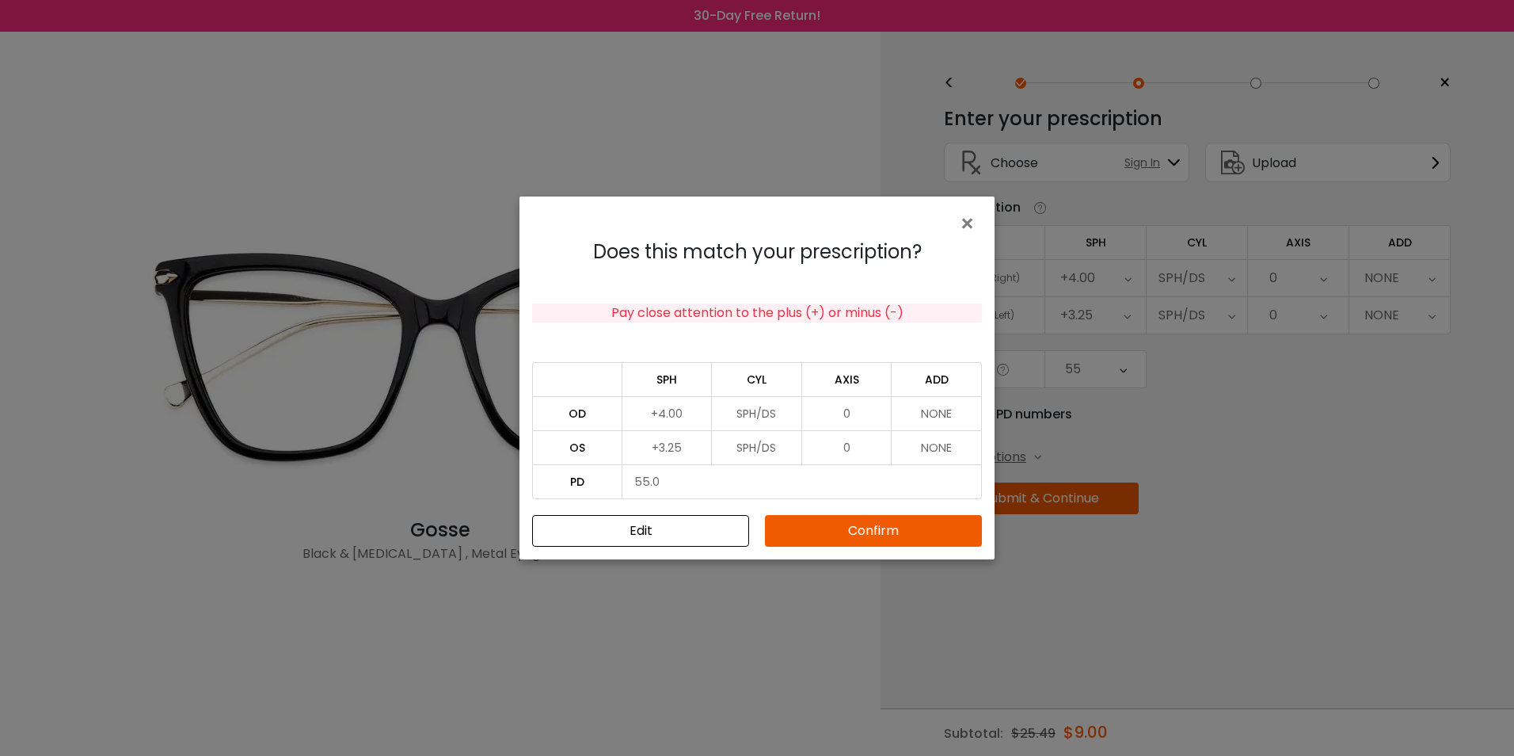
click at [859, 529] on button "Confirm" at bounding box center [873, 531] width 217 height 32
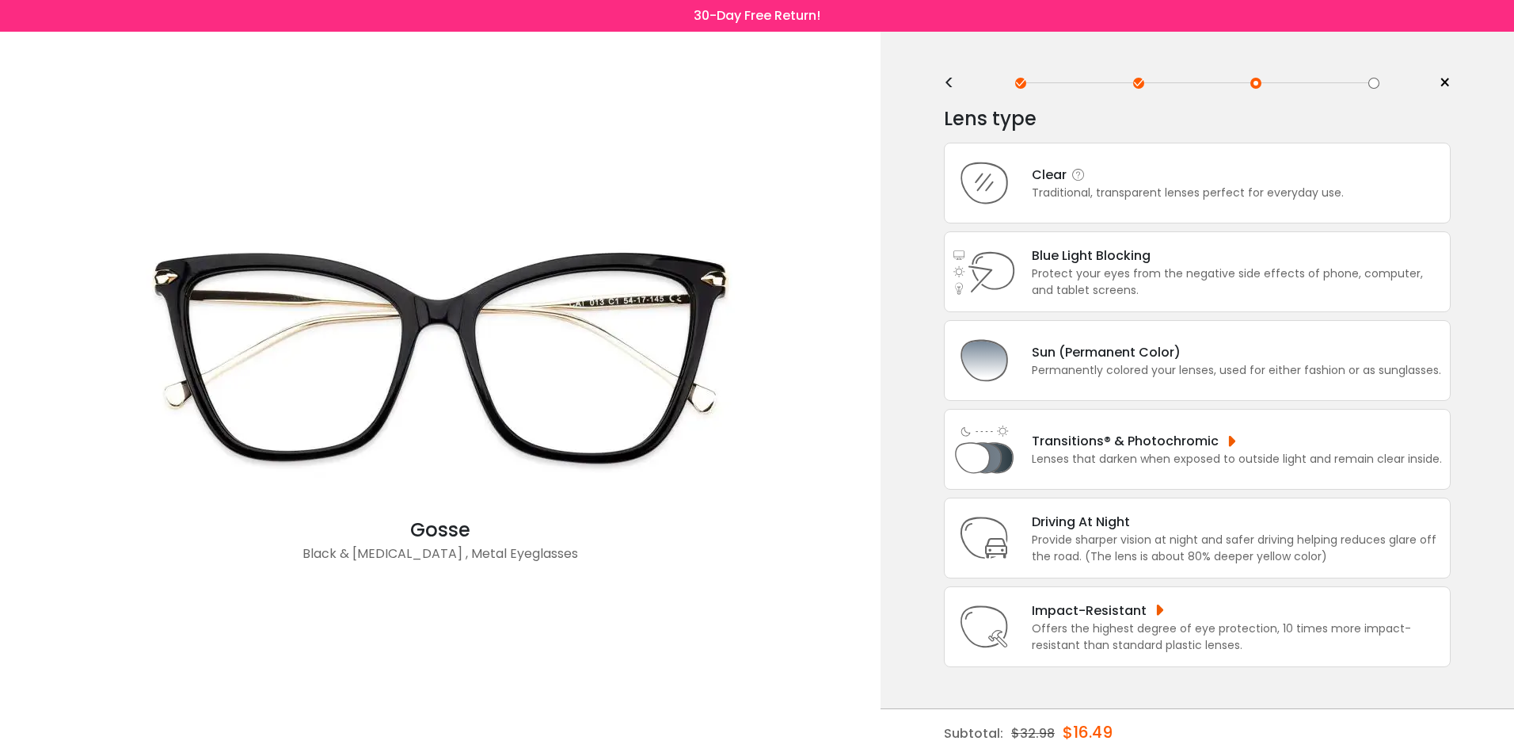
click at [1133, 177] on div "Clear" at bounding box center [1188, 175] width 312 height 20
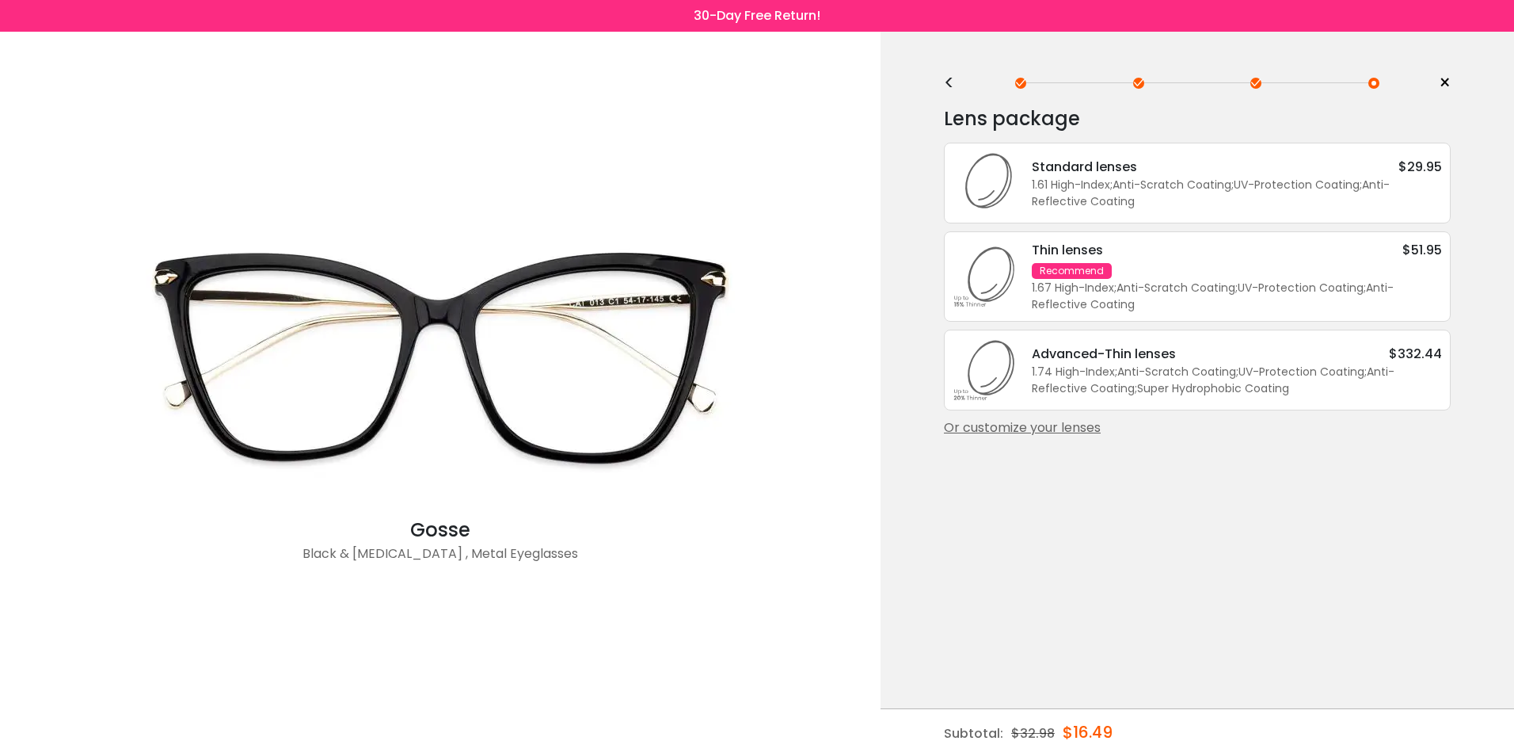
click at [1133, 177] on div "1.61 High-Index ; Anti-Scratch Coating ; UV-Protection Coating ; Anti-Reflectiv…" at bounding box center [1237, 193] width 410 height 33
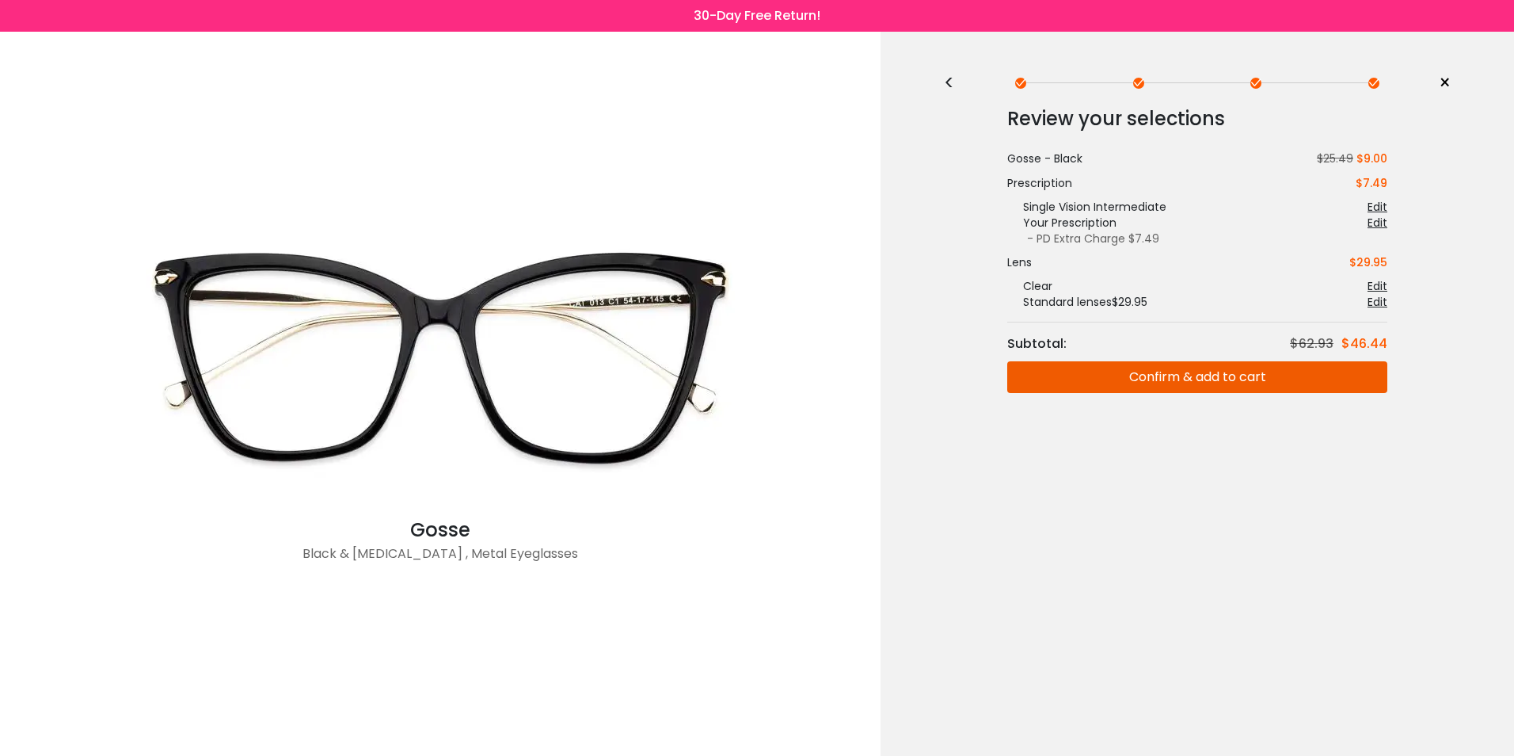
click at [1144, 373] on button "Confirm & add to cart" at bounding box center [1197, 377] width 380 height 32
